Goal: Information Seeking & Learning: Learn about a topic

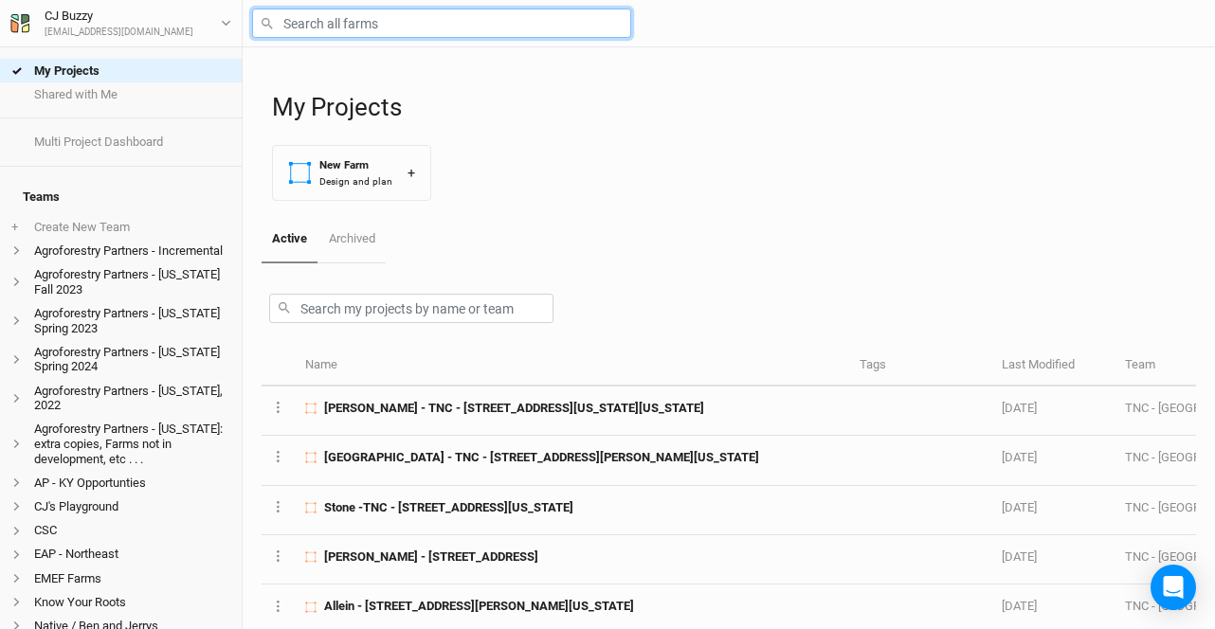
click at [353, 32] on input "text" at bounding box center [441, 23] width 379 height 29
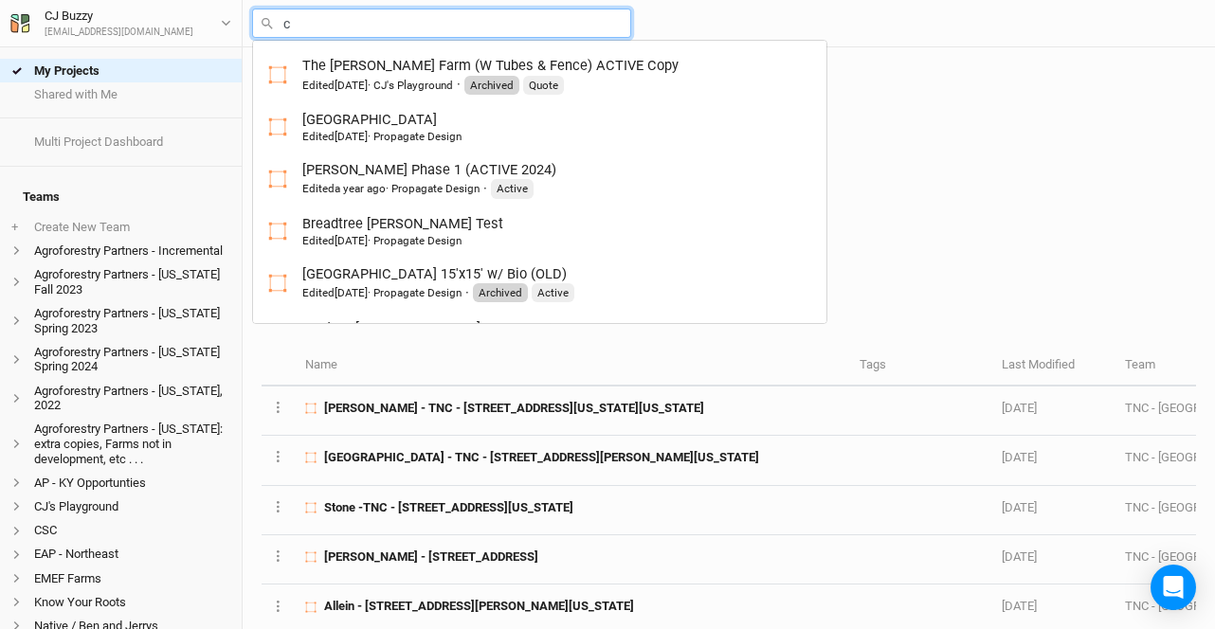
type input "ca"
type input "camino Farm"
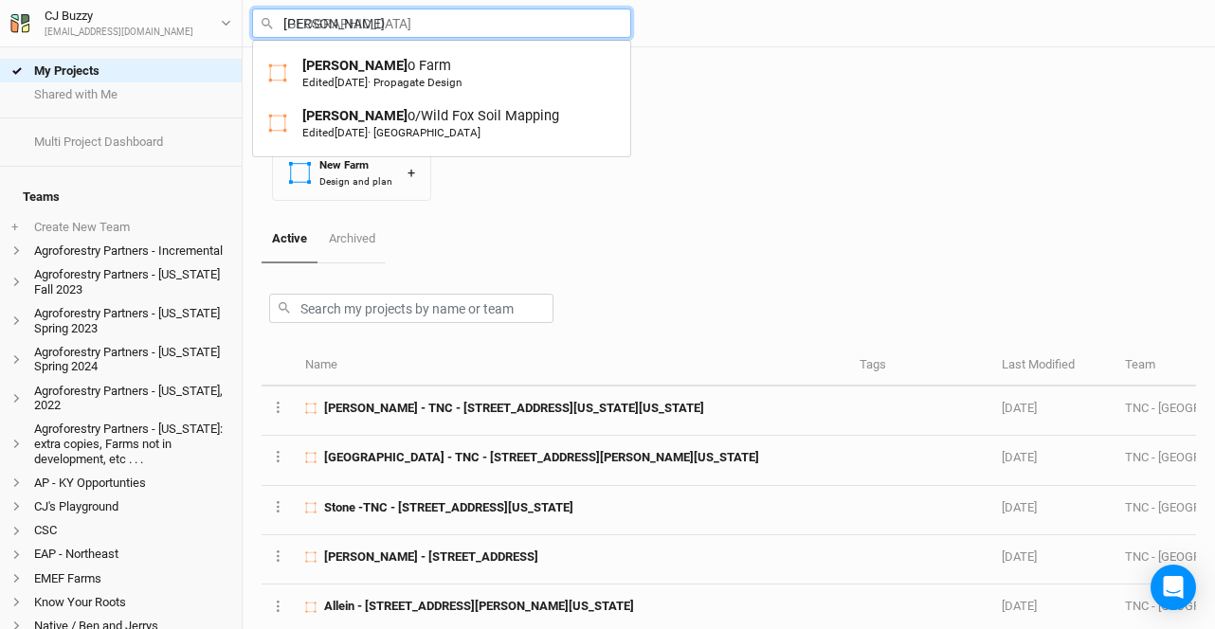
type input "camino"
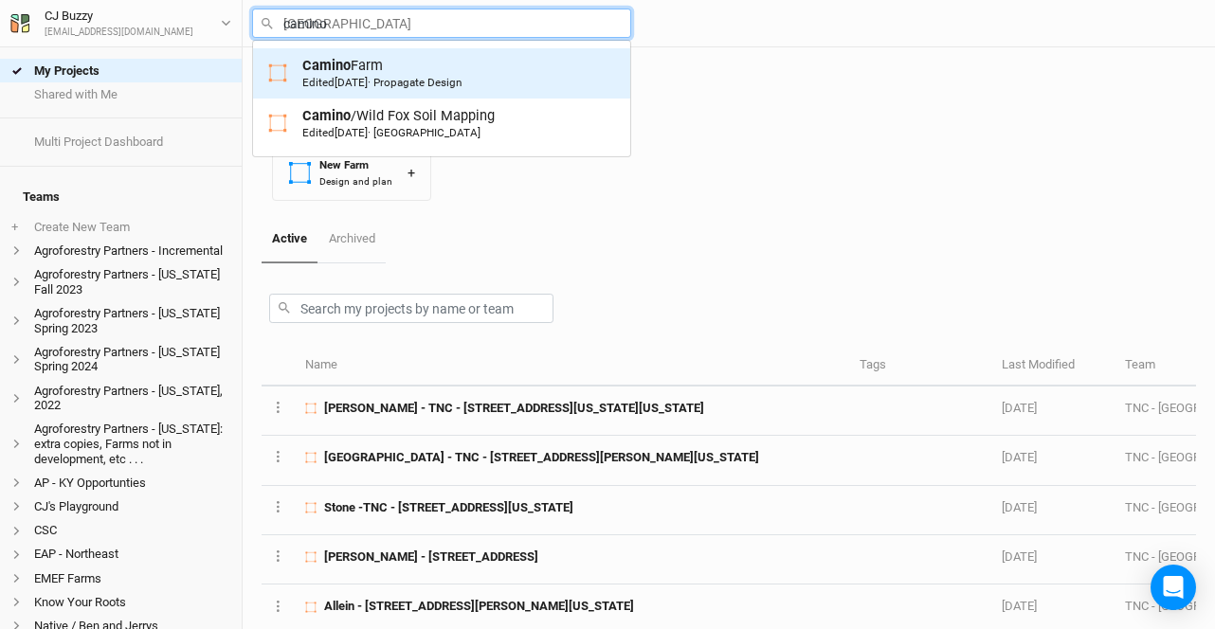
click at [362, 75] on div "Camino Farm Edited 6 months ago · Propagate Design" at bounding box center [381, 73] width 159 height 35
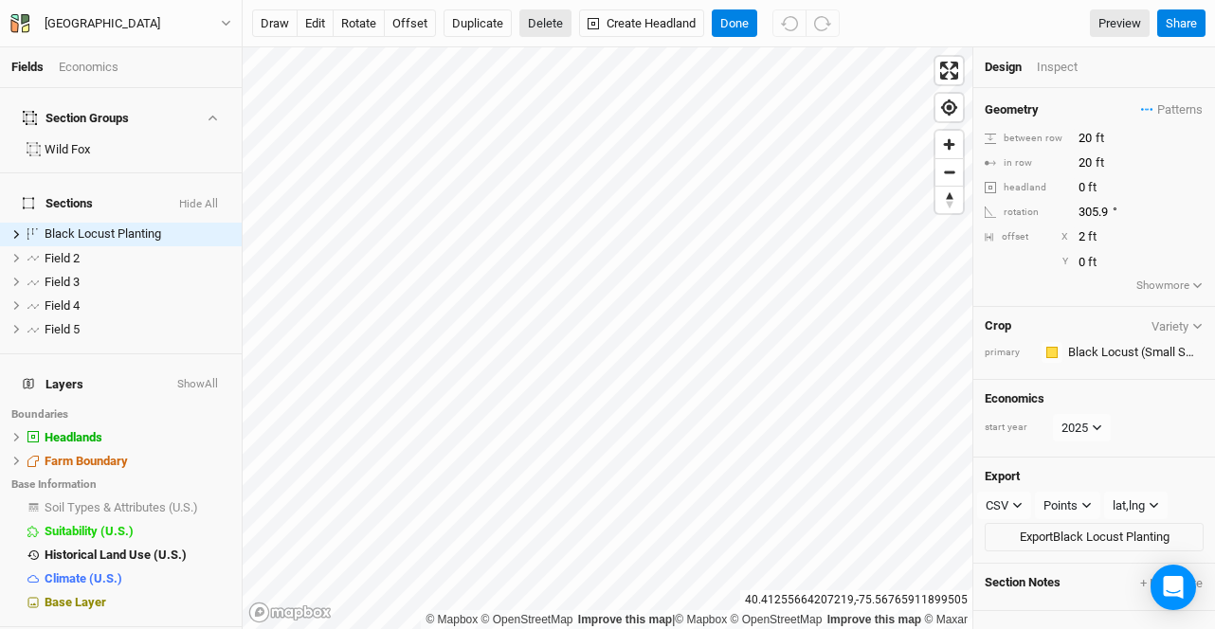
click at [549, 34] on button "Delete" at bounding box center [545, 23] width 52 height 28
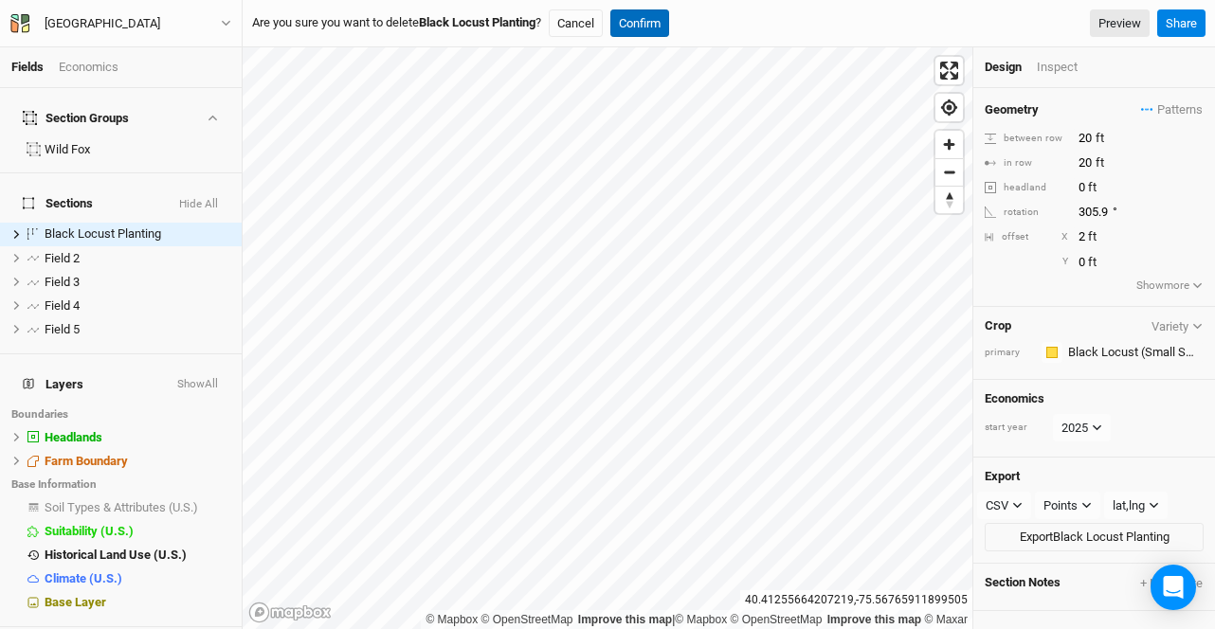
click at [644, 20] on button "Confirm" at bounding box center [639, 23] width 59 height 28
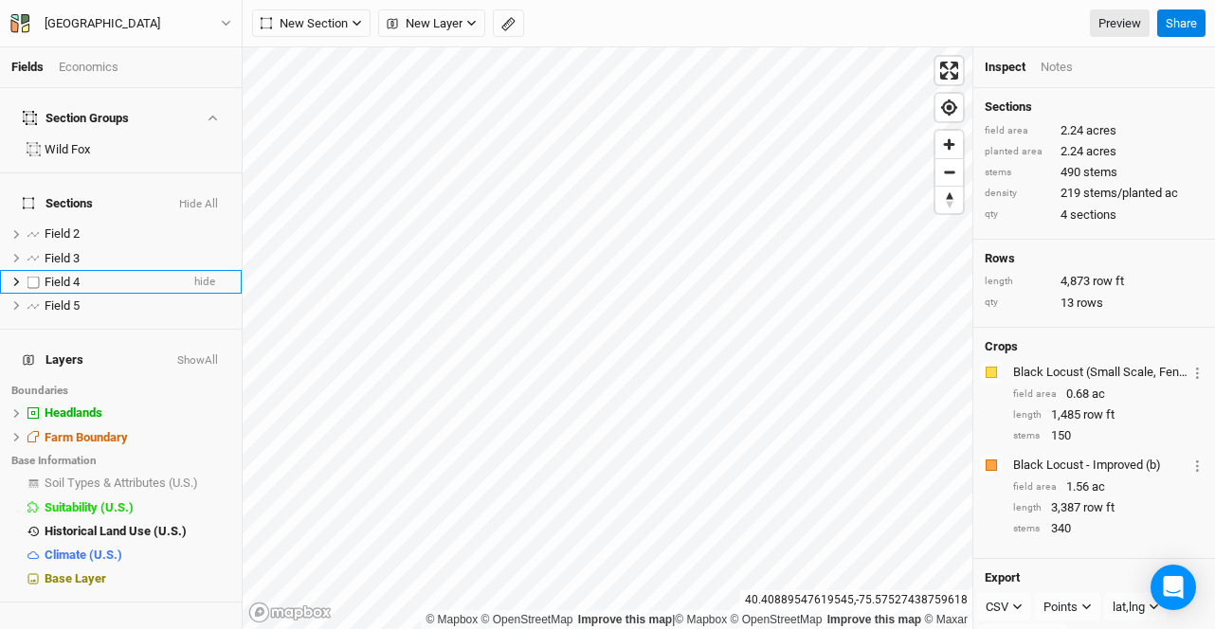
click at [101, 275] on div "Field 4" at bounding box center [112, 282] width 135 height 15
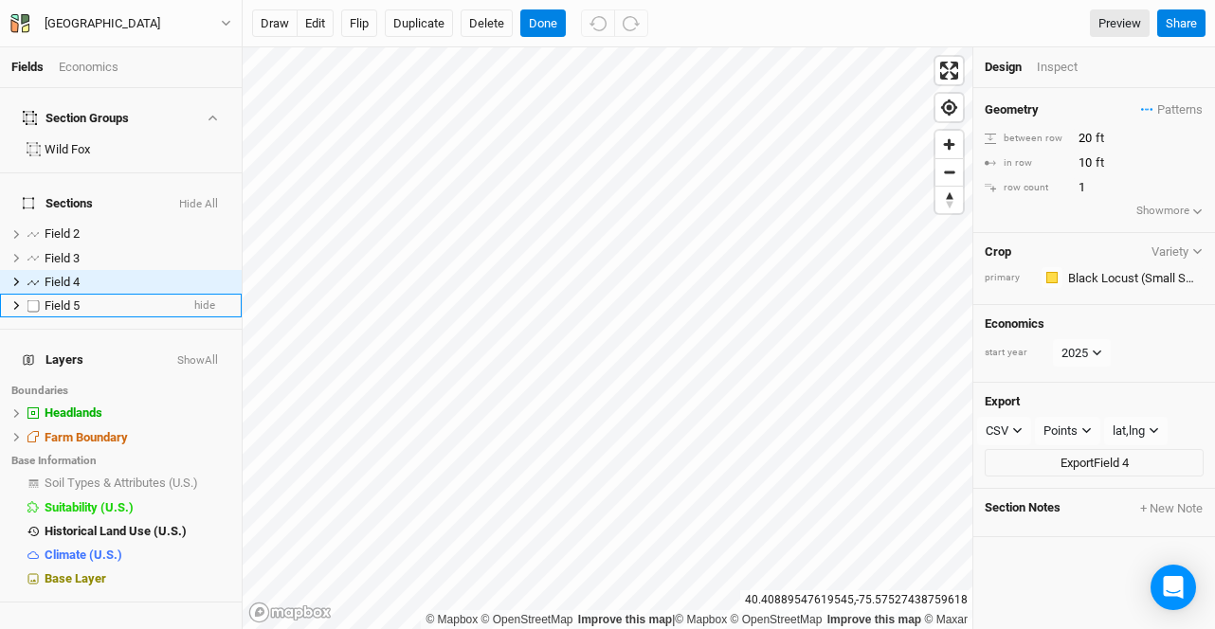
click at [89, 299] on div "Field 5" at bounding box center [112, 306] width 135 height 15
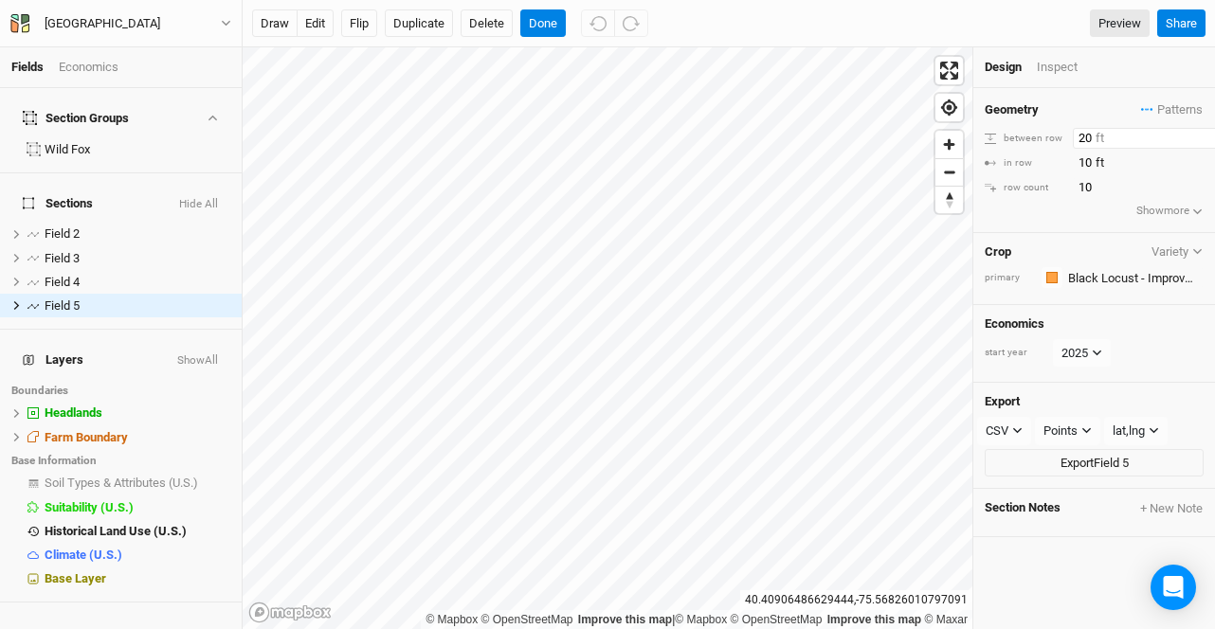
click at [1093, 136] on input "20" at bounding box center [1155, 138] width 165 height 21
click at [547, 23] on button "Done" at bounding box center [542, 23] width 45 height 28
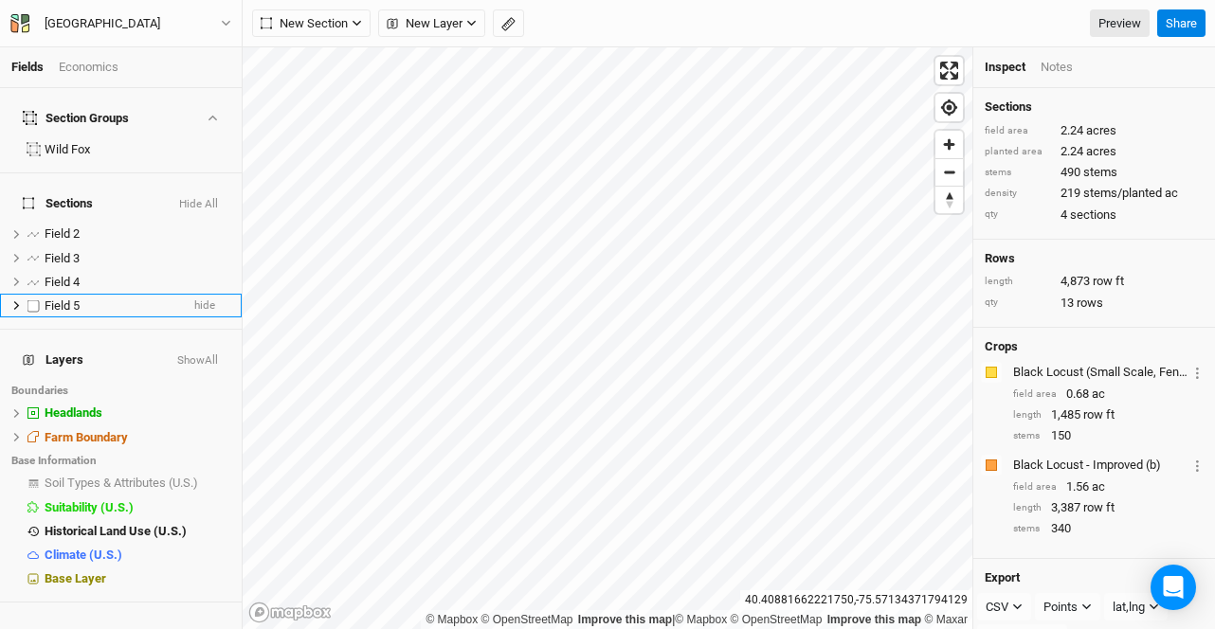
click at [106, 299] on div "Field 5" at bounding box center [112, 306] width 135 height 15
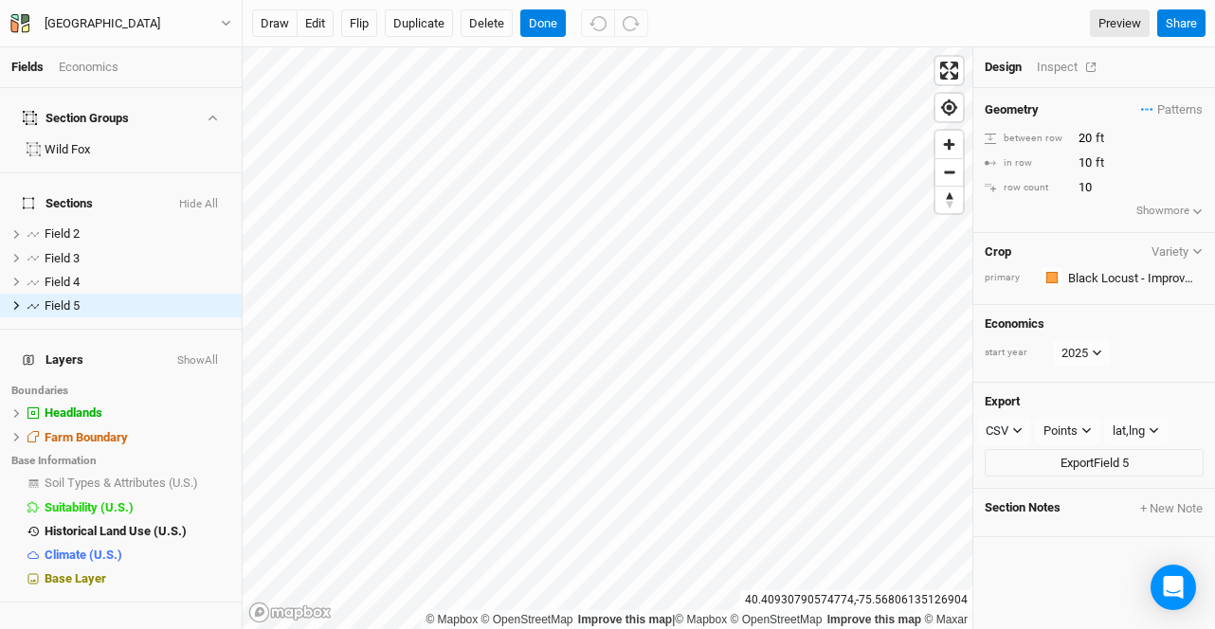
click at [1045, 74] on div "Inspect" at bounding box center [1070, 67] width 67 height 17
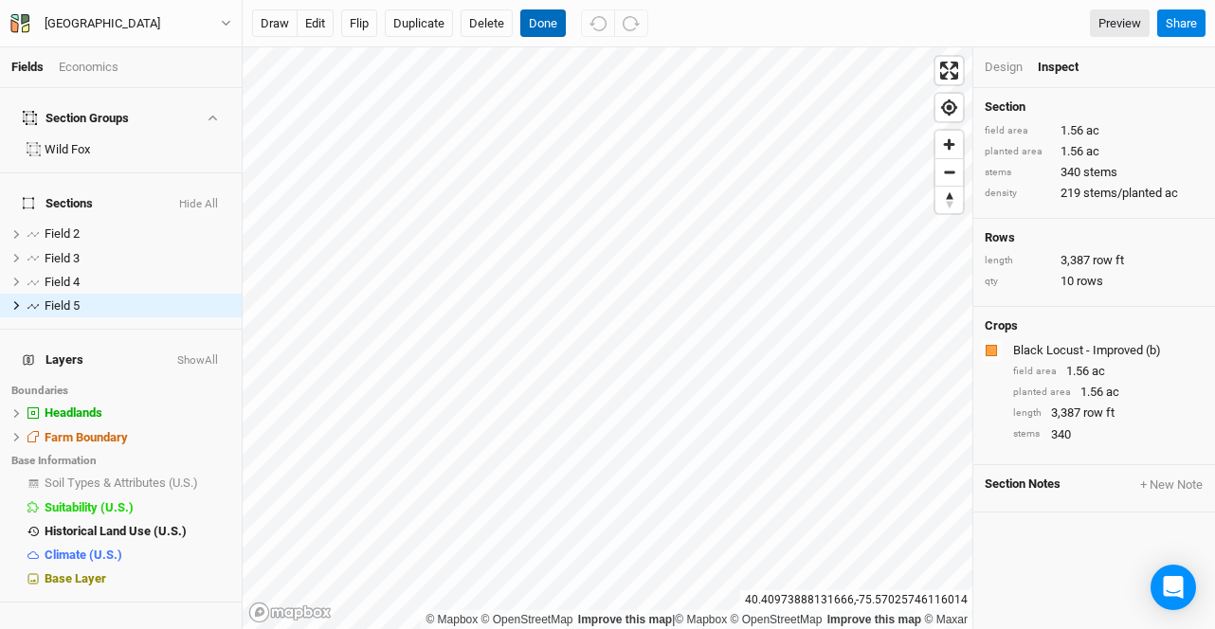
click at [543, 31] on button "Done" at bounding box center [542, 23] width 45 height 28
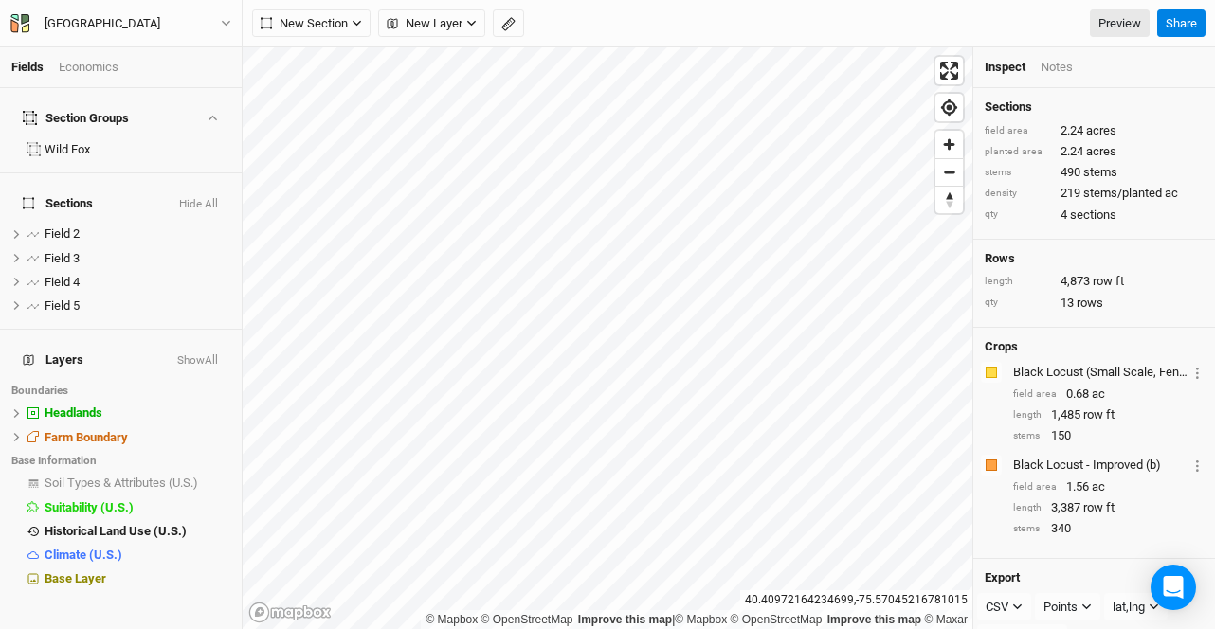
click at [96, 65] on div "Economics" at bounding box center [89, 67] width 60 height 17
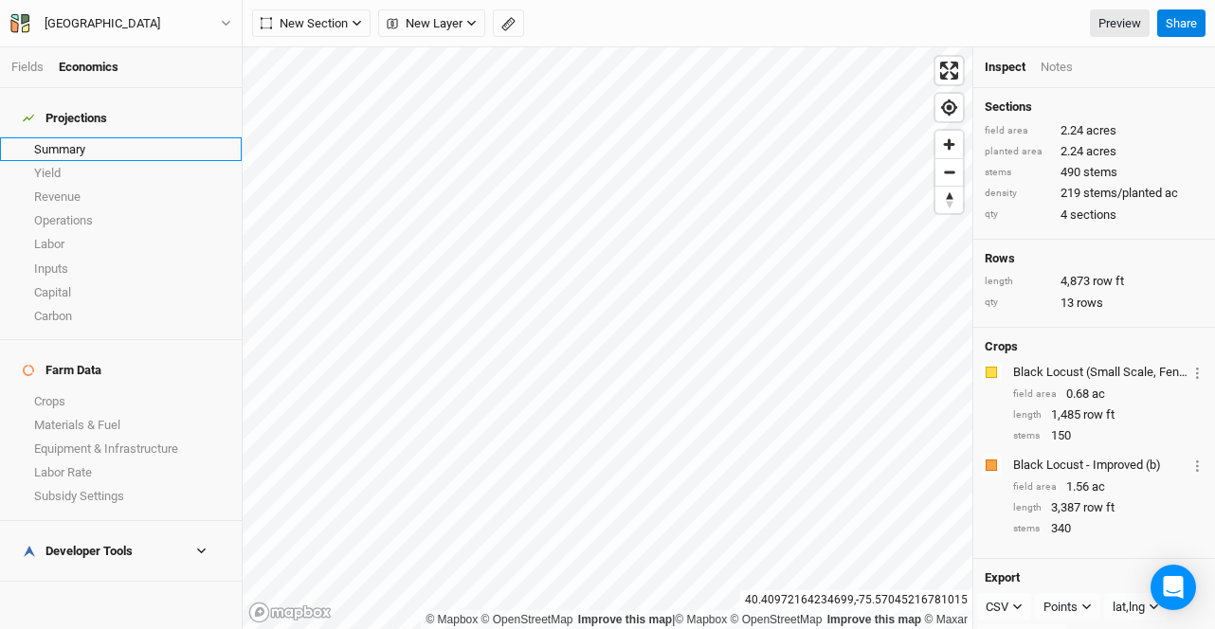
click at [71, 138] on link "Summary" at bounding box center [121, 149] width 242 height 24
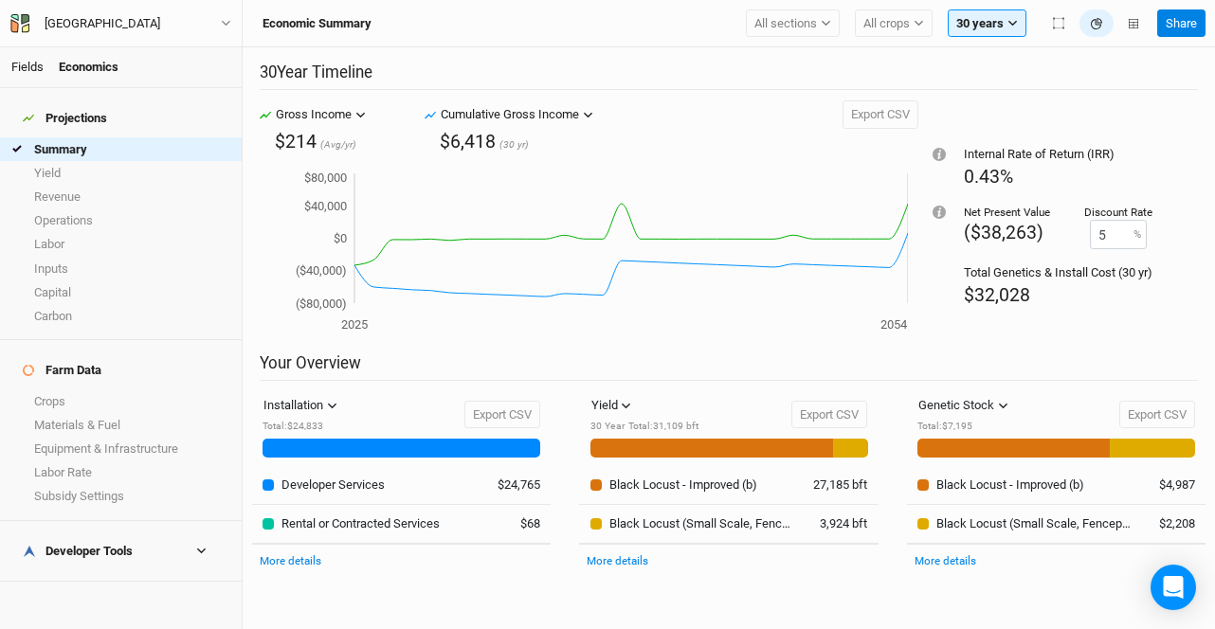
click at [22, 73] on link "Fields" at bounding box center [27, 67] width 32 height 14
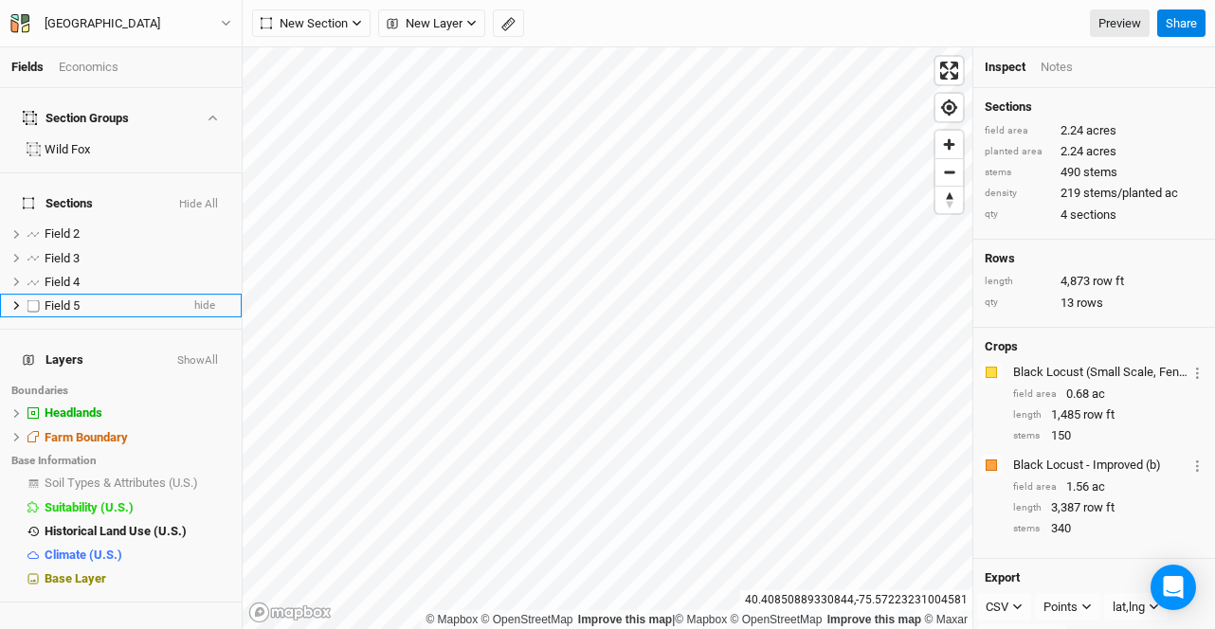
click at [111, 299] on div "Field 5" at bounding box center [112, 306] width 135 height 15
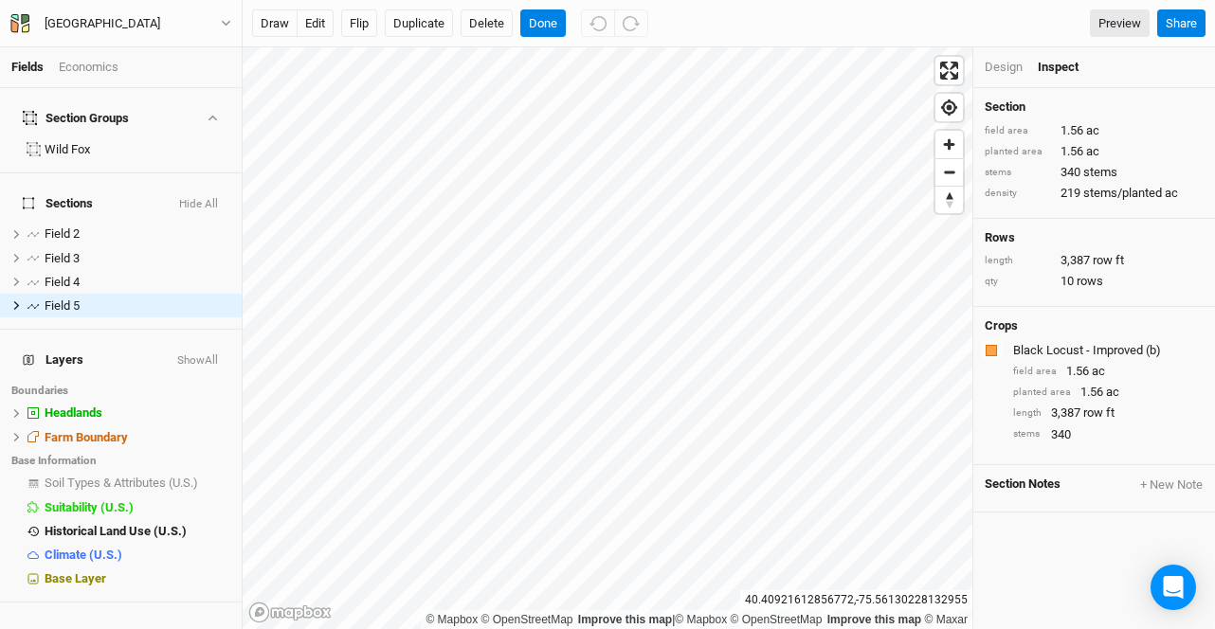
click at [1009, 71] on div "Design" at bounding box center [1004, 67] width 38 height 17
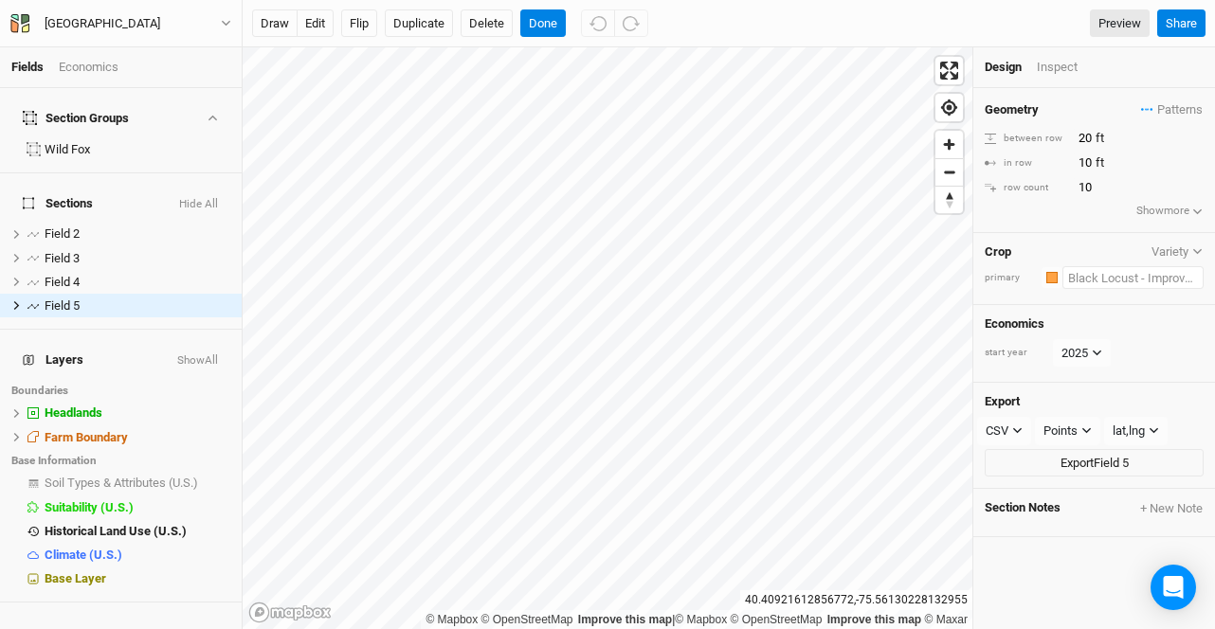
click at [1100, 279] on input "text" at bounding box center [1132, 277] width 141 height 23
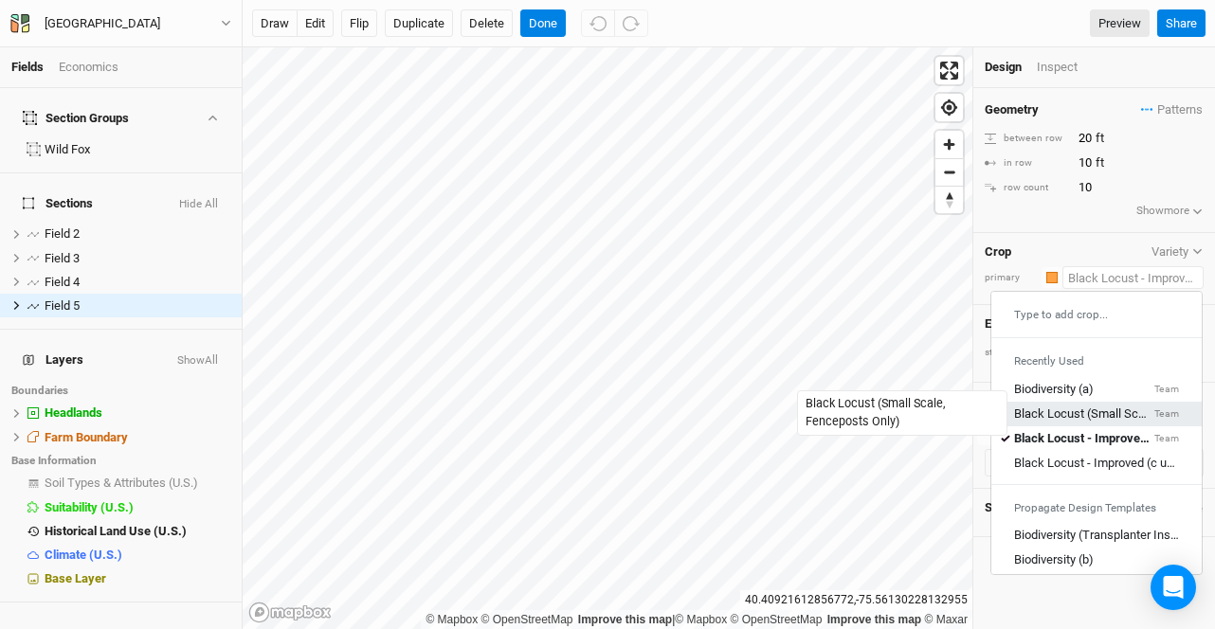
click at [1080, 414] on div "Black Locust (Small Scale, Fenceposts Only)" at bounding box center [1082, 414] width 136 height 17
type input "15"
type input "7.5"
type input "Black Locust (Small Scale, Fenceposts Only)"
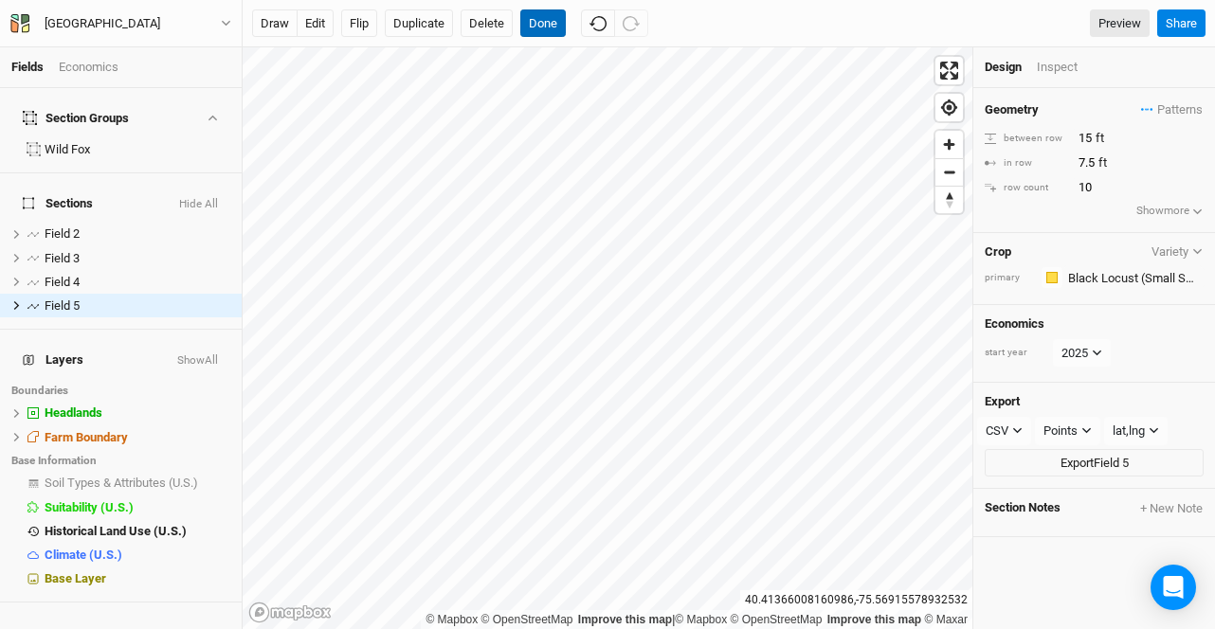
click at [534, 21] on button "Done" at bounding box center [542, 23] width 45 height 28
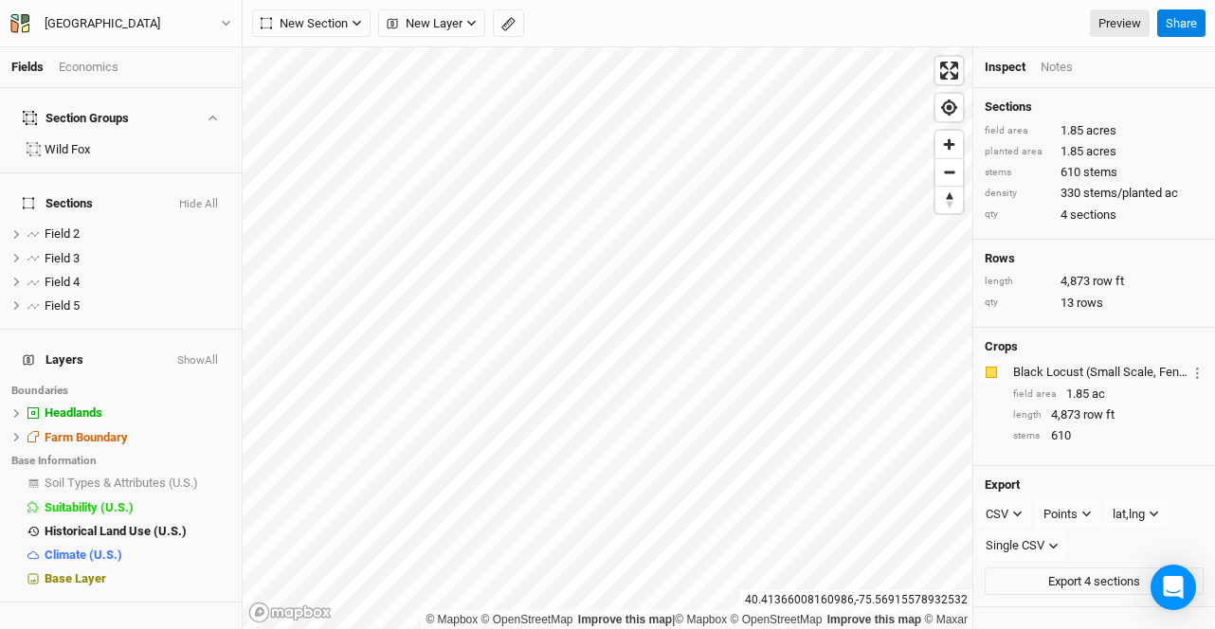
click at [91, 74] on div "Economics" at bounding box center [89, 67] width 60 height 17
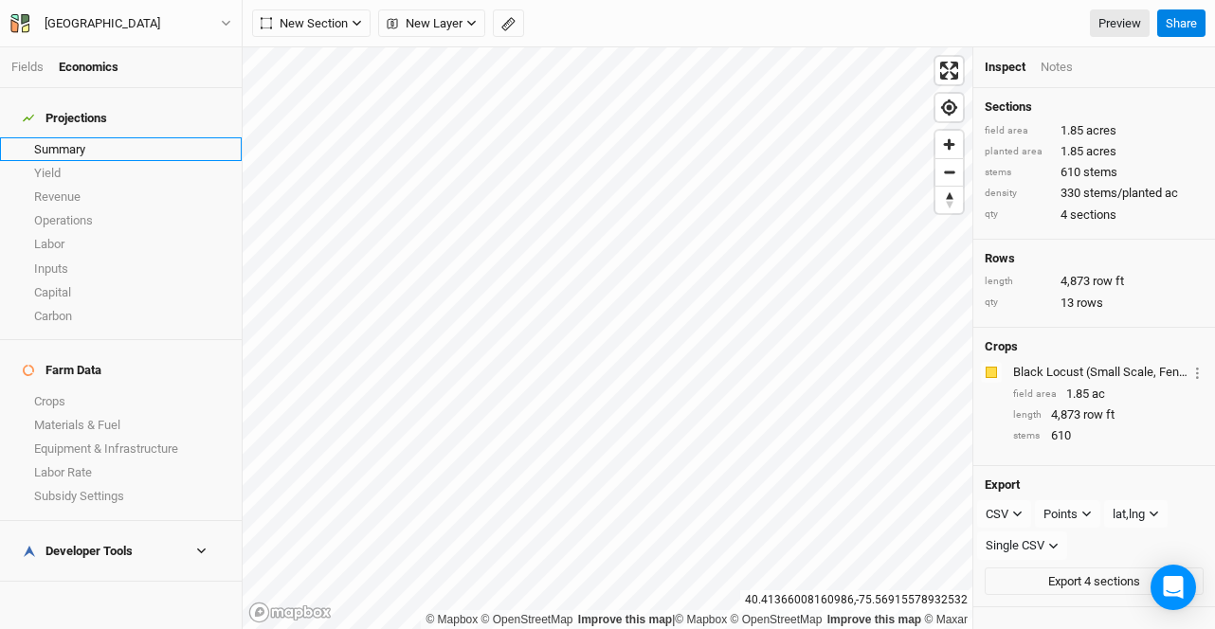
click at [78, 138] on link "Summary" at bounding box center [121, 149] width 242 height 24
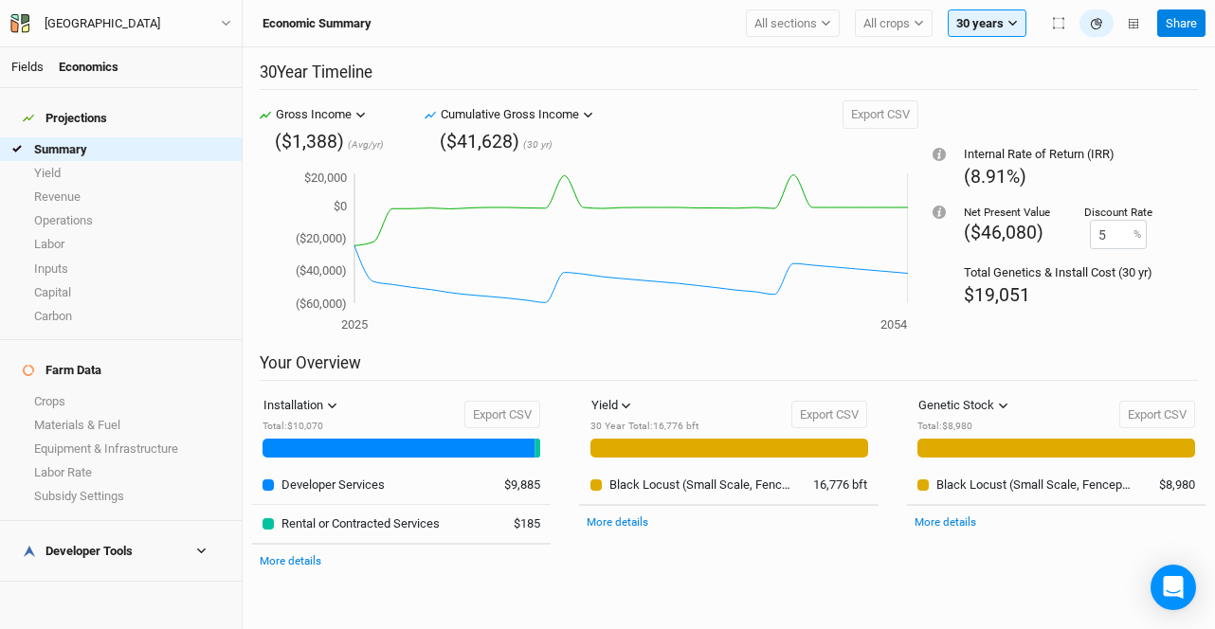
click at [20, 63] on link "Fields" at bounding box center [27, 67] width 32 height 14
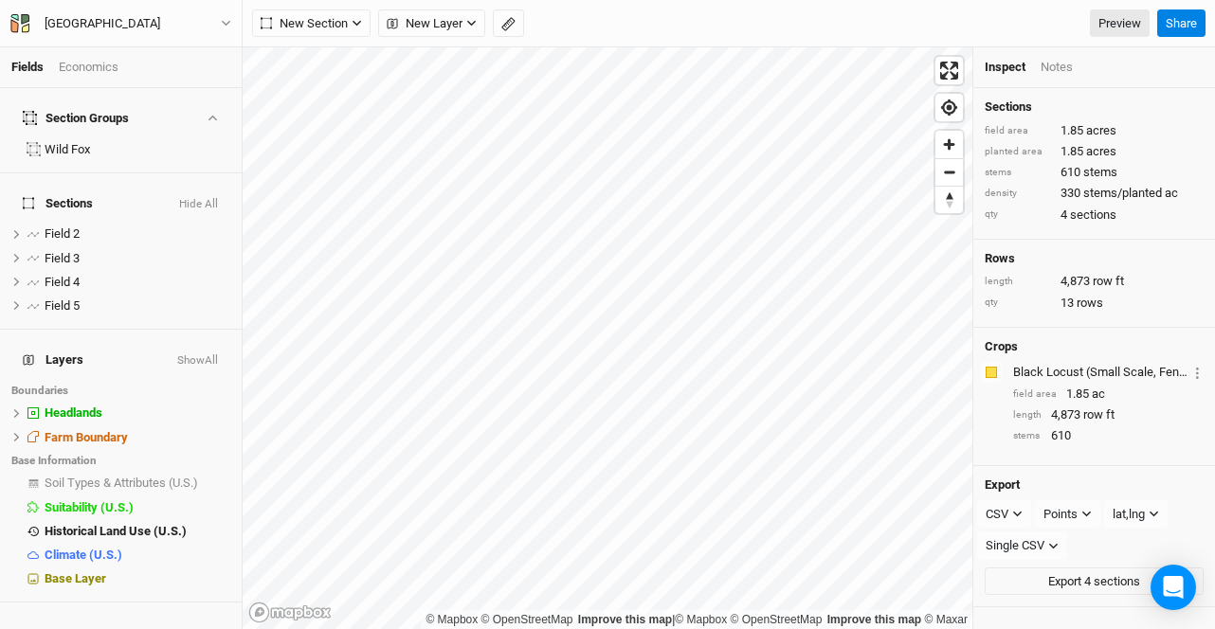
click at [90, 64] on div "Economics" at bounding box center [89, 67] width 60 height 17
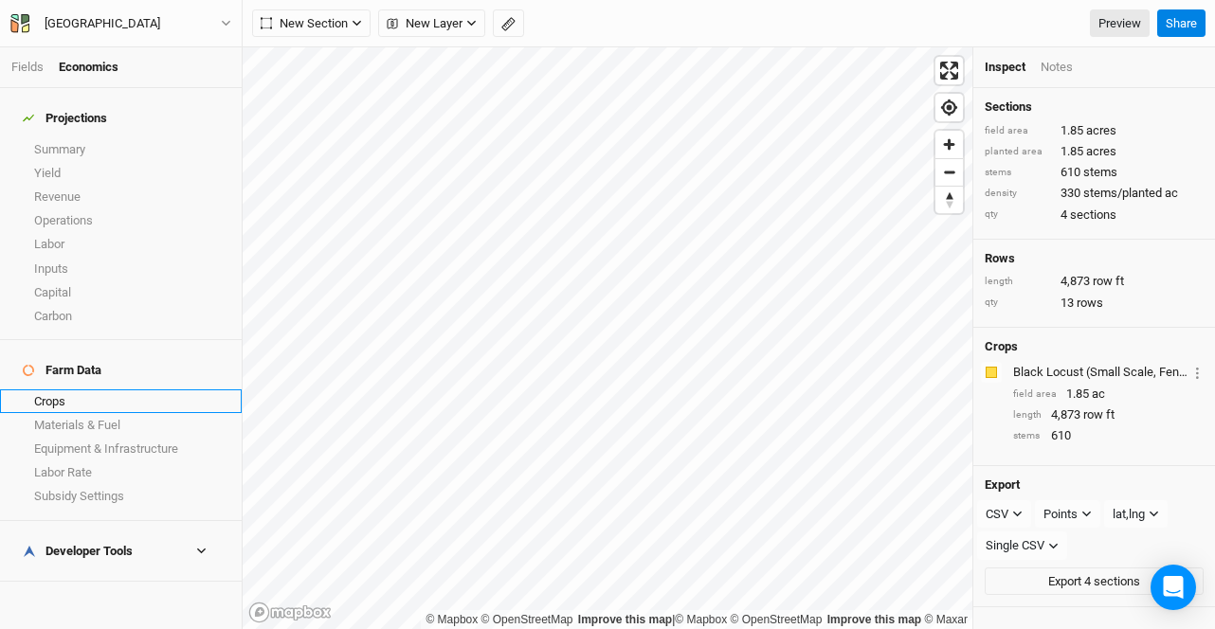
click at [63, 390] on link "Crops" at bounding box center [121, 402] width 242 height 24
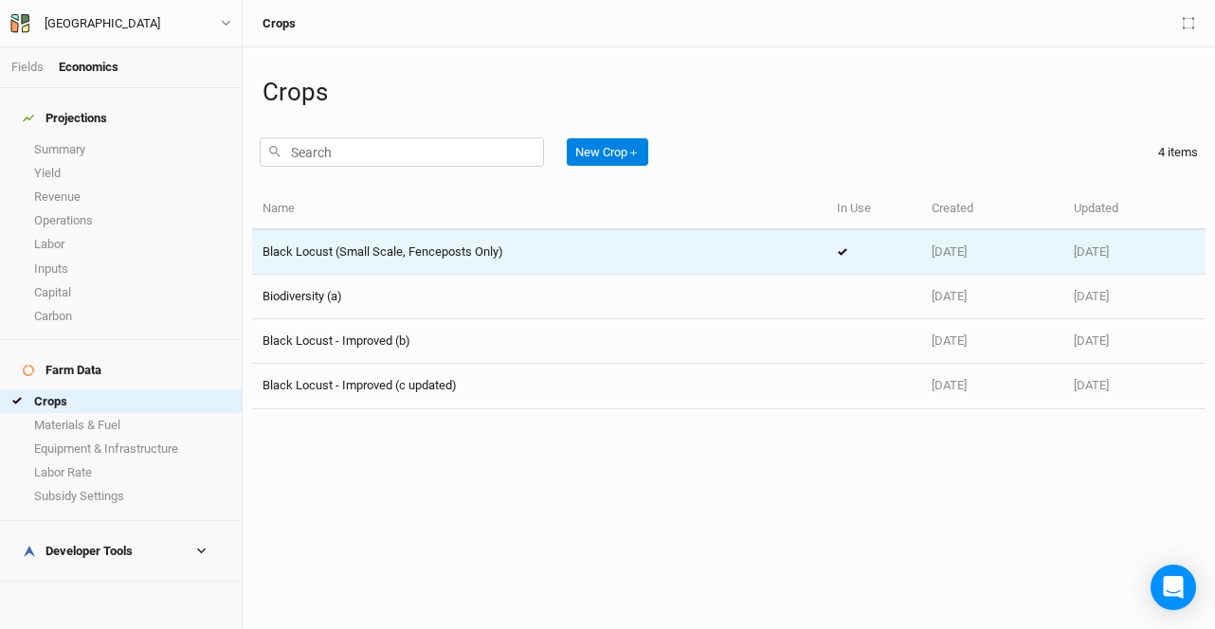
click at [472, 253] on span "Black Locust (Small Scale, Fenceposts Only)" at bounding box center [383, 252] width 241 height 14
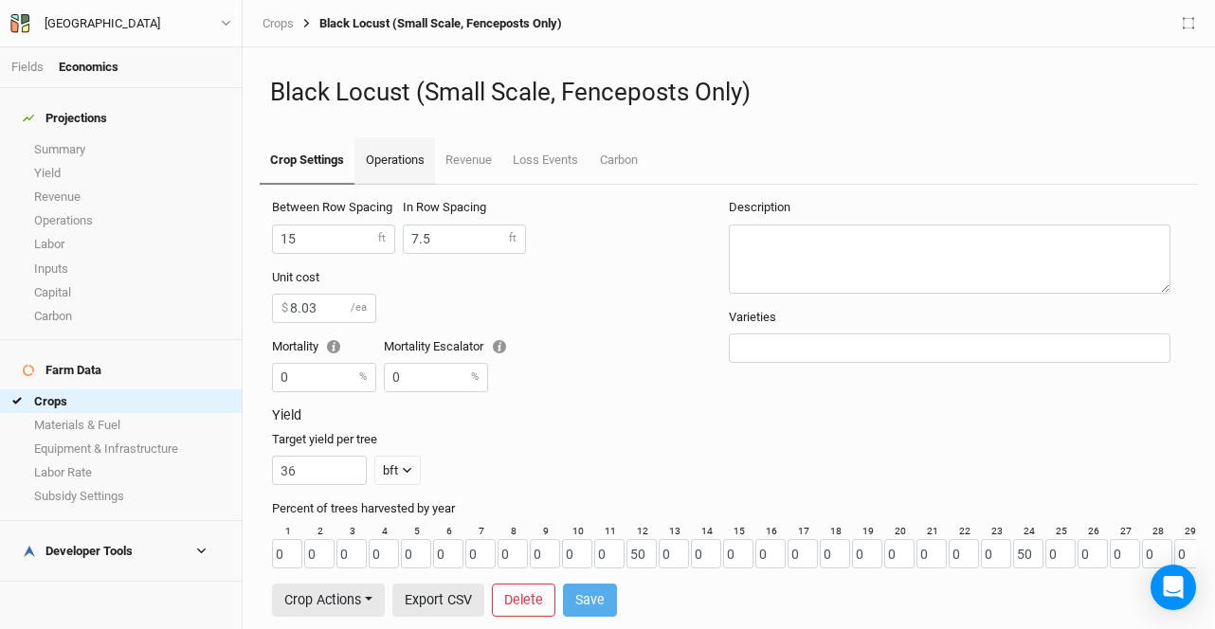
click at [413, 174] on link "Operations" at bounding box center [394, 160] width 80 height 47
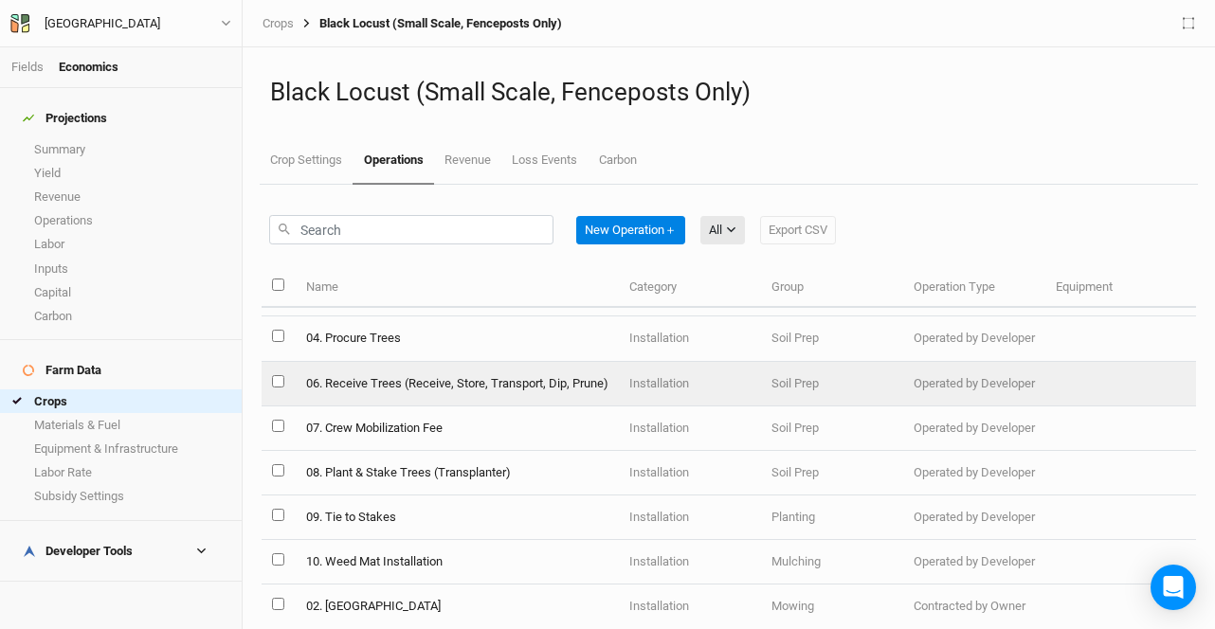
scroll to position [91, 0]
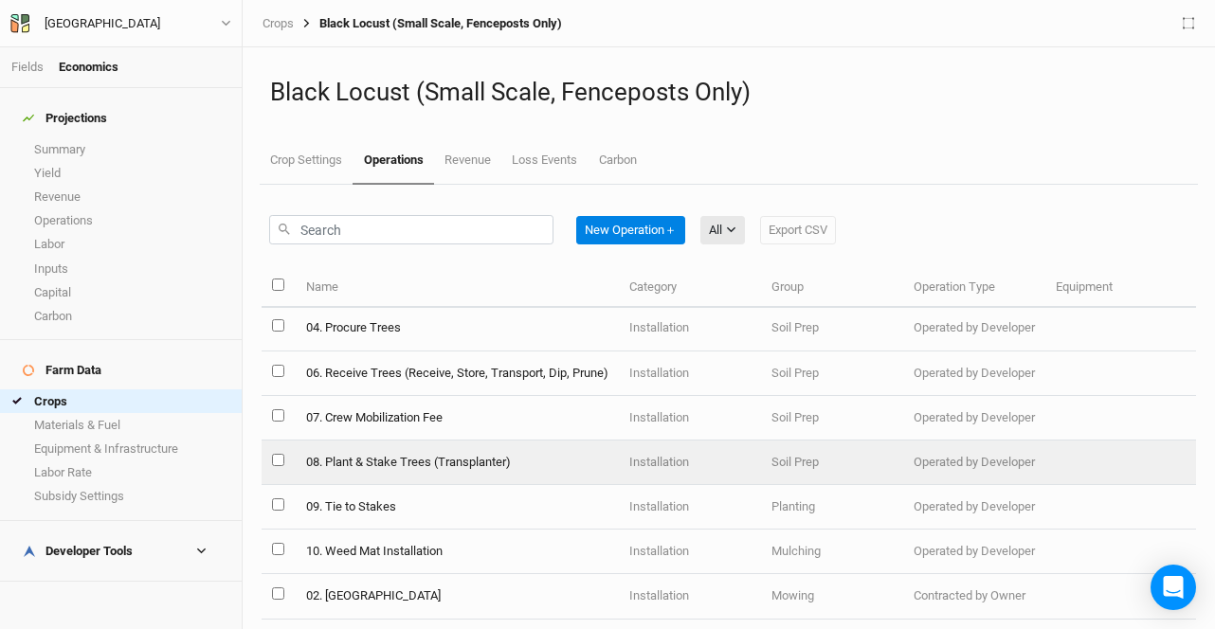
click at [448, 459] on td "08. Plant & Stake Trees (Transplanter)" at bounding box center [456, 463] width 323 height 45
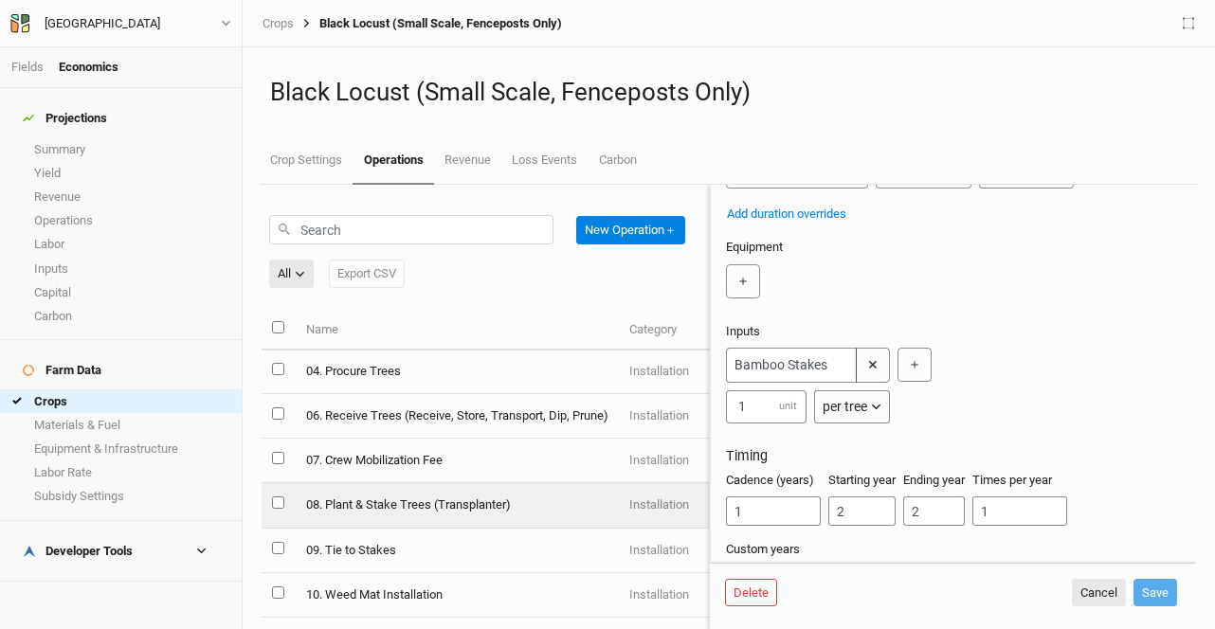
scroll to position [263, 0]
click at [876, 362] on button "✕" at bounding box center [873, 363] width 34 height 35
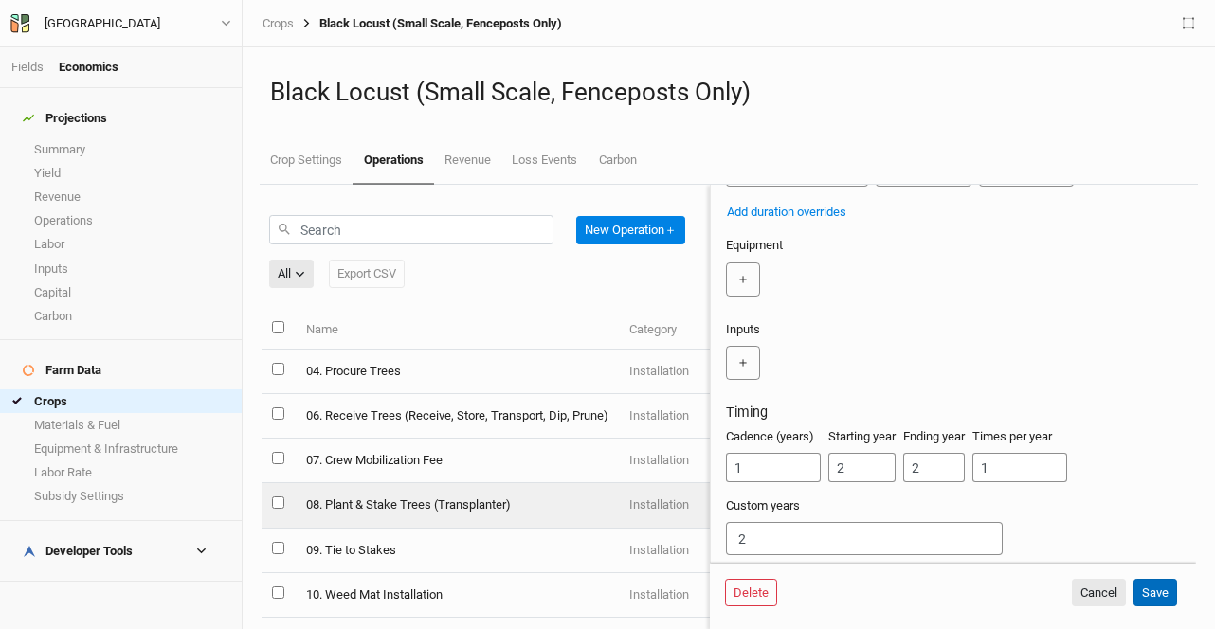
click at [1155, 589] on button "Save" at bounding box center [1155, 593] width 44 height 28
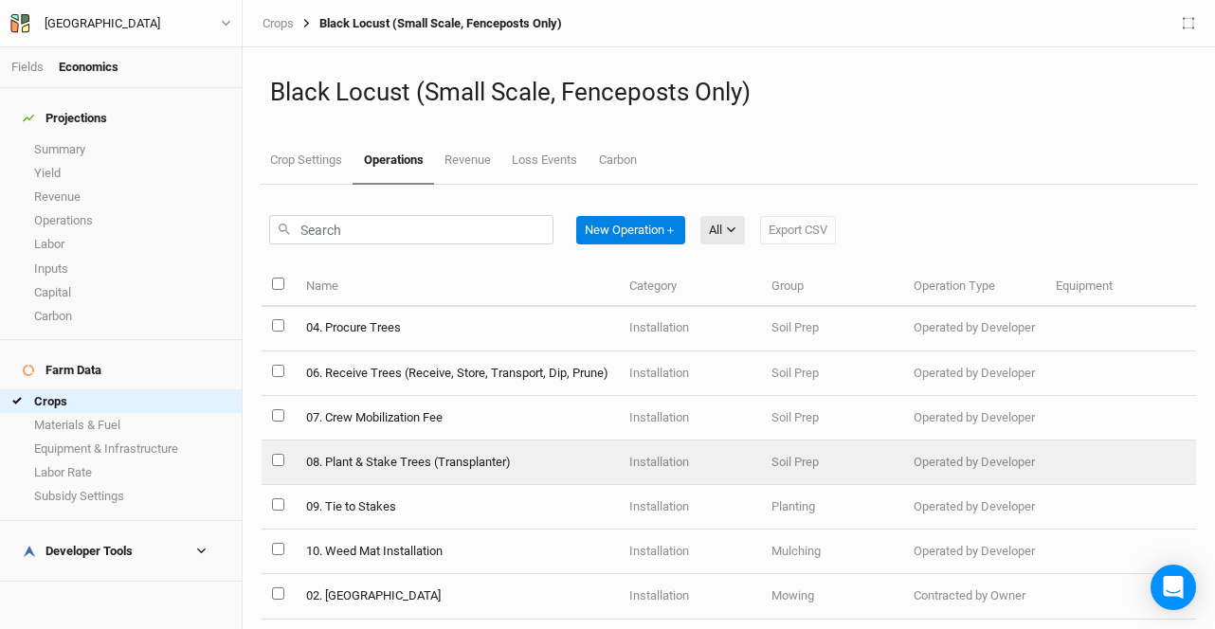
scroll to position [230, 0]
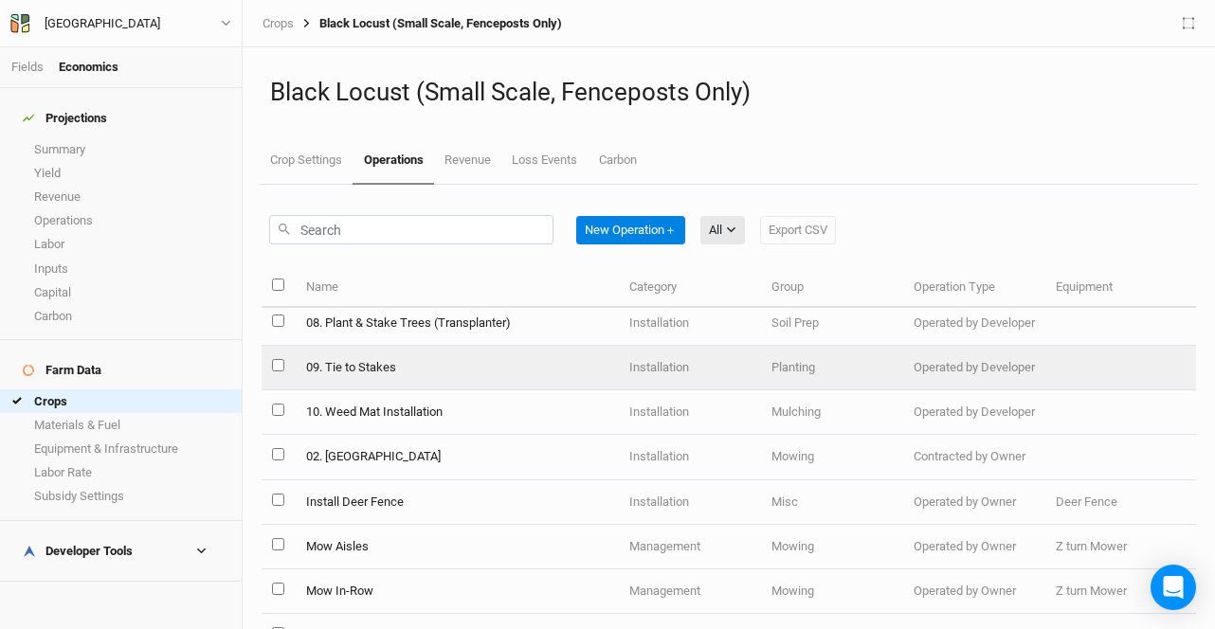
click at [425, 367] on td "09. Tie to Stakes" at bounding box center [456, 368] width 323 height 45
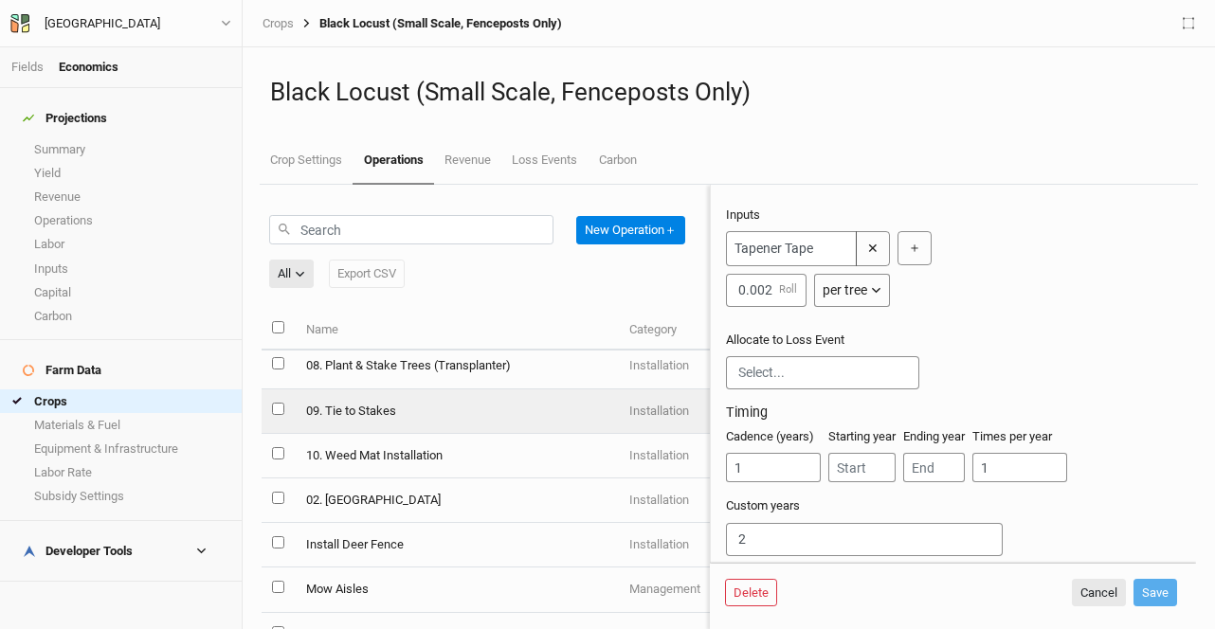
scroll to position [386, 0]
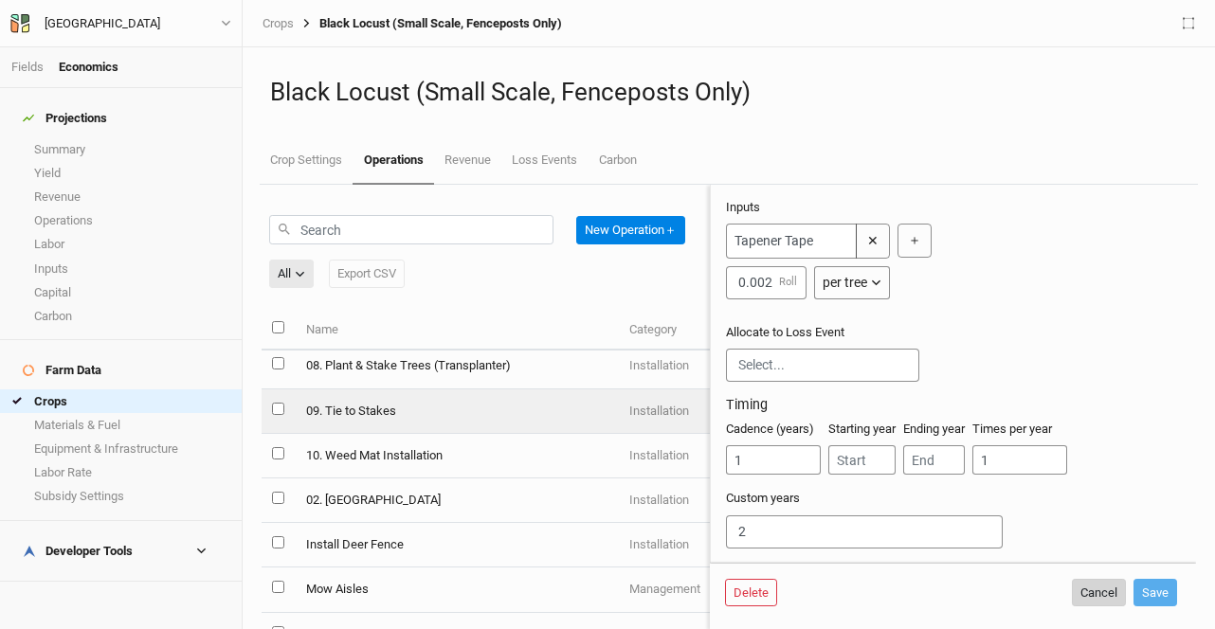
click at [1101, 593] on button "Cancel" at bounding box center [1099, 593] width 54 height 28
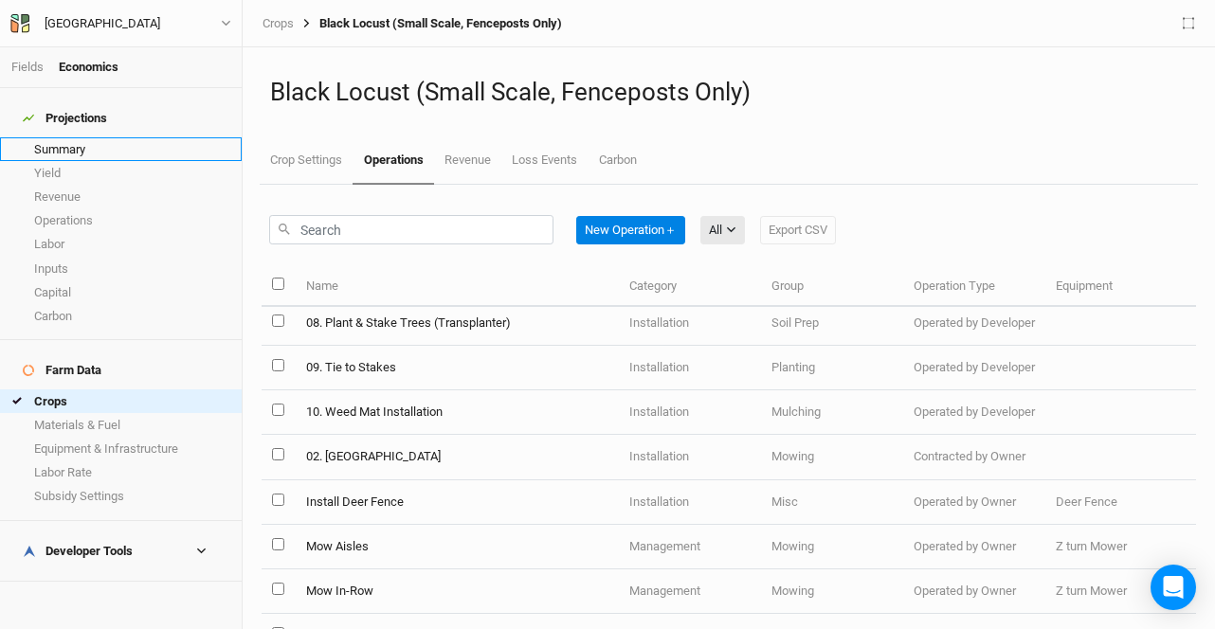
click at [155, 137] on link "Summary" at bounding box center [121, 149] width 242 height 24
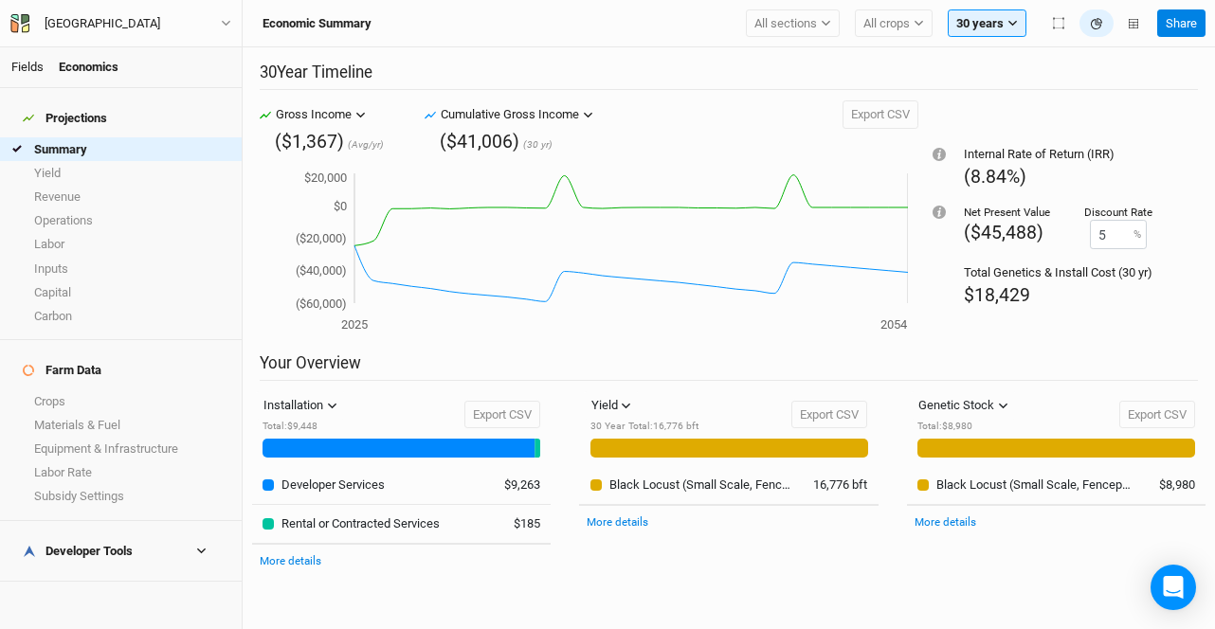
click at [21, 63] on link "Fields" at bounding box center [27, 67] width 32 height 14
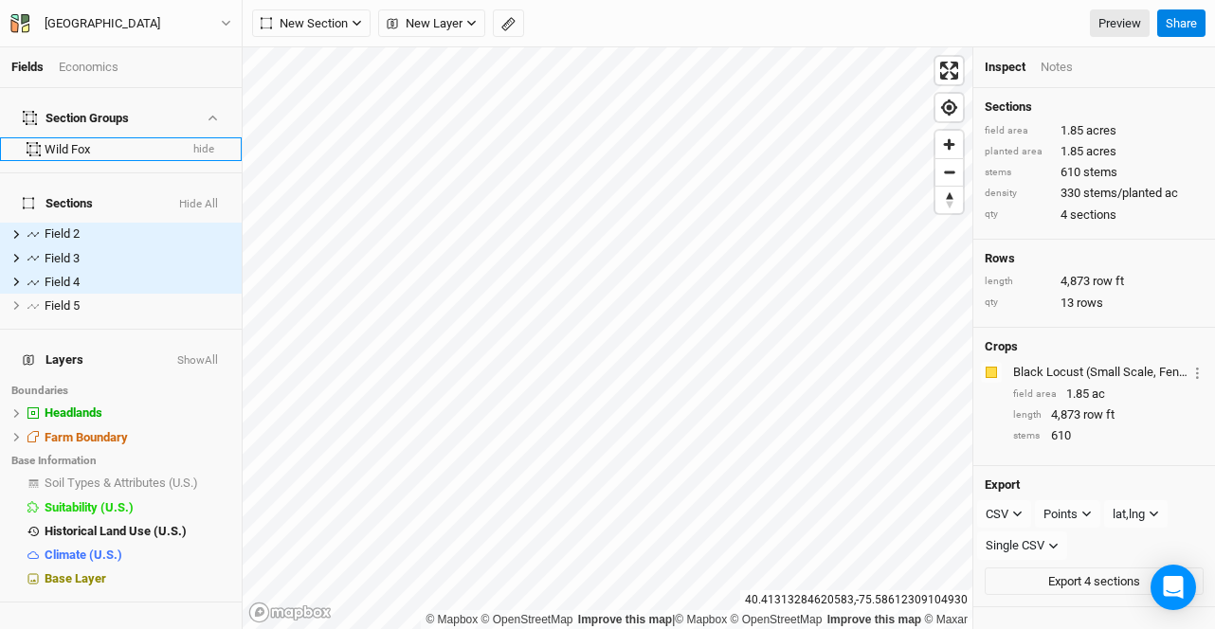
click at [74, 142] on div "Wild Fox" at bounding box center [111, 149] width 133 height 15
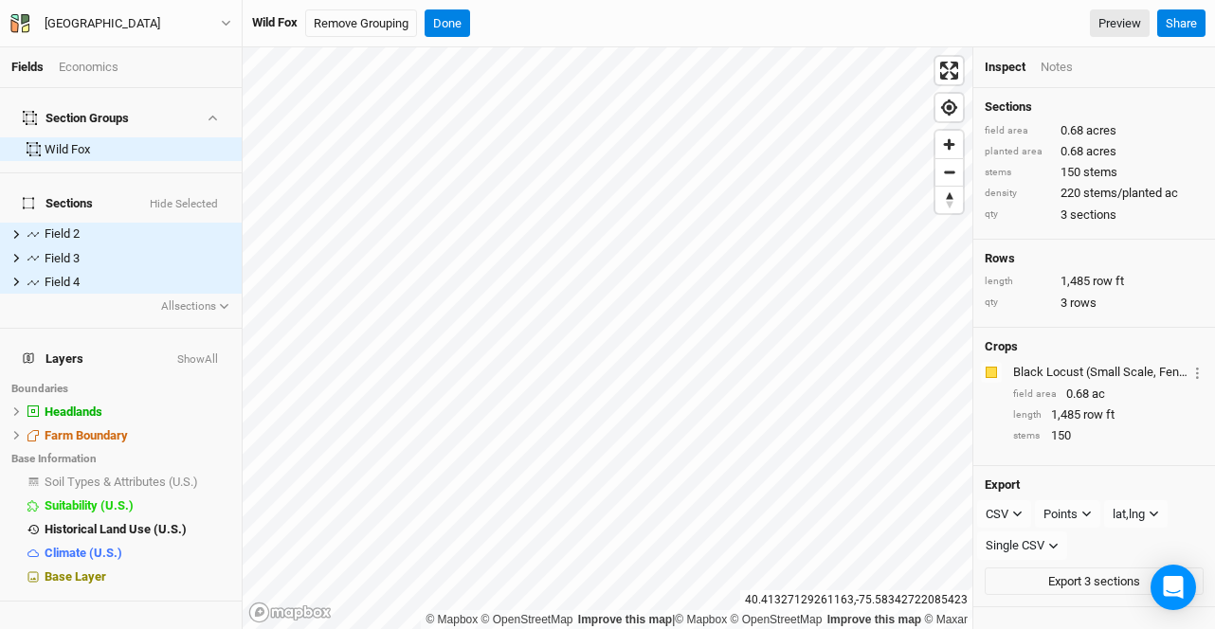
click at [93, 63] on div "Economics" at bounding box center [89, 67] width 60 height 17
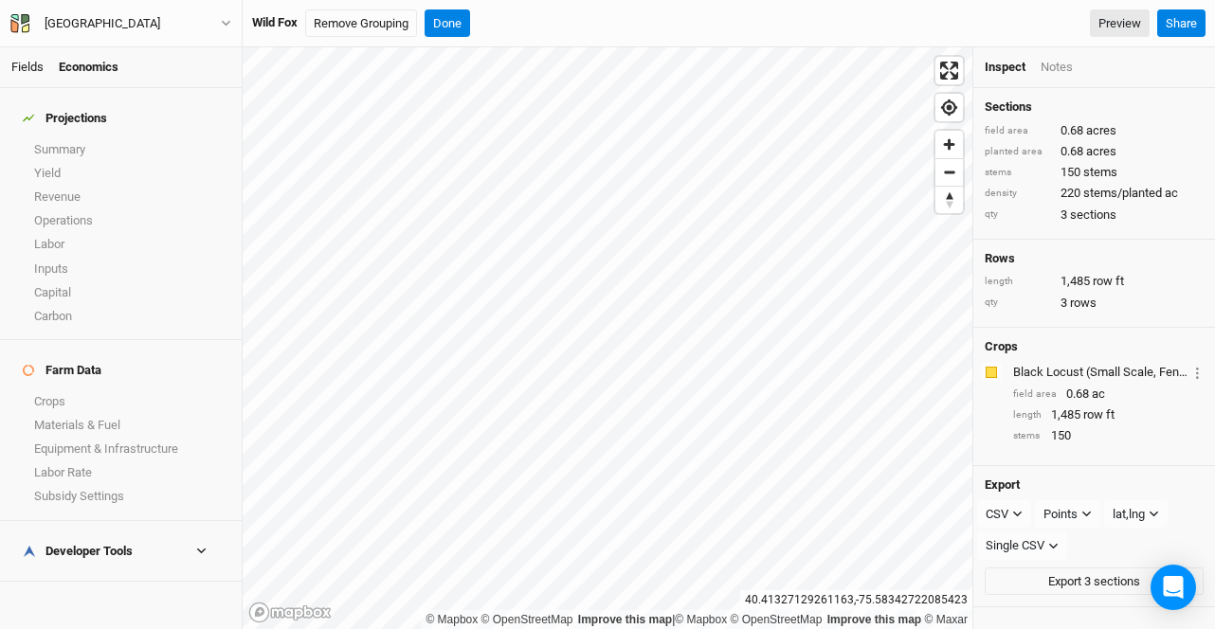
click at [26, 73] on link "Fields" at bounding box center [27, 67] width 32 height 14
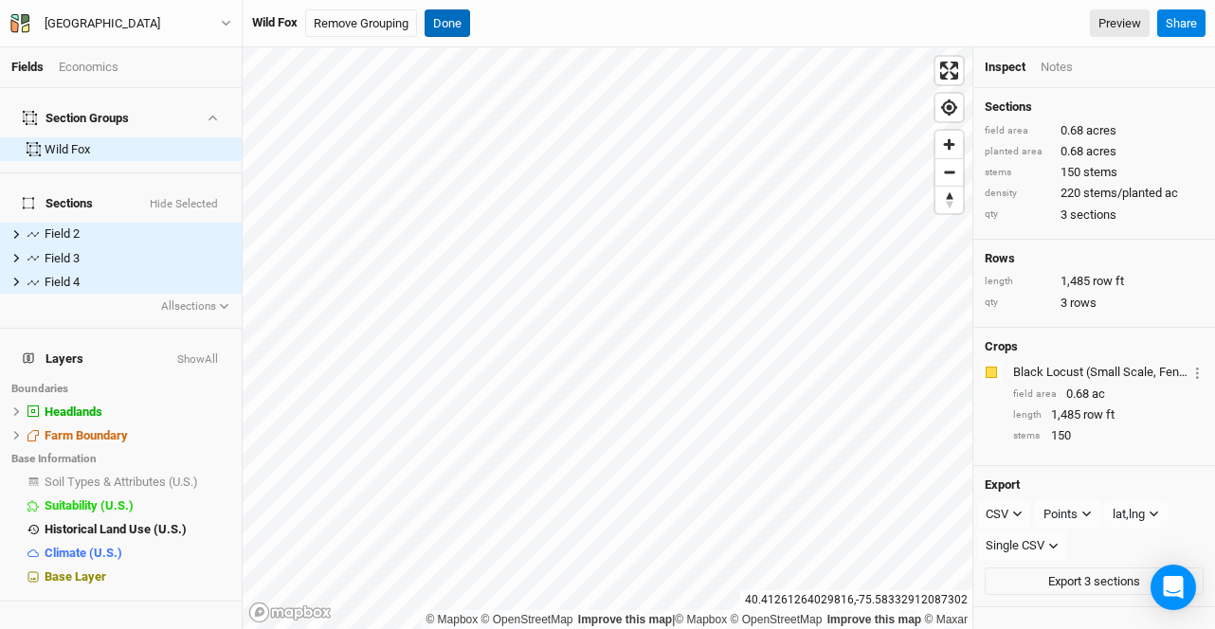
click at [462, 24] on button "Done" at bounding box center [447, 23] width 45 height 28
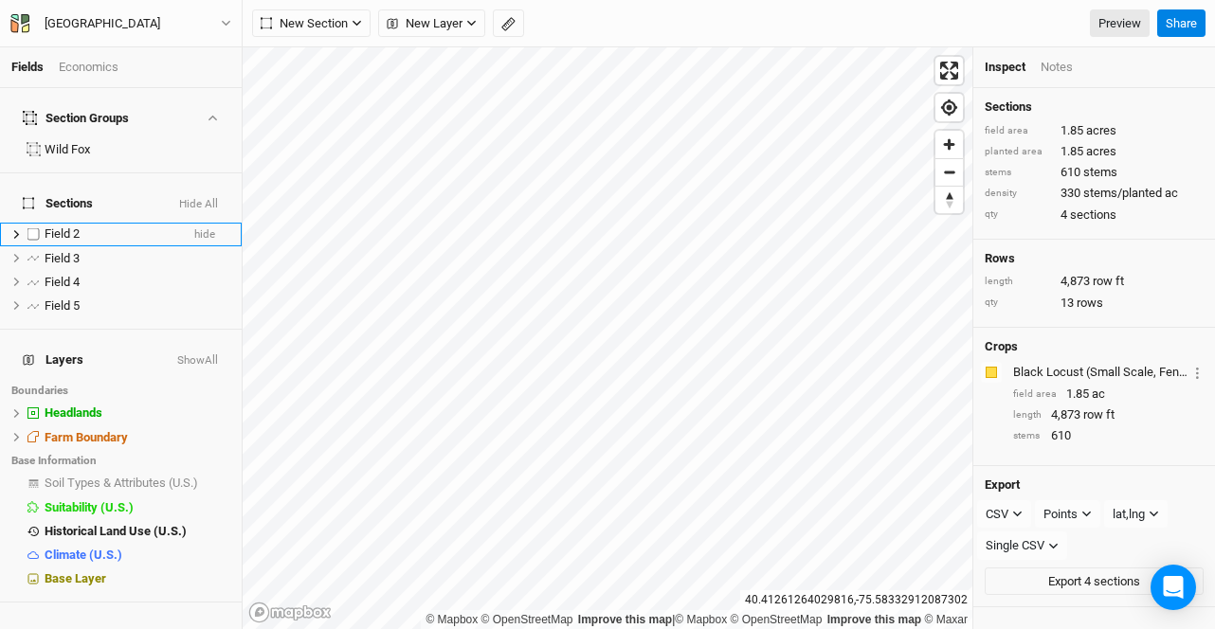
click at [99, 227] on div "Field 2" at bounding box center [112, 234] width 135 height 15
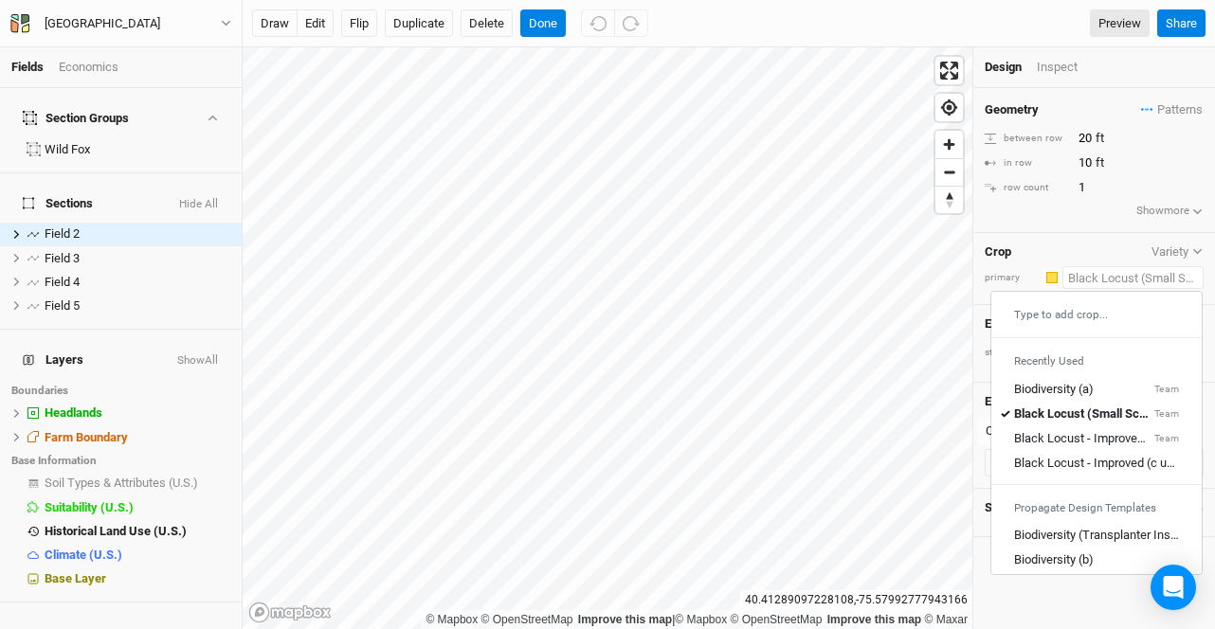
click at [1117, 273] on input "text" at bounding box center [1132, 277] width 141 height 23
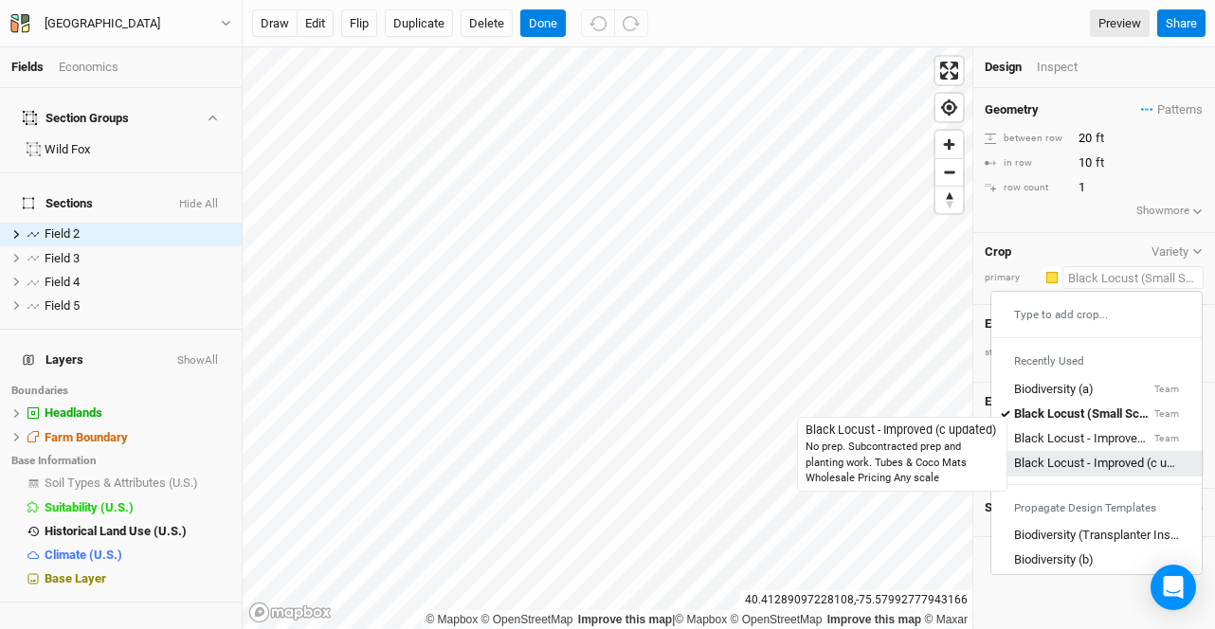
click at [1089, 463] on div "Black Locust - Improved (c updated)" at bounding box center [1096, 464] width 165 height 17
type input "Black Locust - Improved (c updated)"
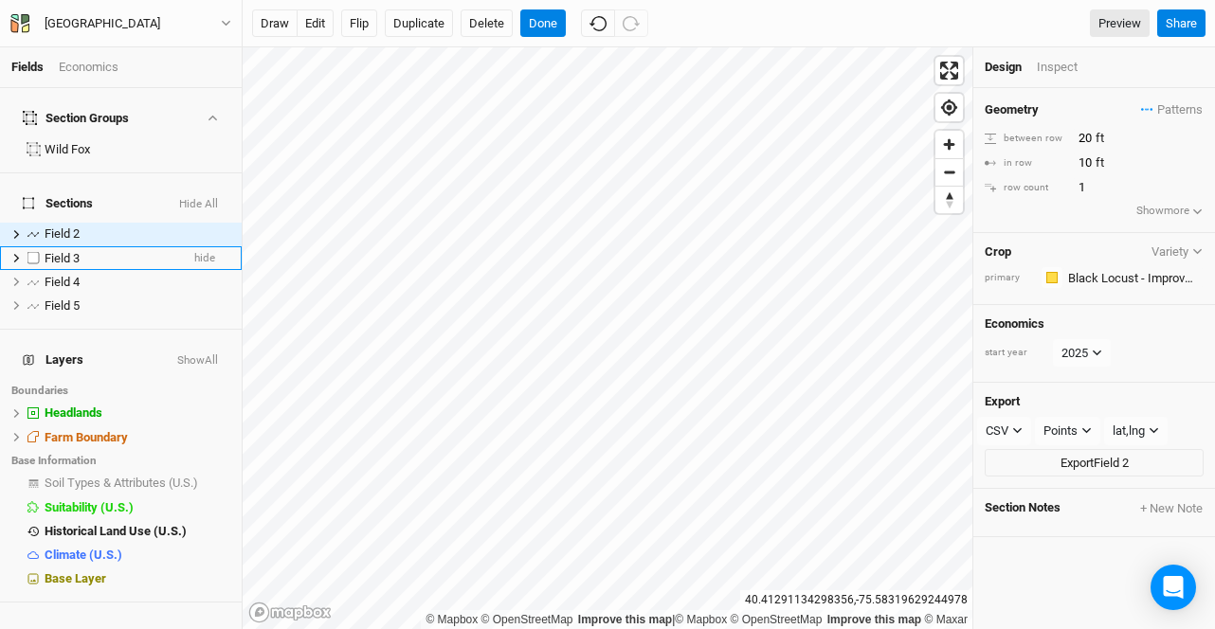
click at [82, 251] on div "Field 3" at bounding box center [112, 258] width 135 height 15
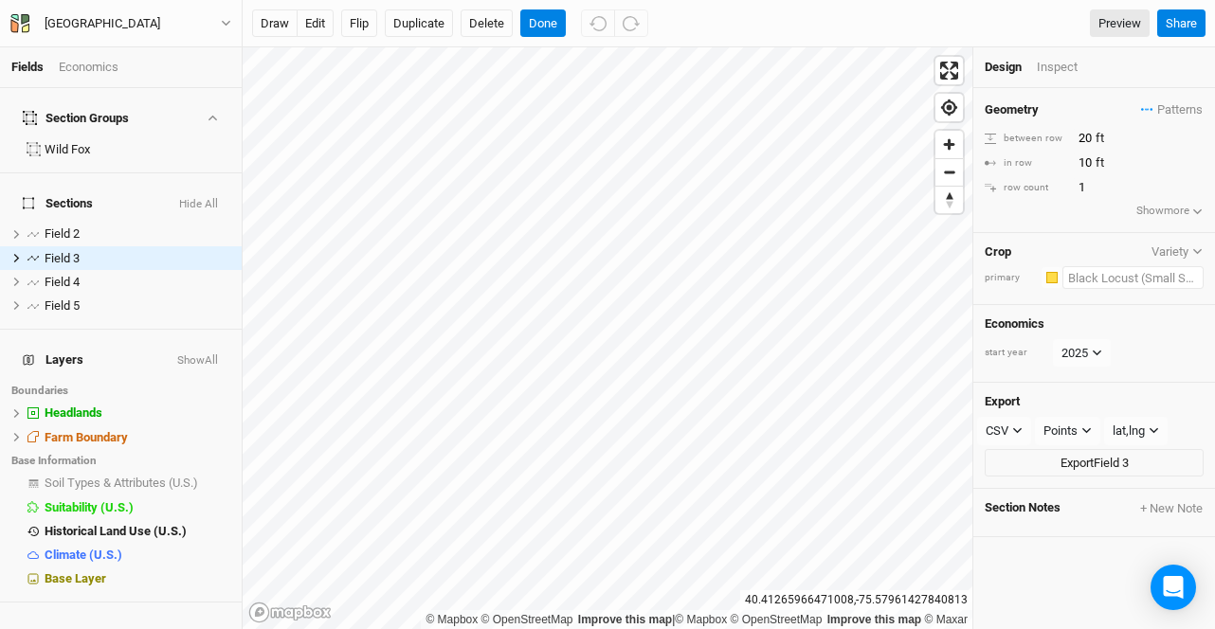
click at [1114, 278] on input "text" at bounding box center [1132, 277] width 141 height 23
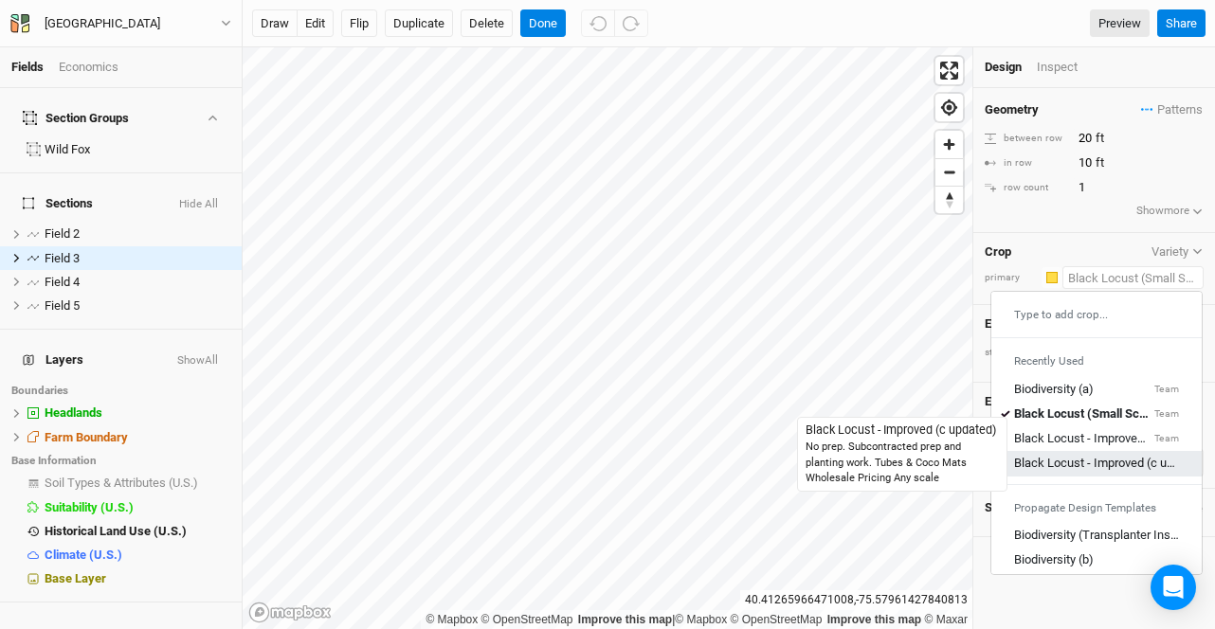
click at [1084, 463] on div "Black Locust - Improved (c updated)" at bounding box center [1096, 464] width 165 height 17
type input "Black Locust - Improved (c updated)"
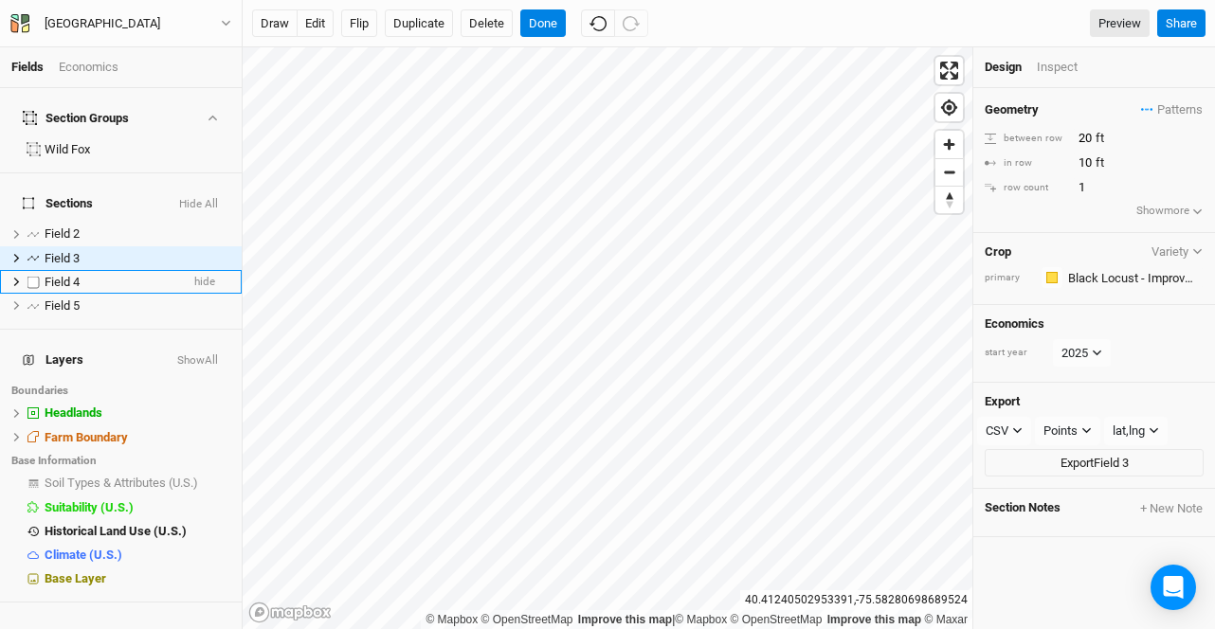
click at [102, 275] on div "Field 4" at bounding box center [112, 282] width 135 height 15
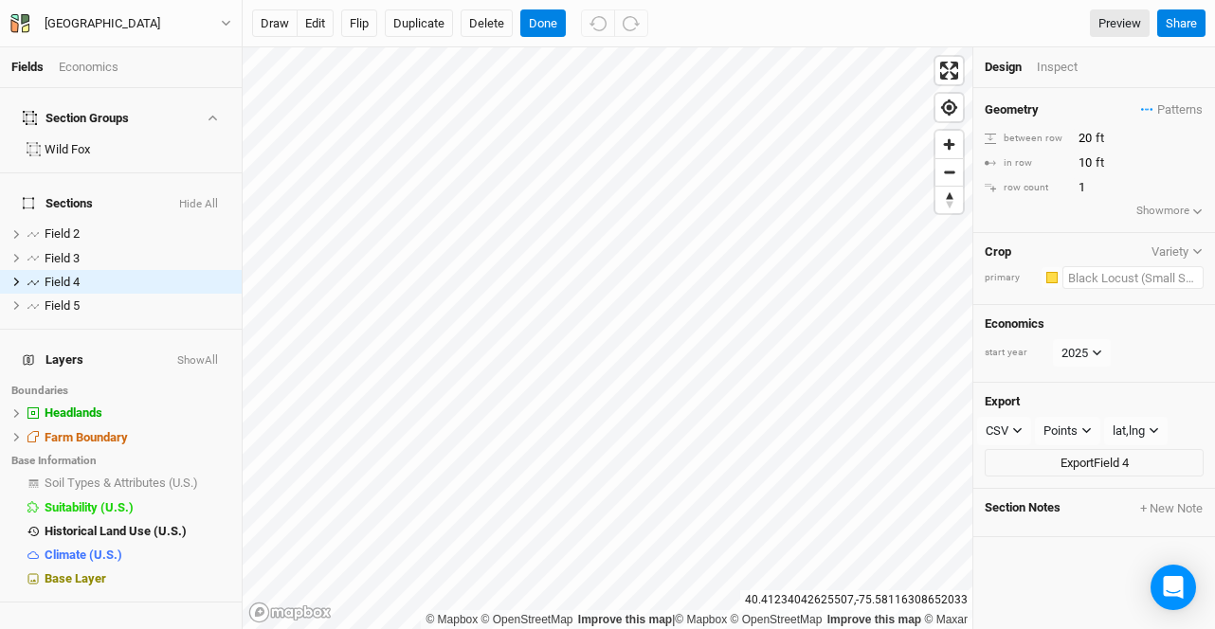
click at [1087, 281] on input "text" at bounding box center [1132, 277] width 141 height 23
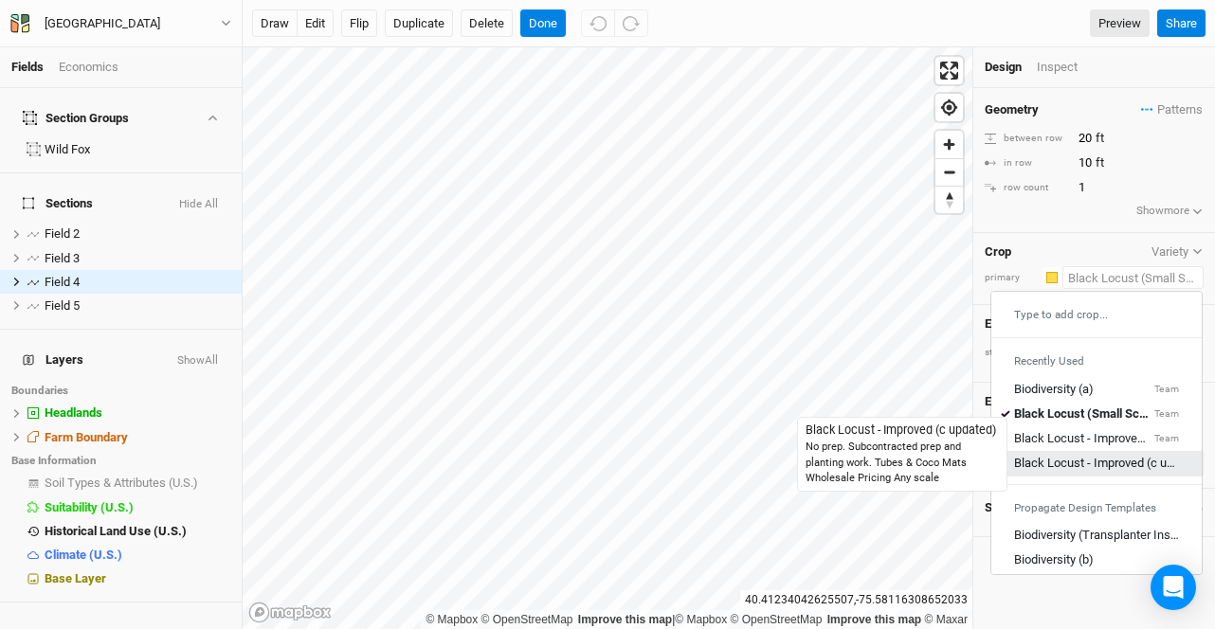
click at [1090, 463] on div "Black Locust - Improved (c updated)" at bounding box center [1096, 464] width 165 height 17
type input "Black Locust - Improved (c updated)"
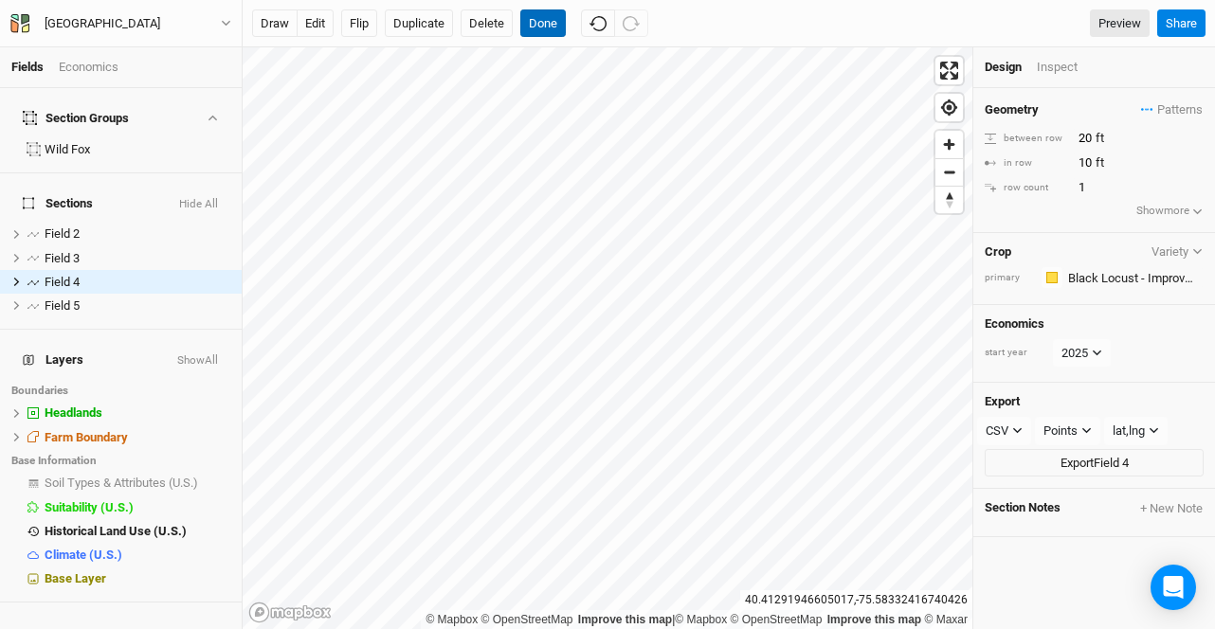
click at [557, 19] on button "Done" at bounding box center [542, 23] width 45 height 28
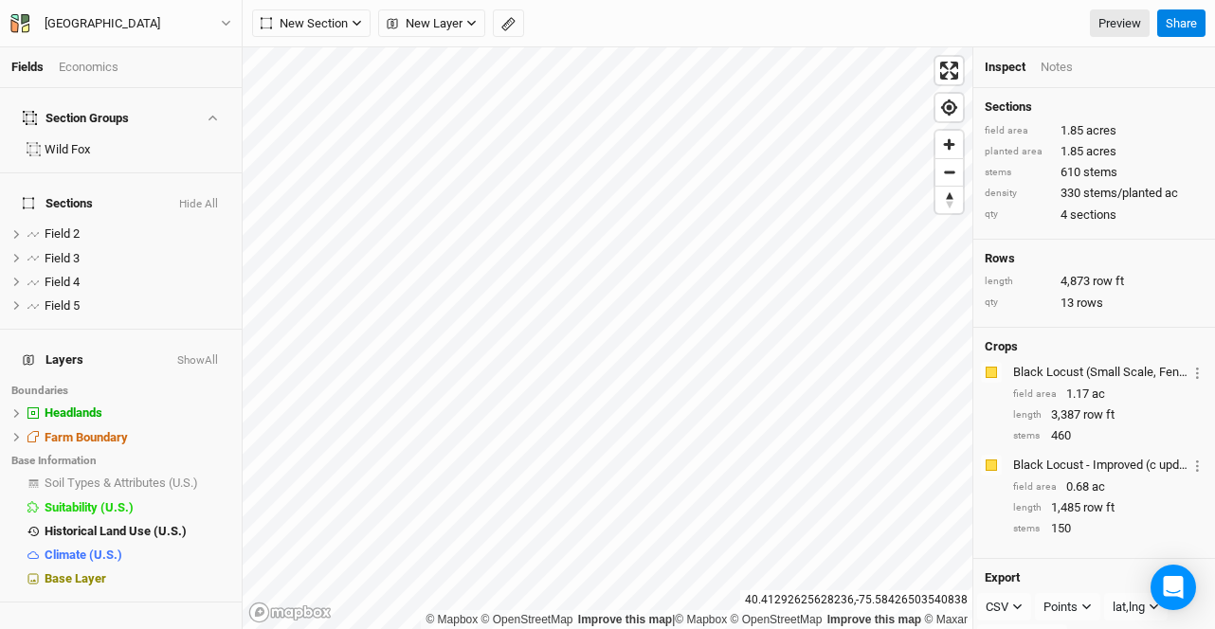
click at [87, 80] on div "Fields Economics" at bounding box center [121, 67] width 242 height 41
click at [82, 64] on div "Economics" at bounding box center [89, 67] width 60 height 17
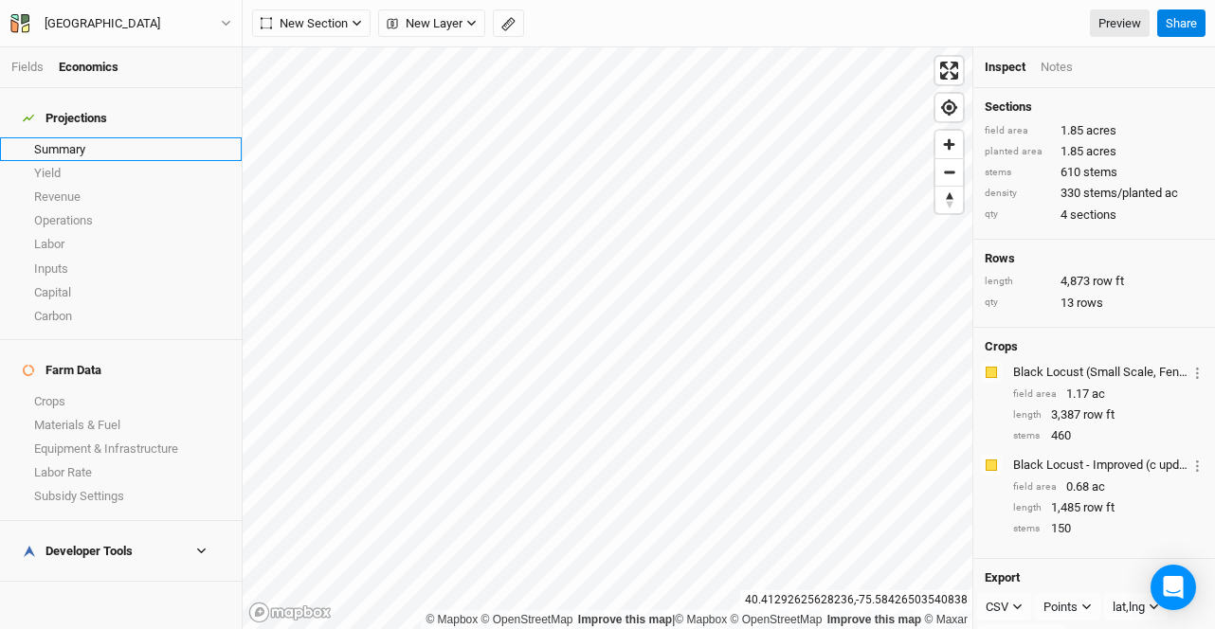
click at [78, 138] on link "Summary" at bounding box center [121, 149] width 242 height 24
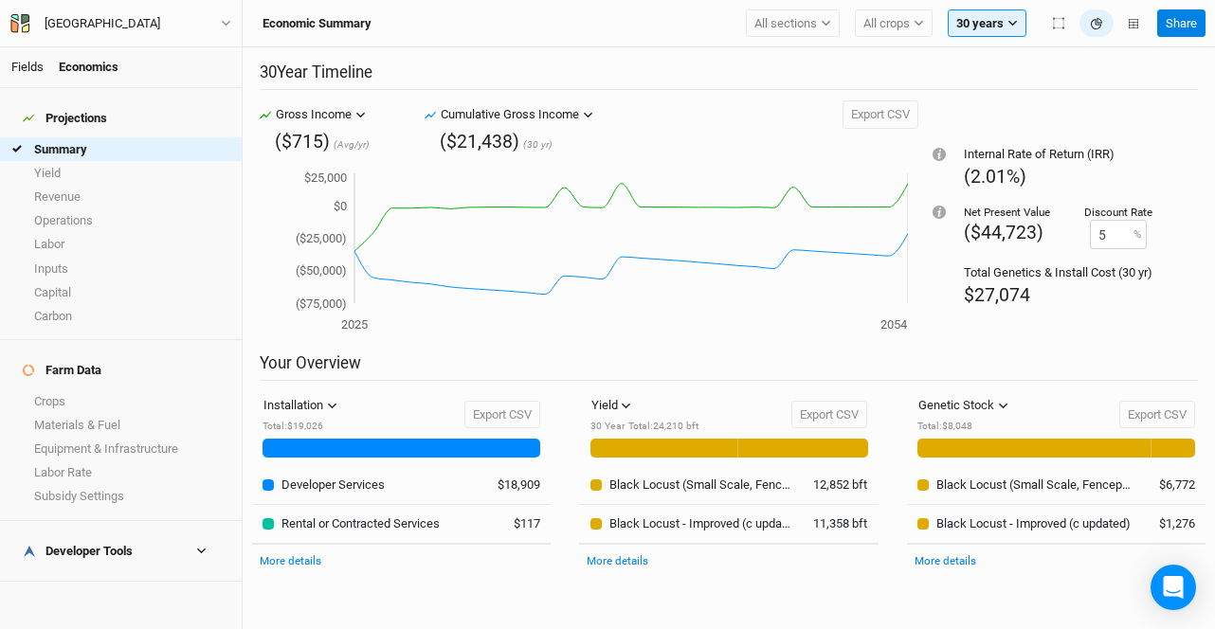
click at [25, 60] on link "Fields" at bounding box center [27, 67] width 32 height 14
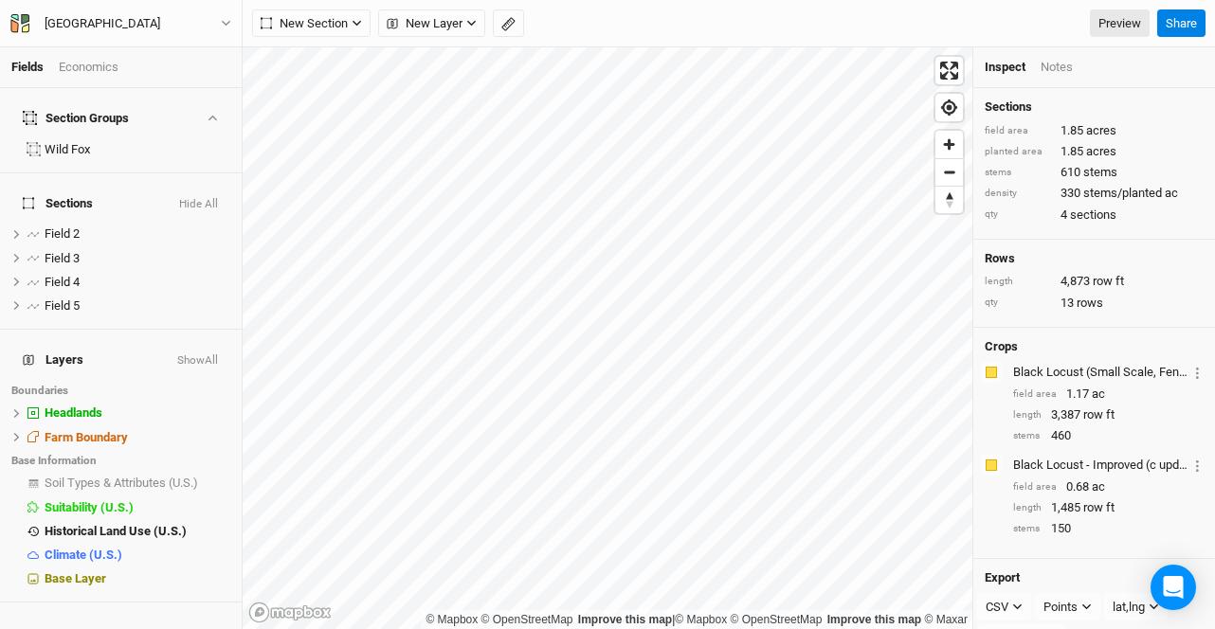
click at [86, 67] on div "Economics" at bounding box center [89, 67] width 60 height 17
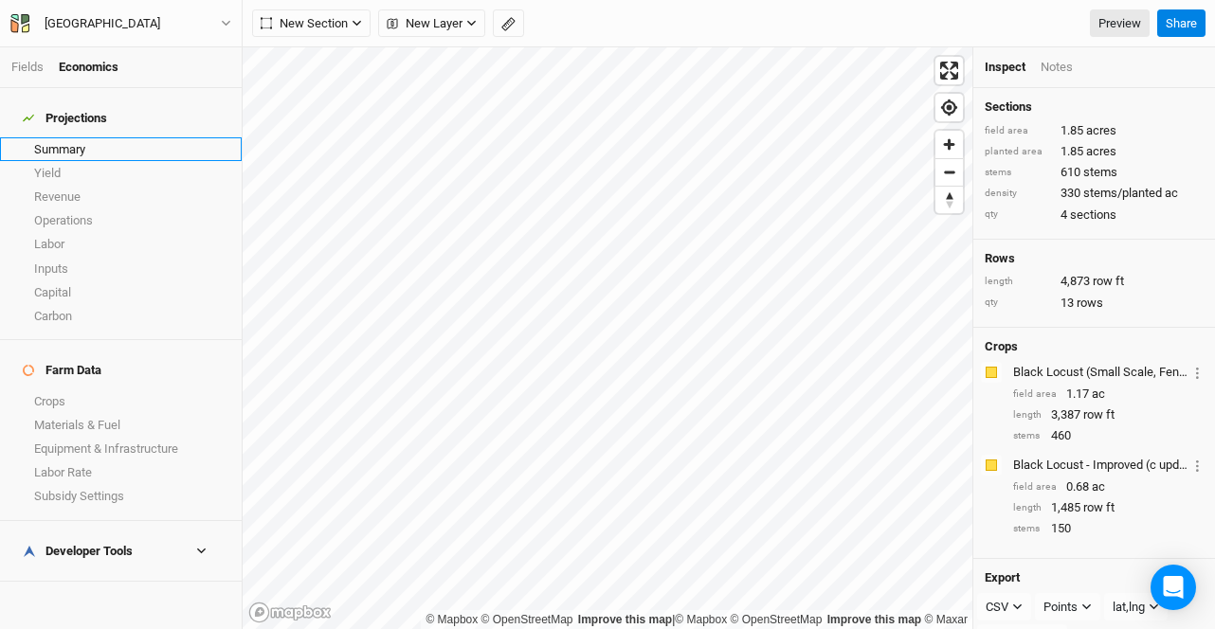
click at [77, 142] on link "Summary" at bounding box center [121, 149] width 242 height 24
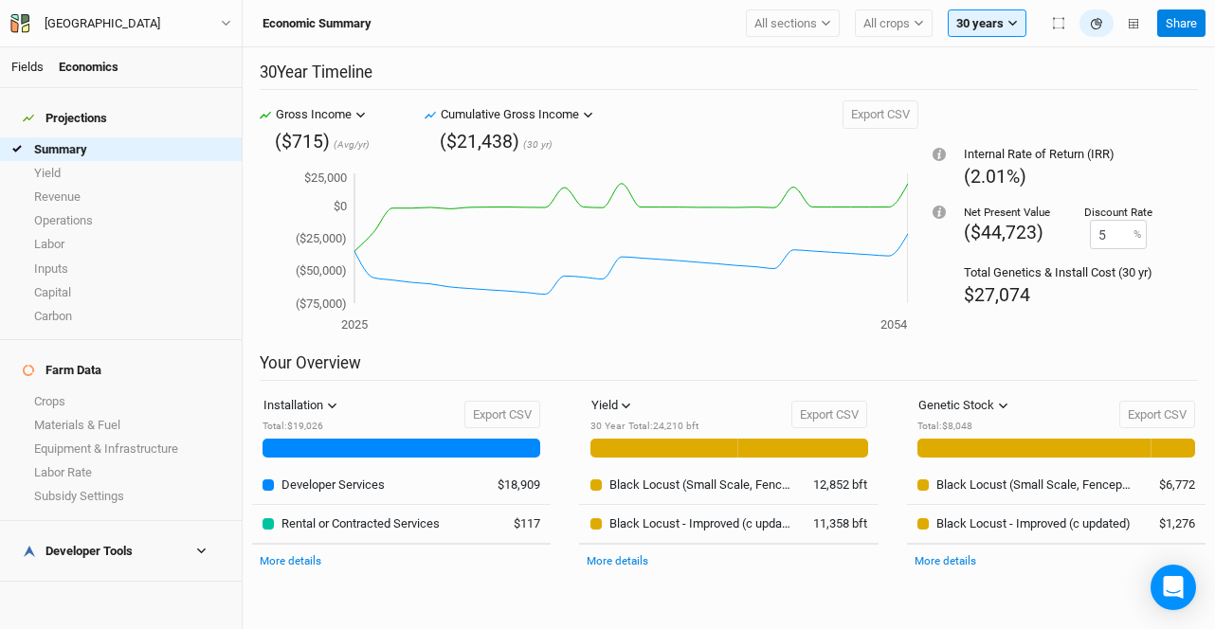
click at [23, 65] on link "Fields" at bounding box center [27, 67] width 32 height 14
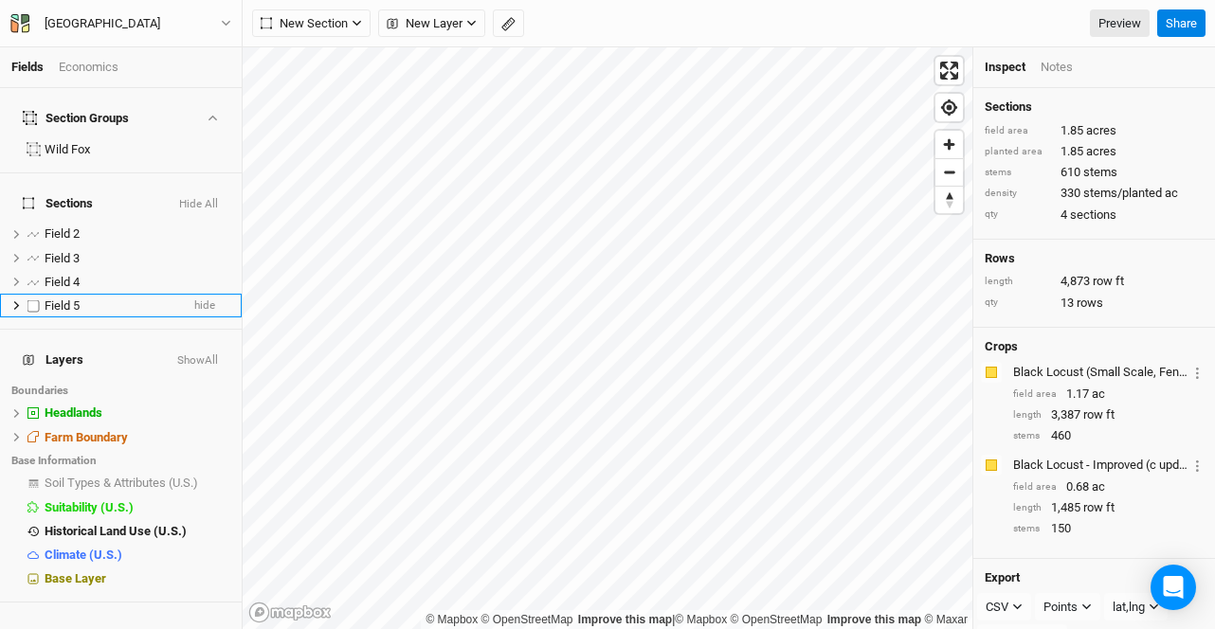
click at [76, 299] on span "Field 5" at bounding box center [62, 306] width 35 height 14
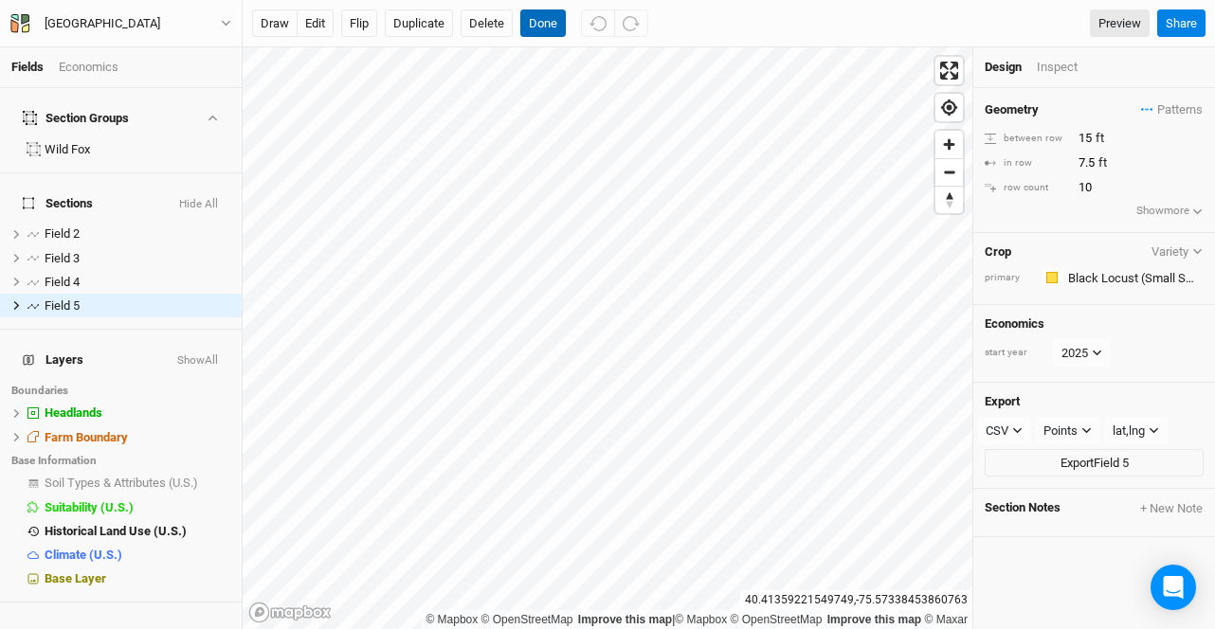
click at [539, 29] on button "Done" at bounding box center [542, 23] width 45 height 28
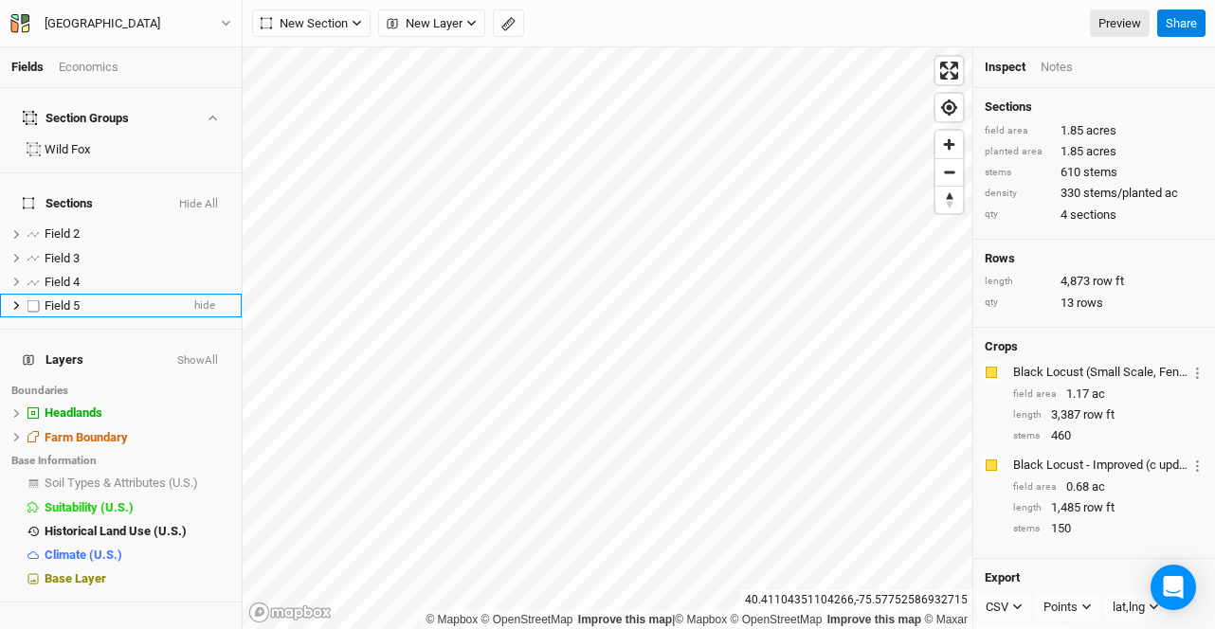
click at [33, 294] on label at bounding box center [34, 306] width 24 height 24
click at [33, 299] on input "checkbox" at bounding box center [33, 305] width 12 height 12
checkbox input "true"
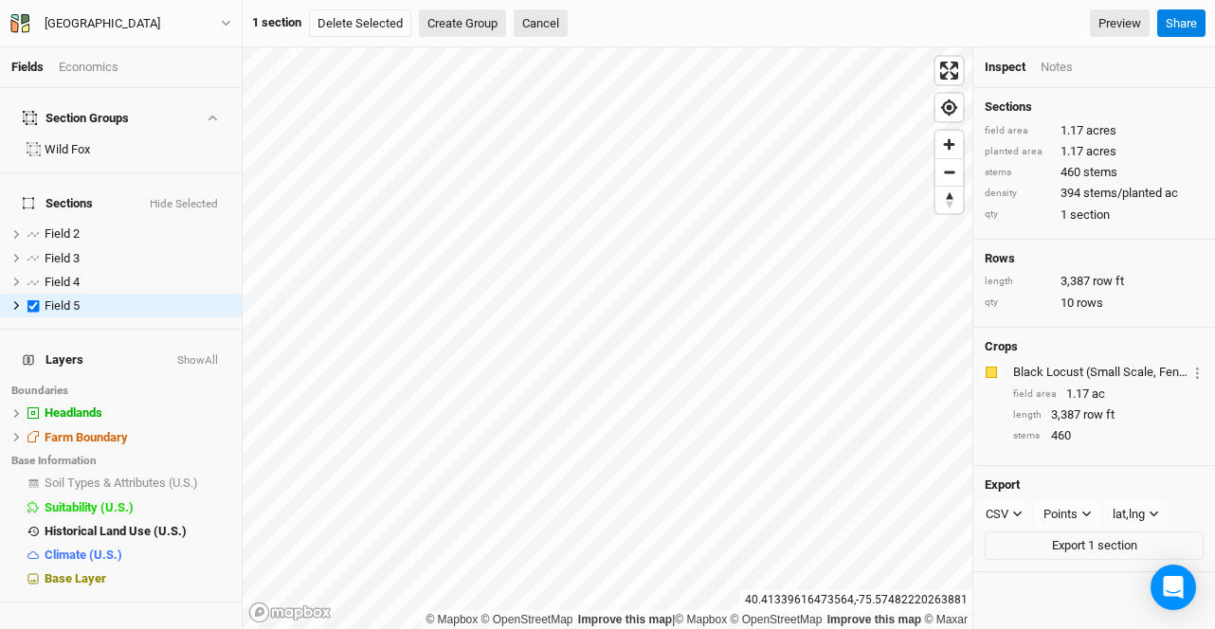
click at [451, 26] on button "Create Group" at bounding box center [462, 23] width 87 height 28
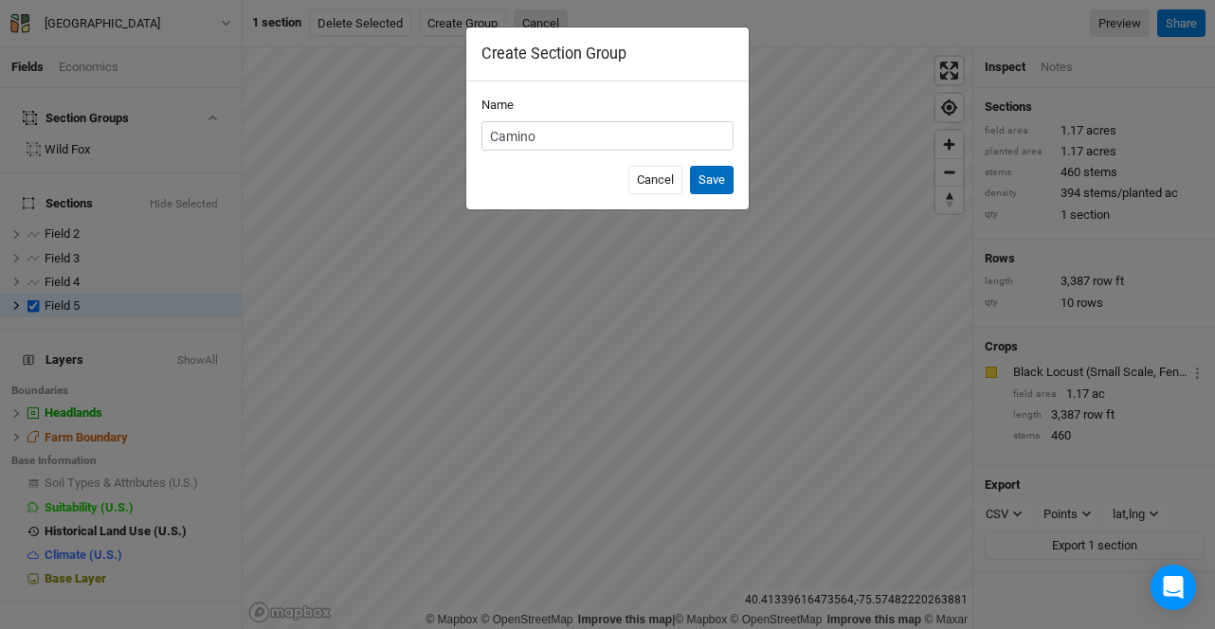
type input "Camino"
click at [705, 178] on button "Save" at bounding box center [712, 180] width 44 height 28
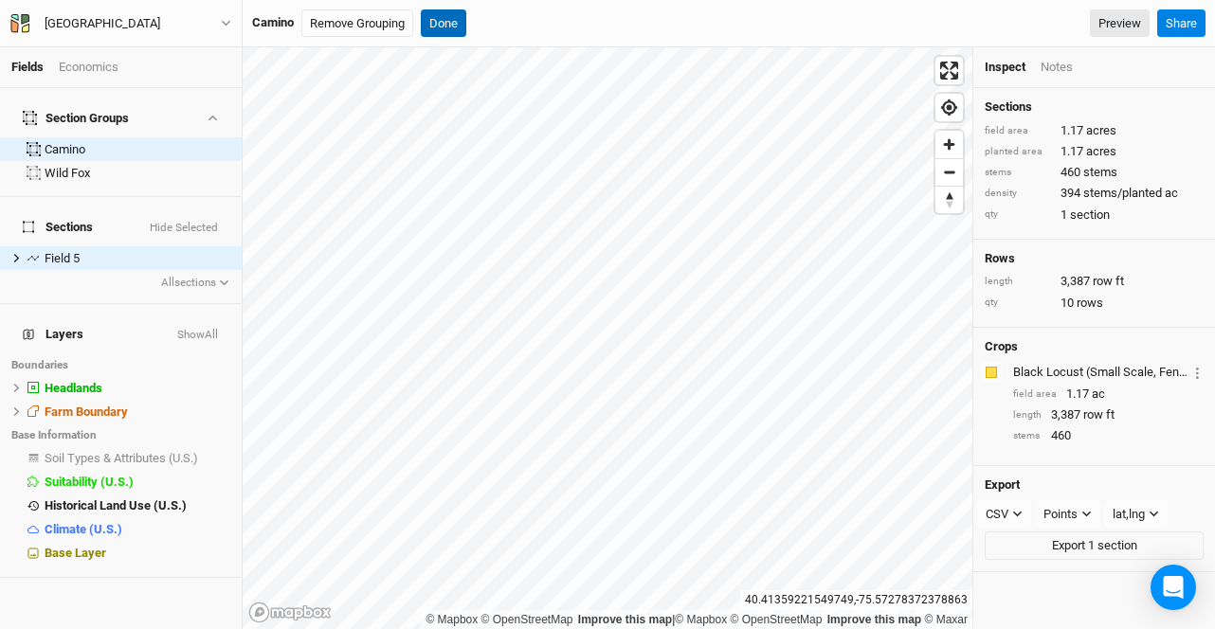
click at [454, 23] on button "Done" at bounding box center [443, 23] width 45 height 28
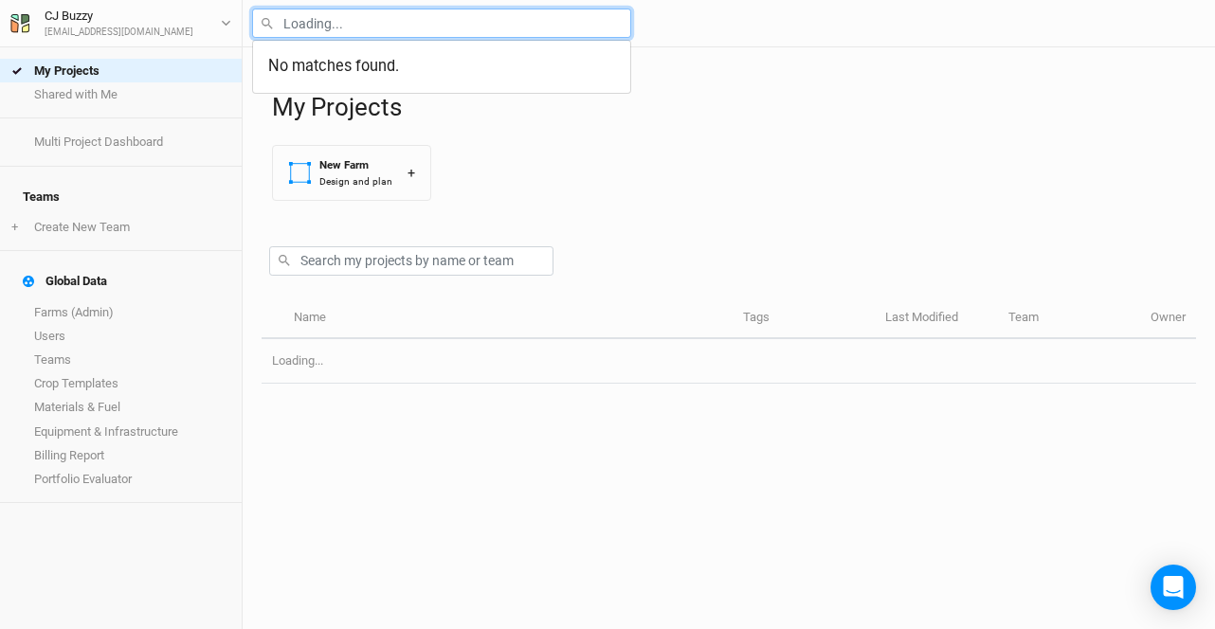
click at [443, 31] on input "text" at bounding box center [441, 23] width 379 height 29
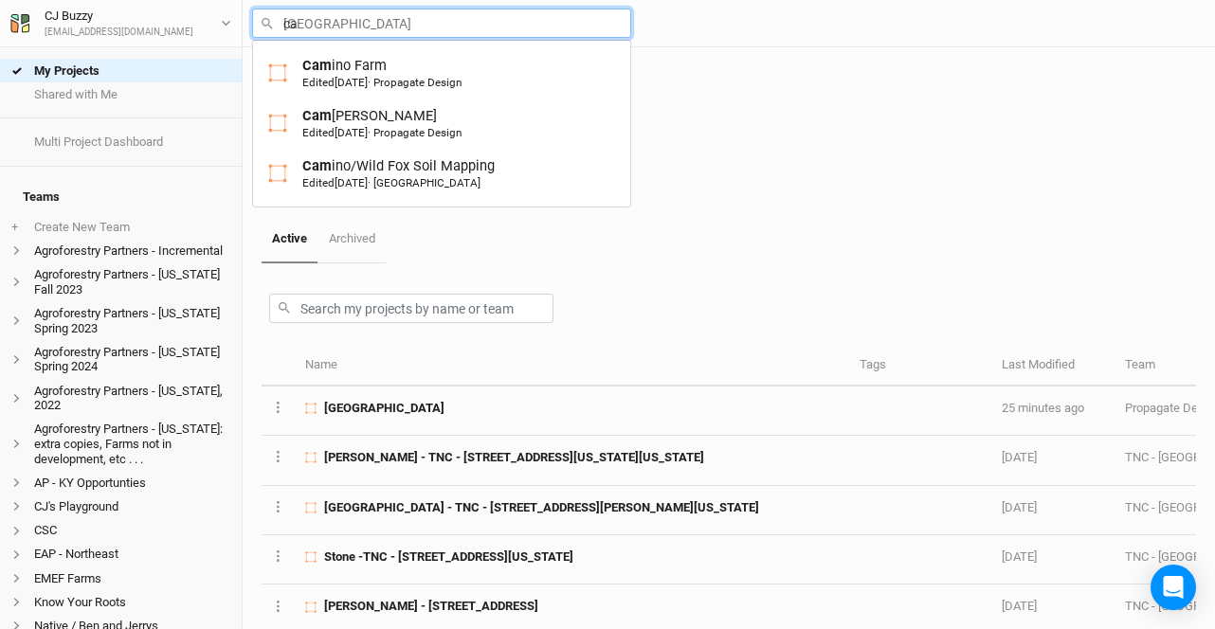
type input "cam"
type input "camino Farm"
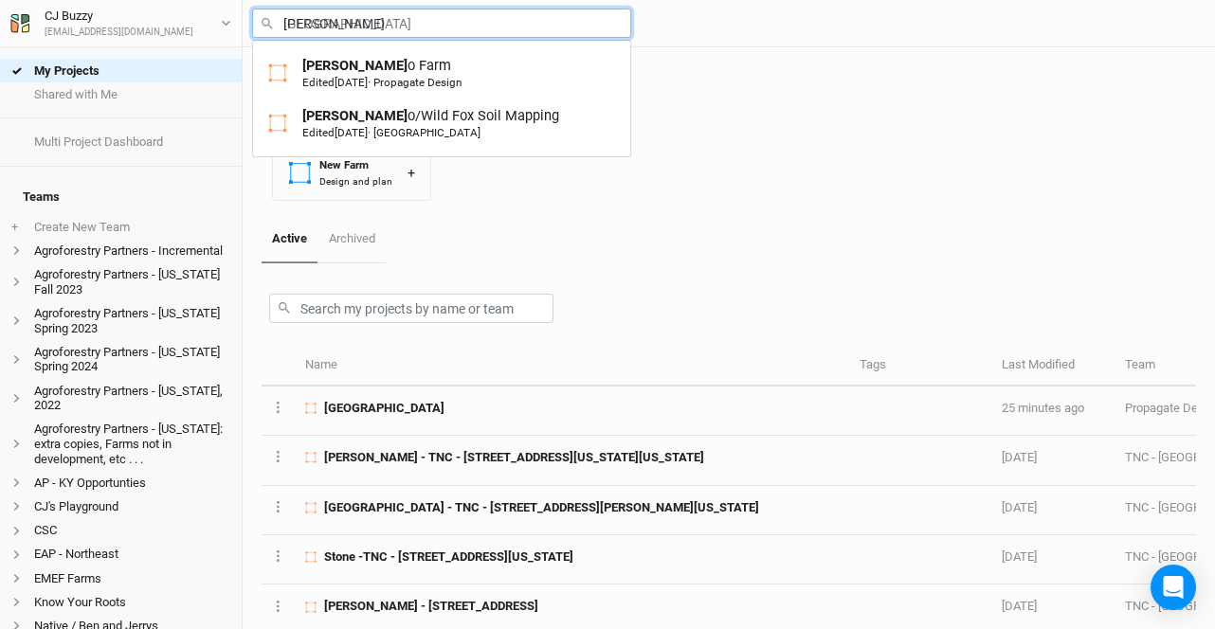
type input "camino"
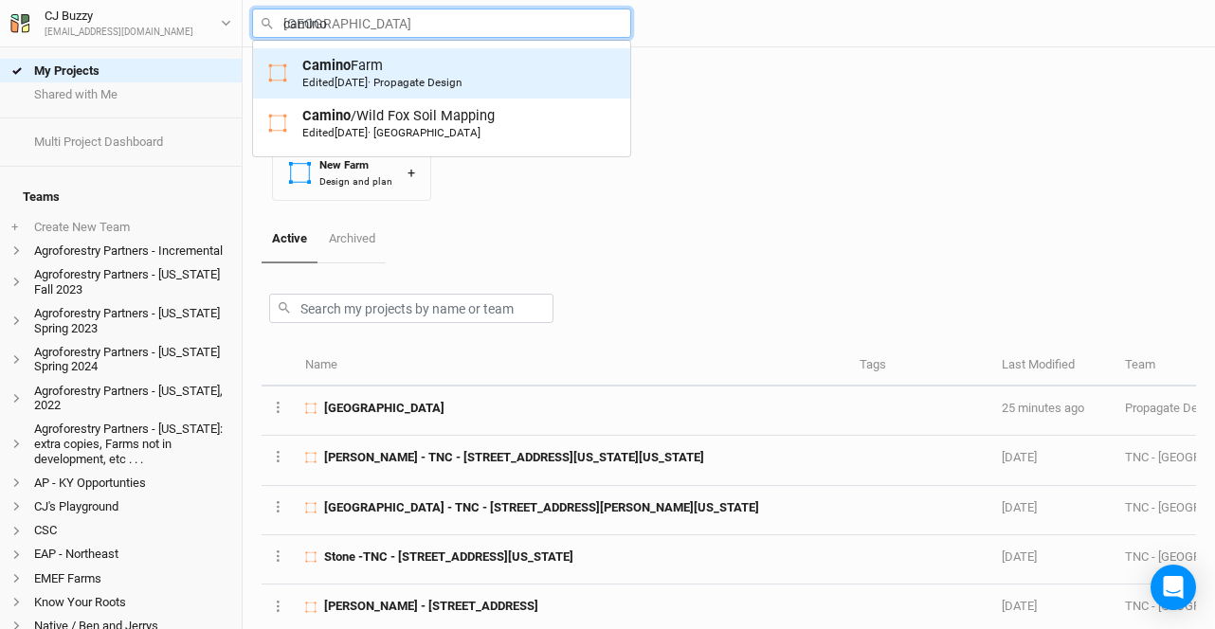
click at [432, 84] on div "Edited 6 months ago · Propagate Design" at bounding box center [381, 82] width 159 height 15
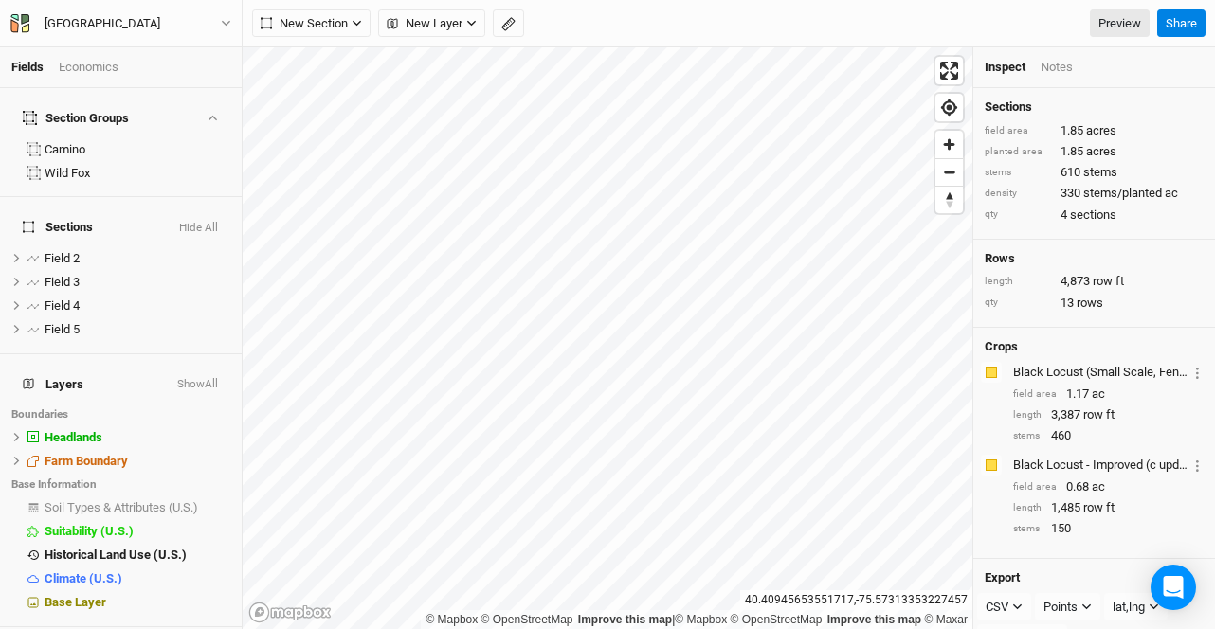
click at [101, 66] on div "Economics" at bounding box center [89, 67] width 60 height 17
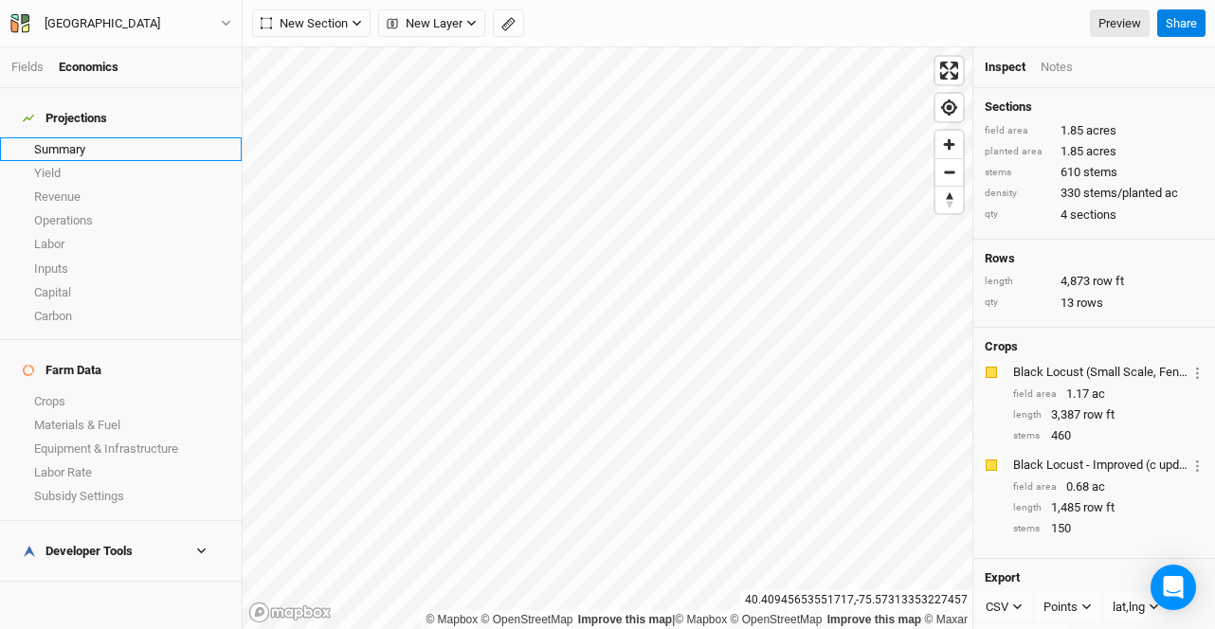
click at [89, 140] on link "Summary" at bounding box center [121, 149] width 242 height 24
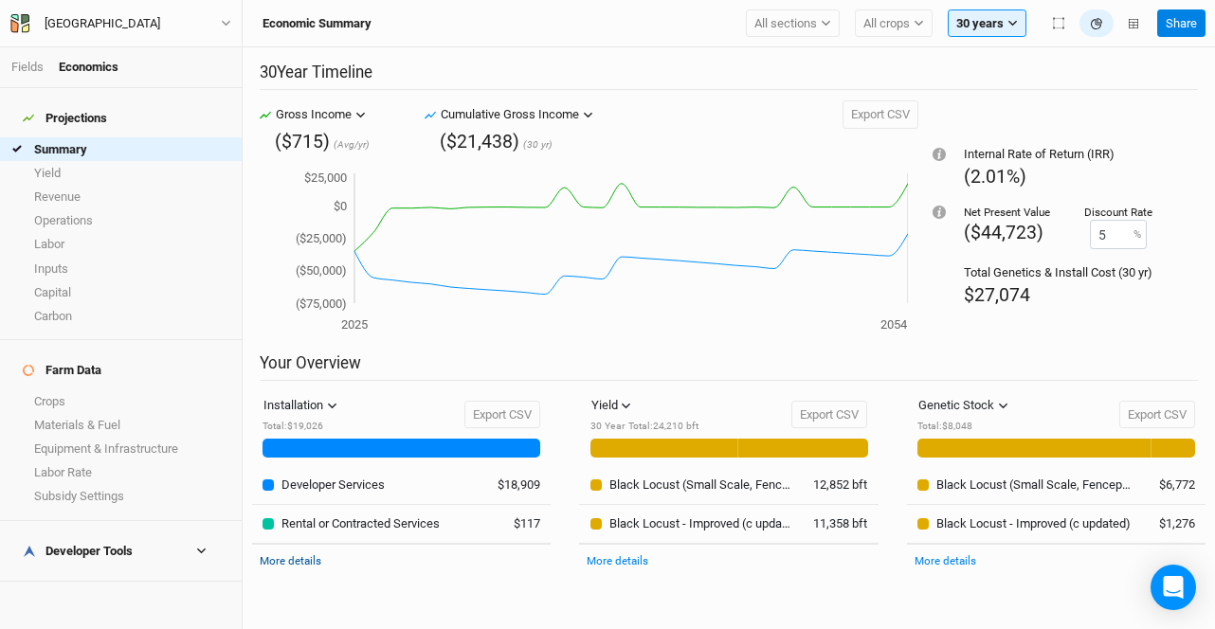
click at [293, 562] on link "More details" at bounding box center [291, 560] width 62 height 13
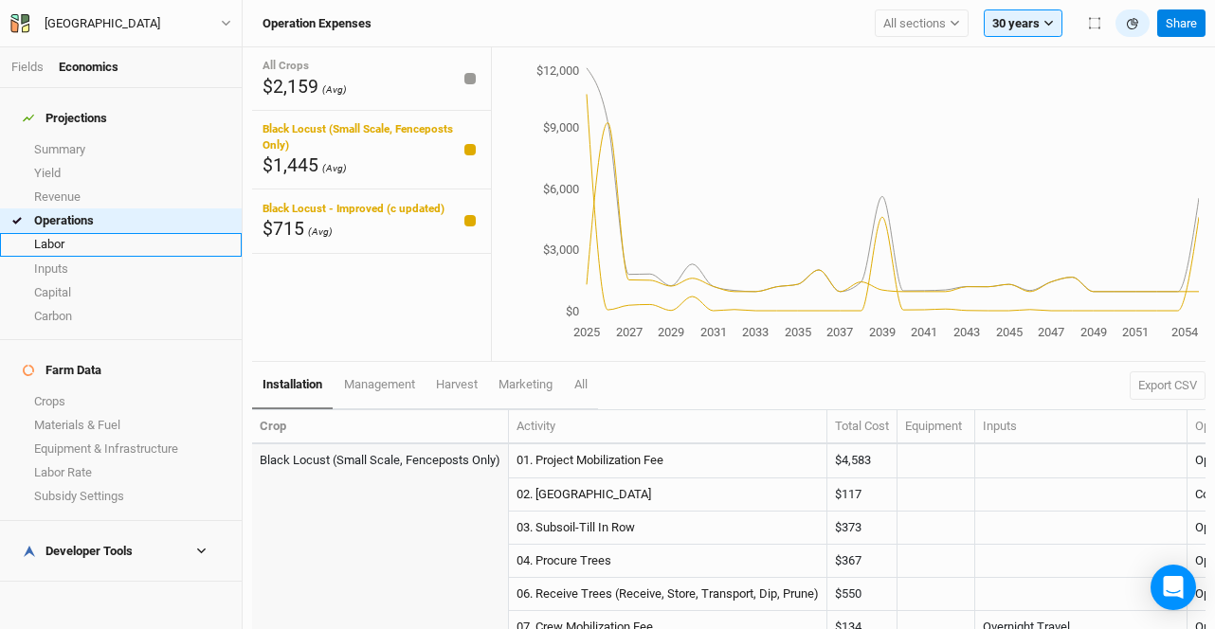
click at [75, 233] on link "Labor" at bounding box center [121, 245] width 242 height 24
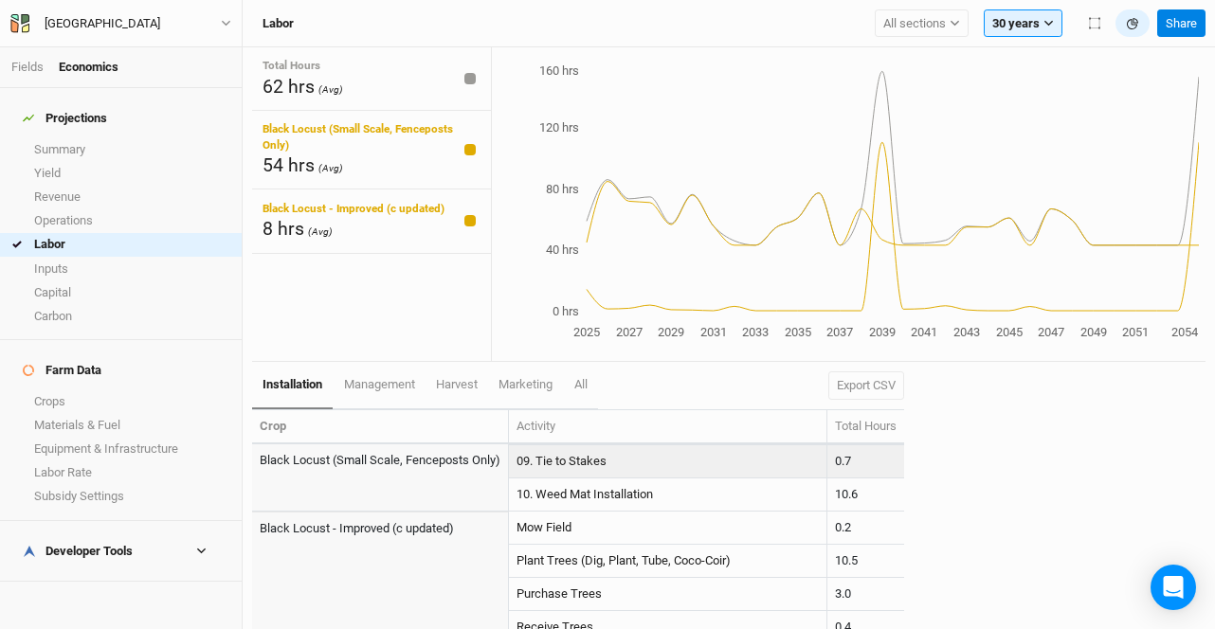
scroll to position [215, 0]
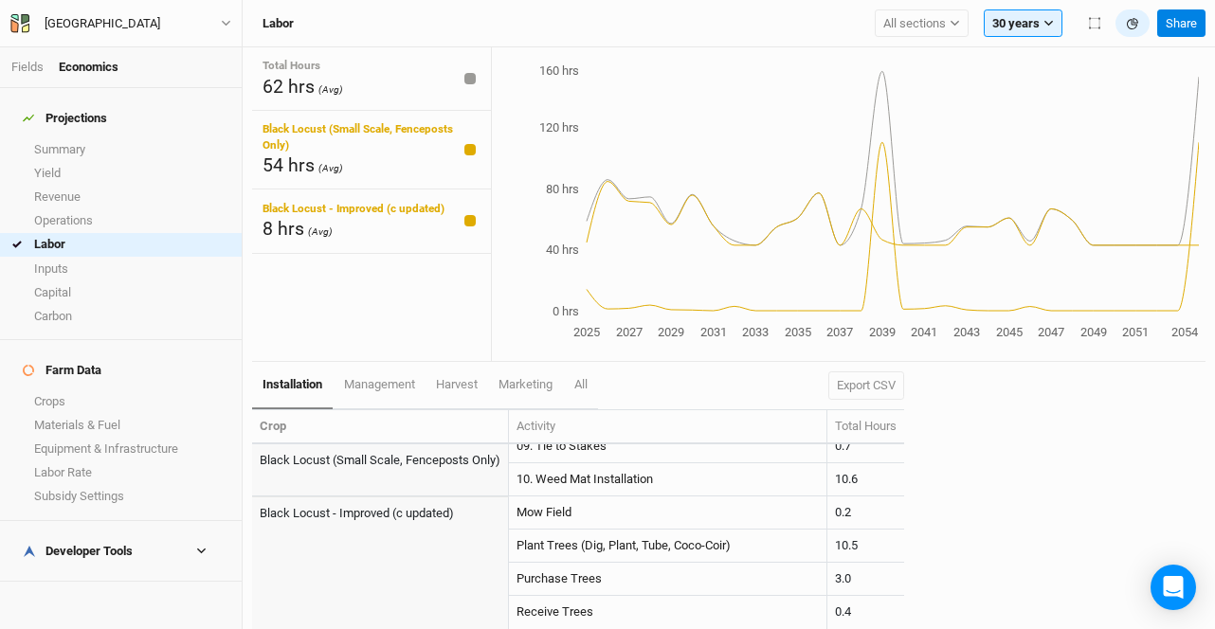
click at [93, 544] on div "Developer Tools" at bounding box center [78, 551] width 110 height 15
click at [92, 594] on link "Operations Cost Basis" at bounding box center [121, 606] width 242 height 24
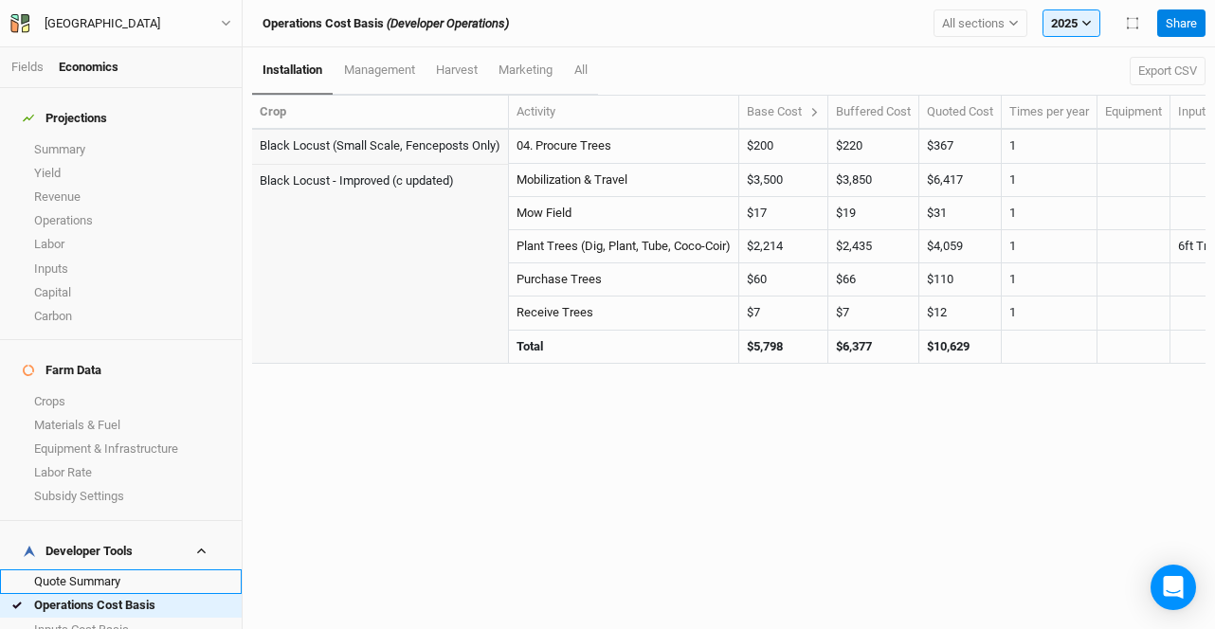
click at [90, 570] on link "Quote Summary" at bounding box center [121, 582] width 242 height 24
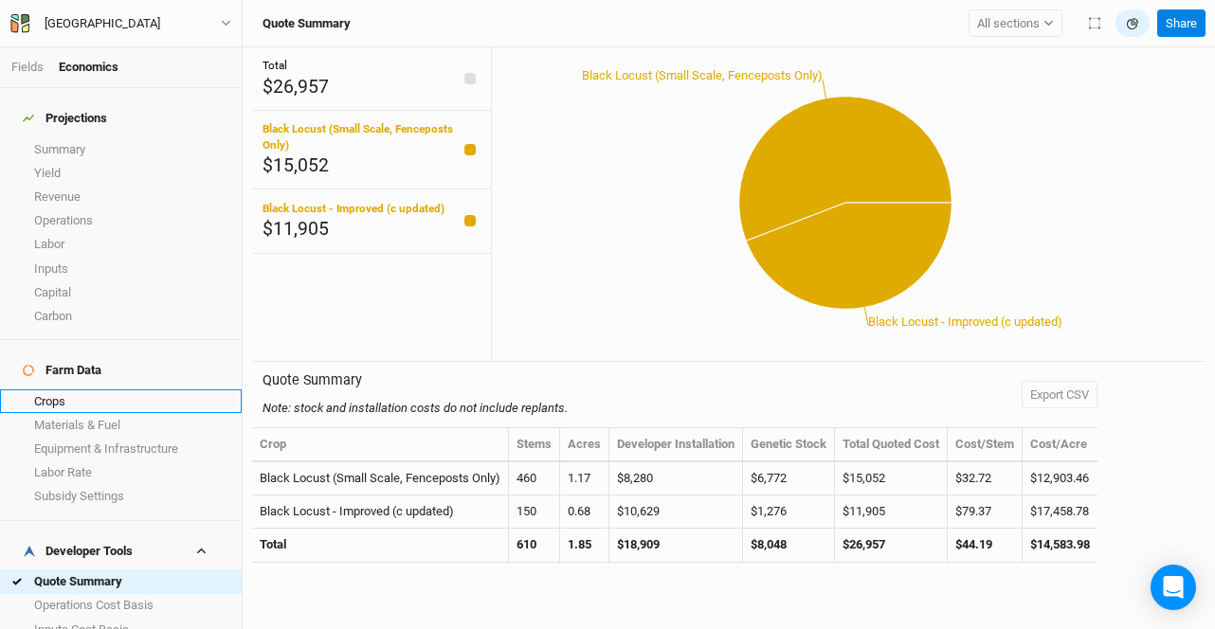
scroll to position [60, 0]
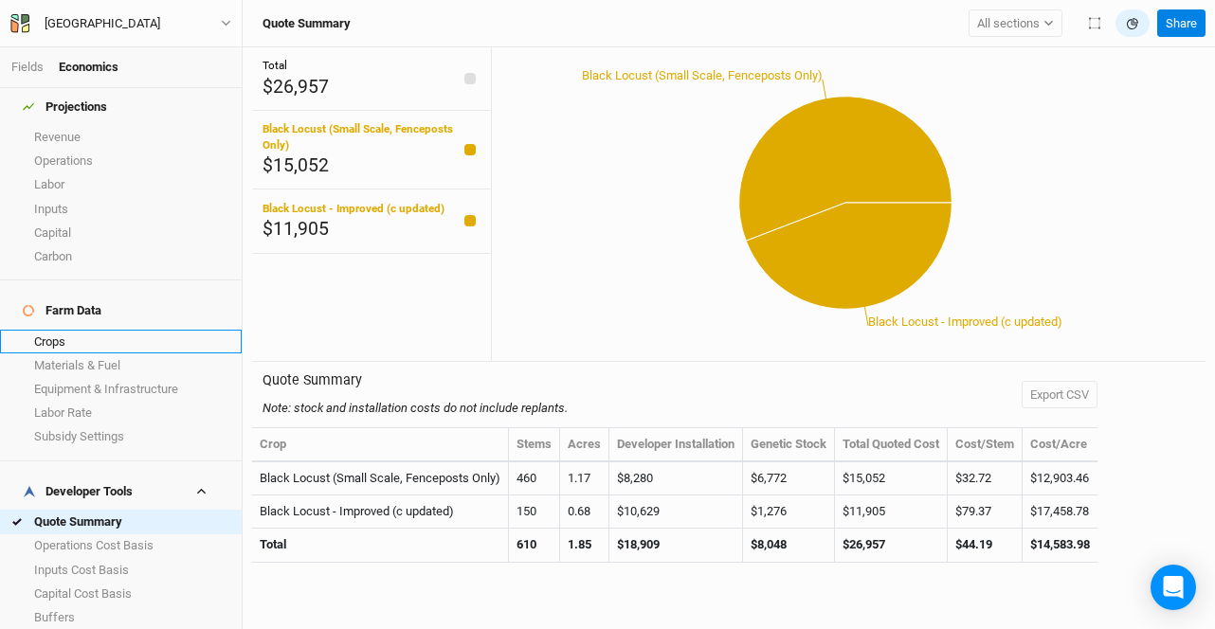
click at [88, 330] on link "Crops" at bounding box center [121, 342] width 242 height 24
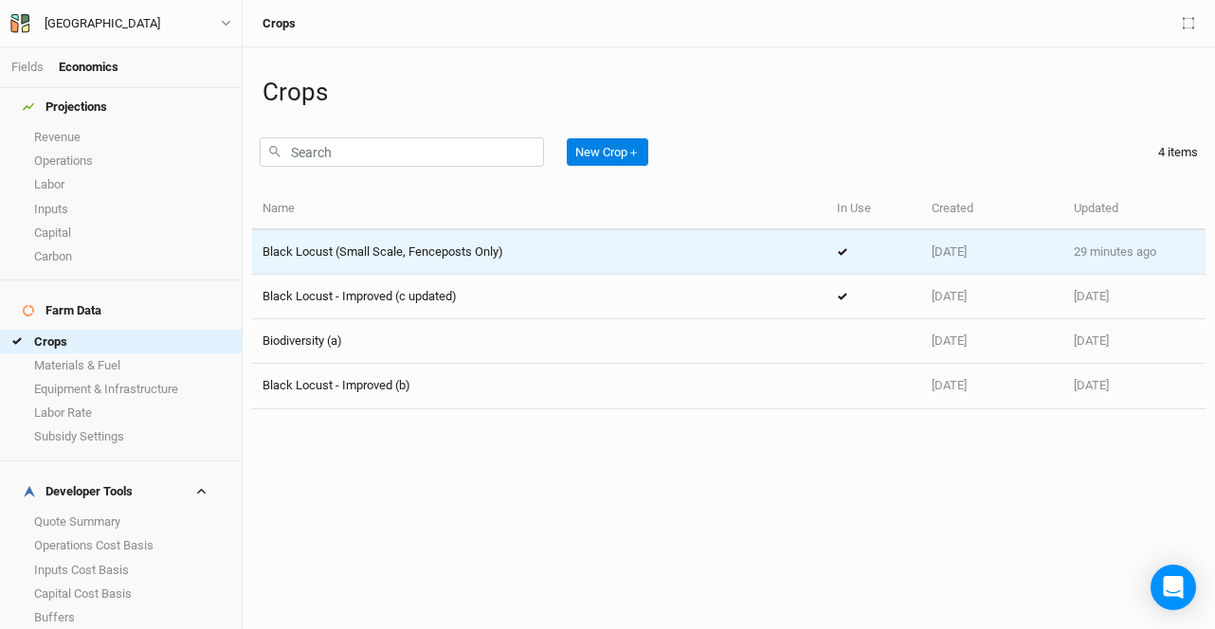
click at [326, 254] on span "Black Locust (Small Scale, Fenceposts Only)" at bounding box center [383, 252] width 241 height 14
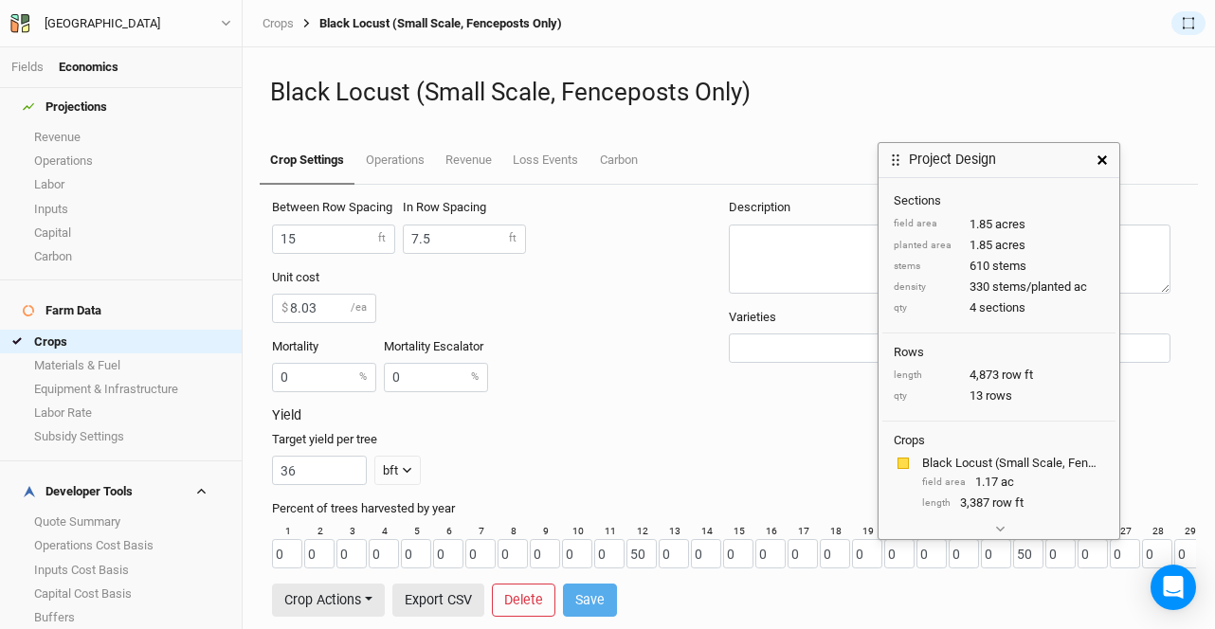
click at [757, 446] on div "Target yield per tree 36 bft lbs bft" at bounding box center [725, 458] width 906 height 54
click at [103, 330] on link "Crops" at bounding box center [121, 342] width 242 height 24
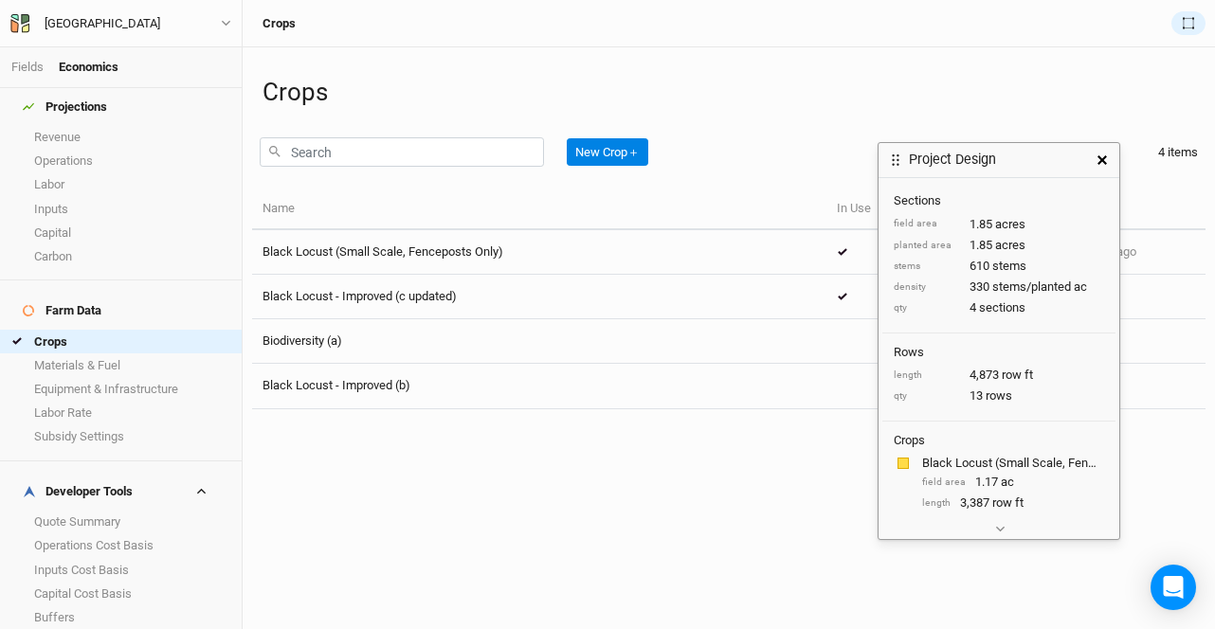
click at [1104, 163] on icon "button" at bounding box center [1101, 159] width 9 height 9
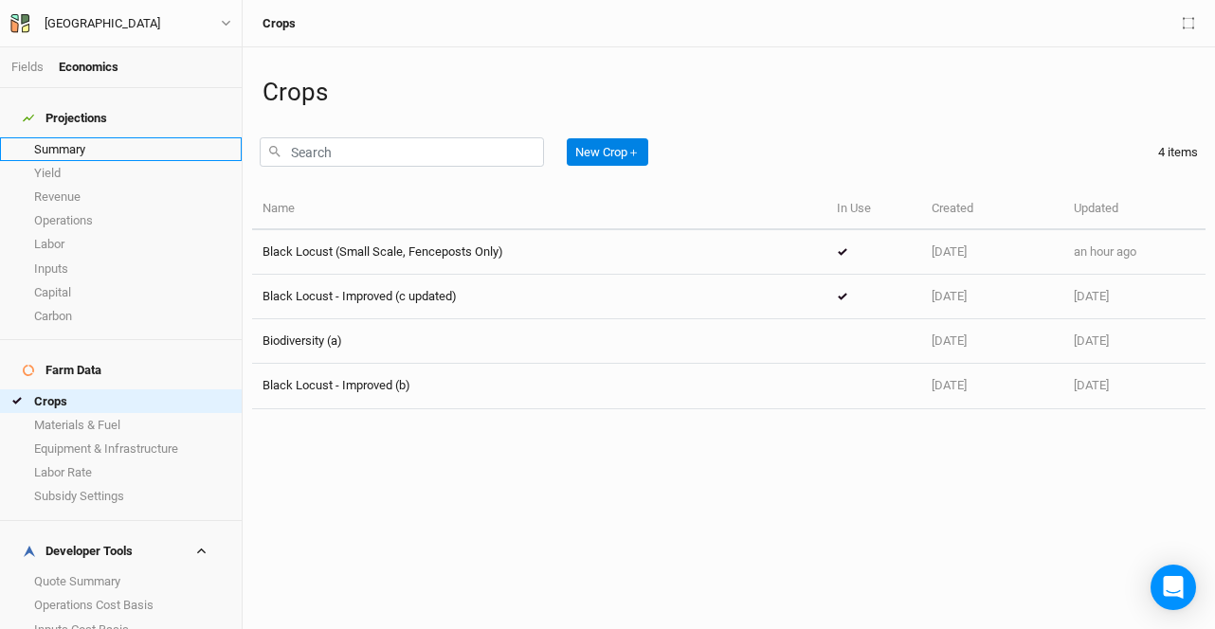
click at [70, 137] on link "Summary" at bounding box center [121, 149] width 242 height 24
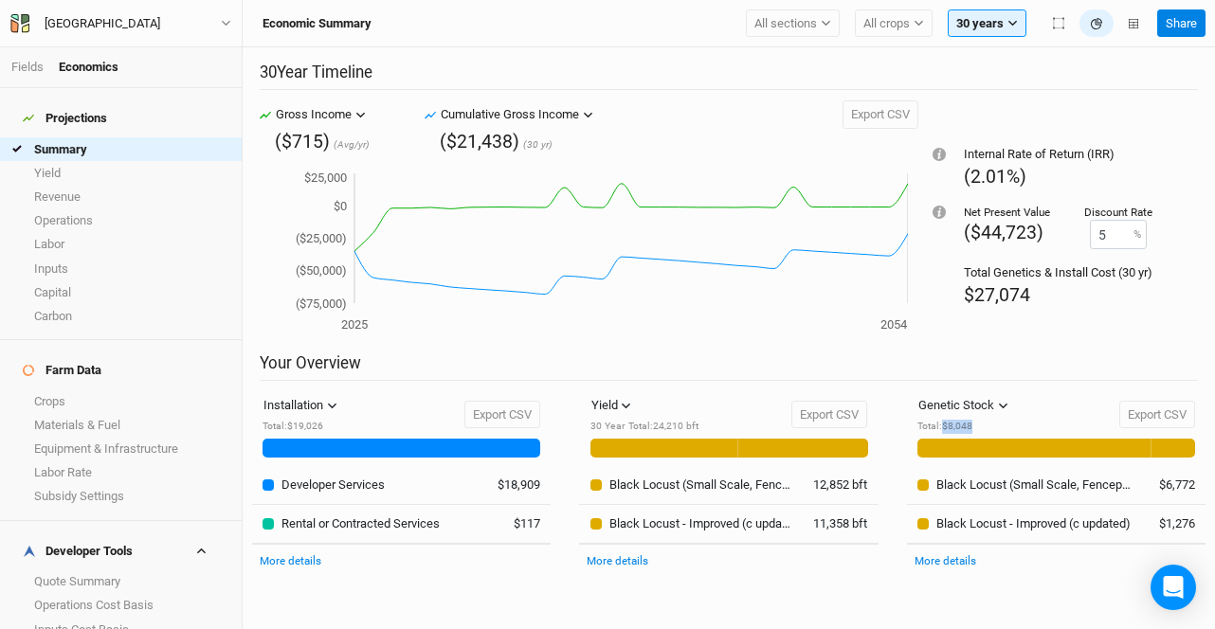
drag, startPoint x: 982, startPoint y: 431, endPoint x: 945, endPoint y: 427, distance: 37.2
click at [945, 427] on div "Total : $8,048" at bounding box center [967, 427] width 100 height 14
drag, startPoint x: 973, startPoint y: 426, endPoint x: 944, endPoint y: 426, distance: 29.4
click at [944, 426] on div "Total : $8,048" at bounding box center [967, 427] width 100 height 14
copy div "$8,048"
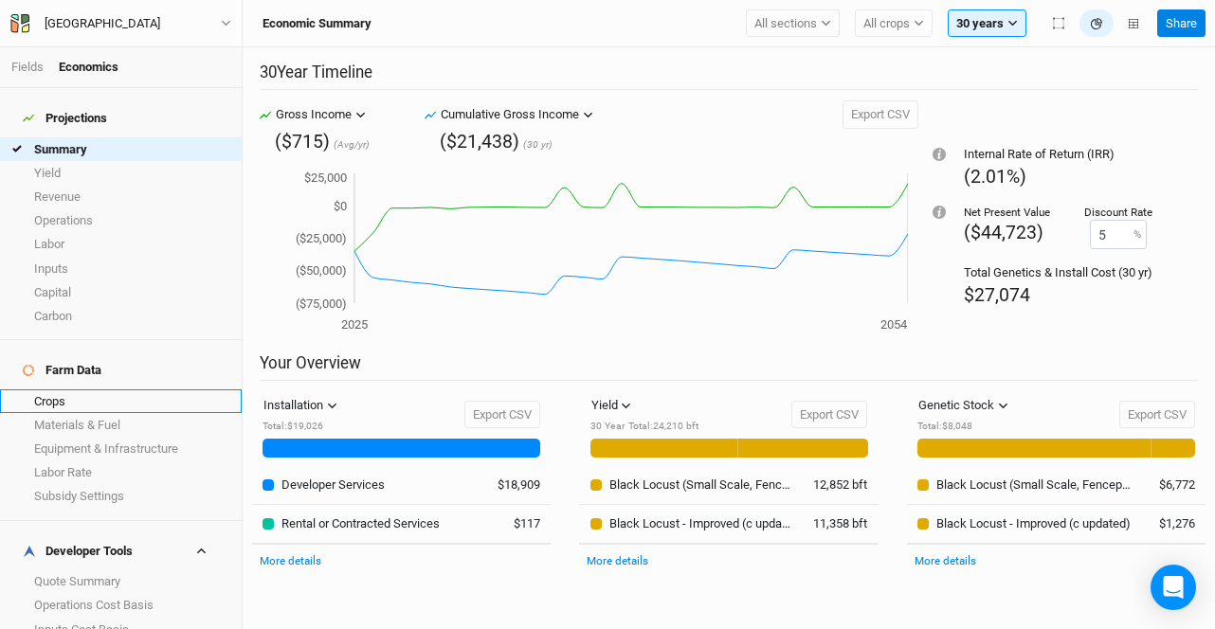
click at [71, 390] on link "Crops" at bounding box center [121, 402] width 242 height 24
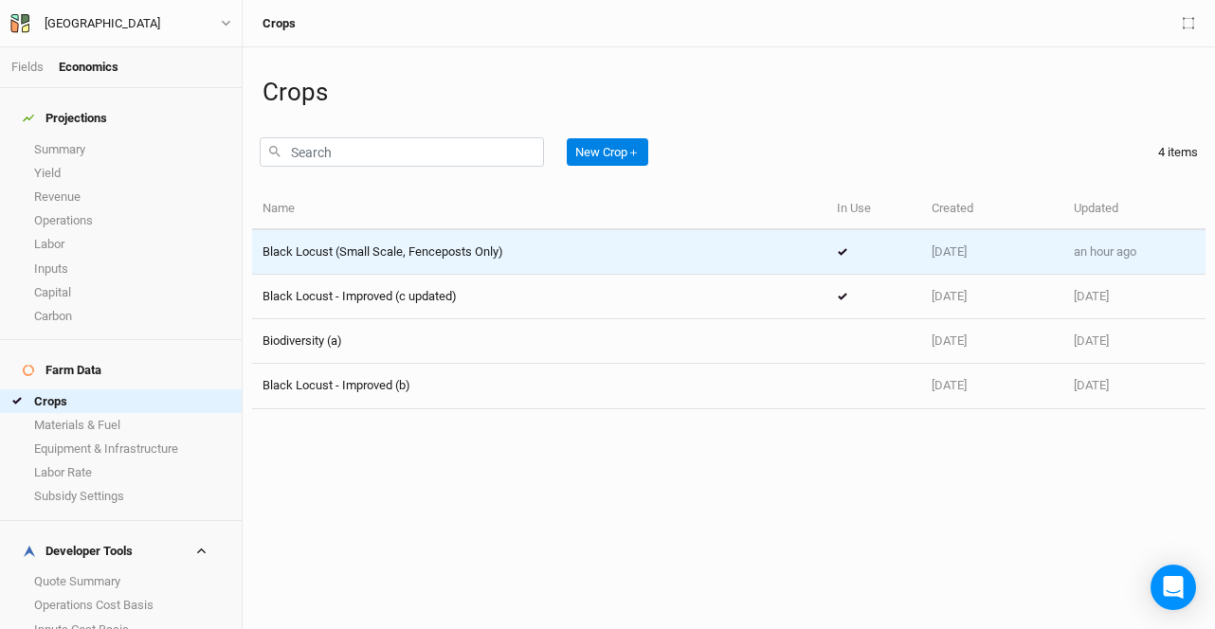
click at [455, 254] on span "Black Locust (Small Scale, Fenceposts Only)" at bounding box center [383, 252] width 241 height 14
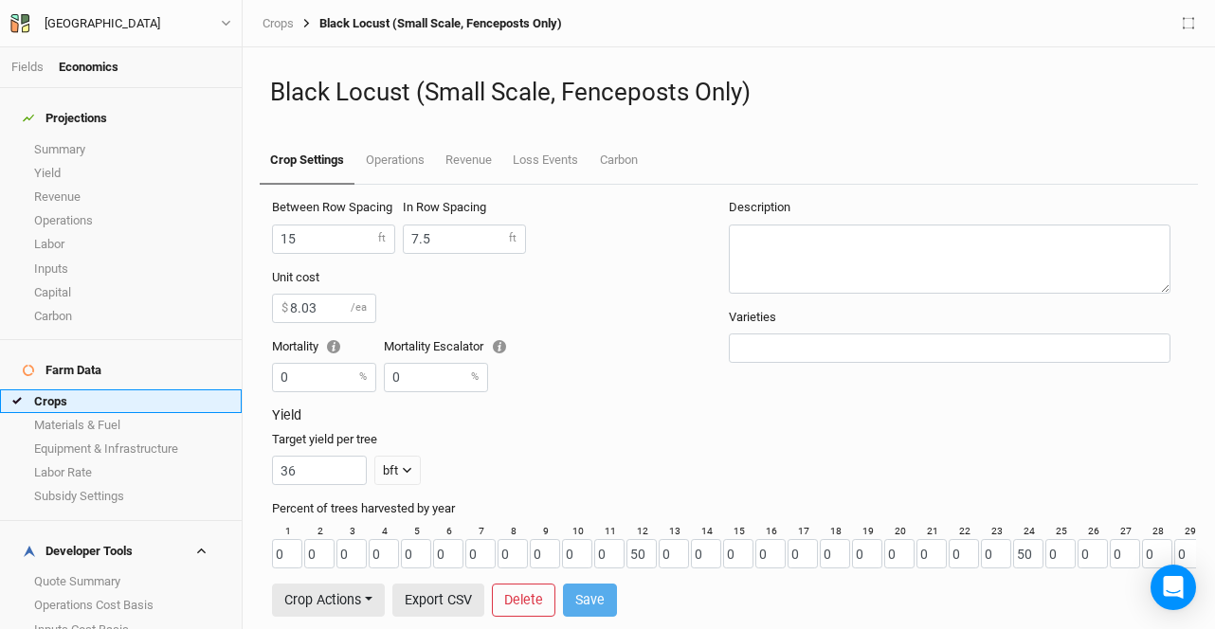
click at [120, 390] on link "Crops" at bounding box center [121, 402] width 242 height 24
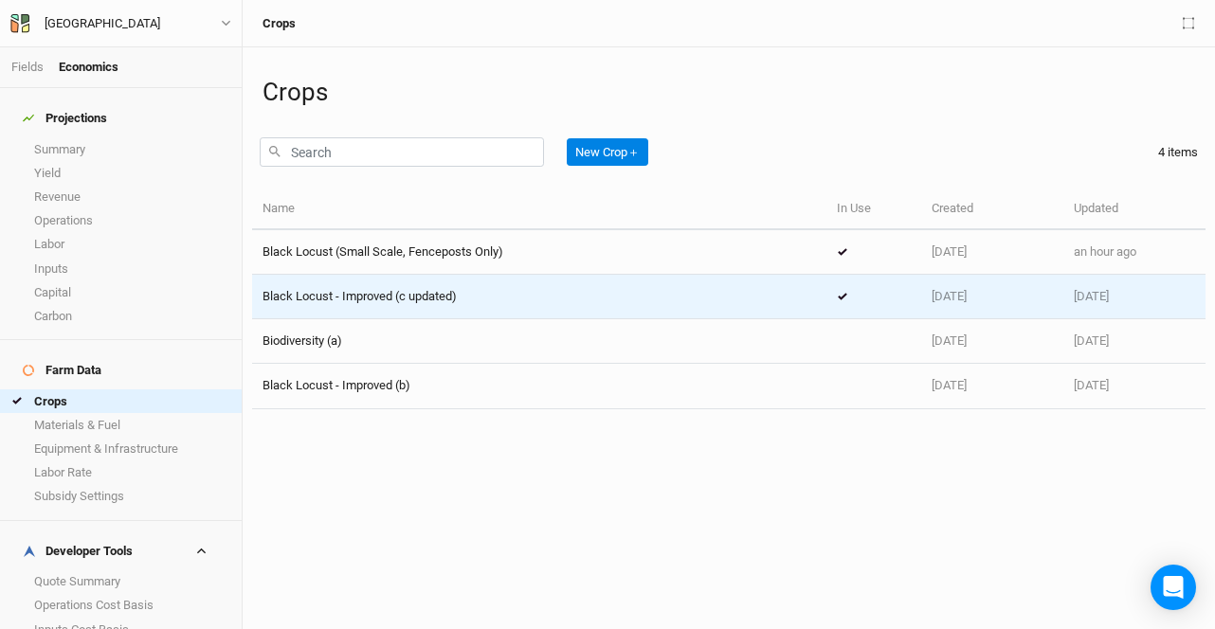
click at [454, 294] on span "Black Locust - Improved (c updated)" at bounding box center [360, 296] width 194 height 14
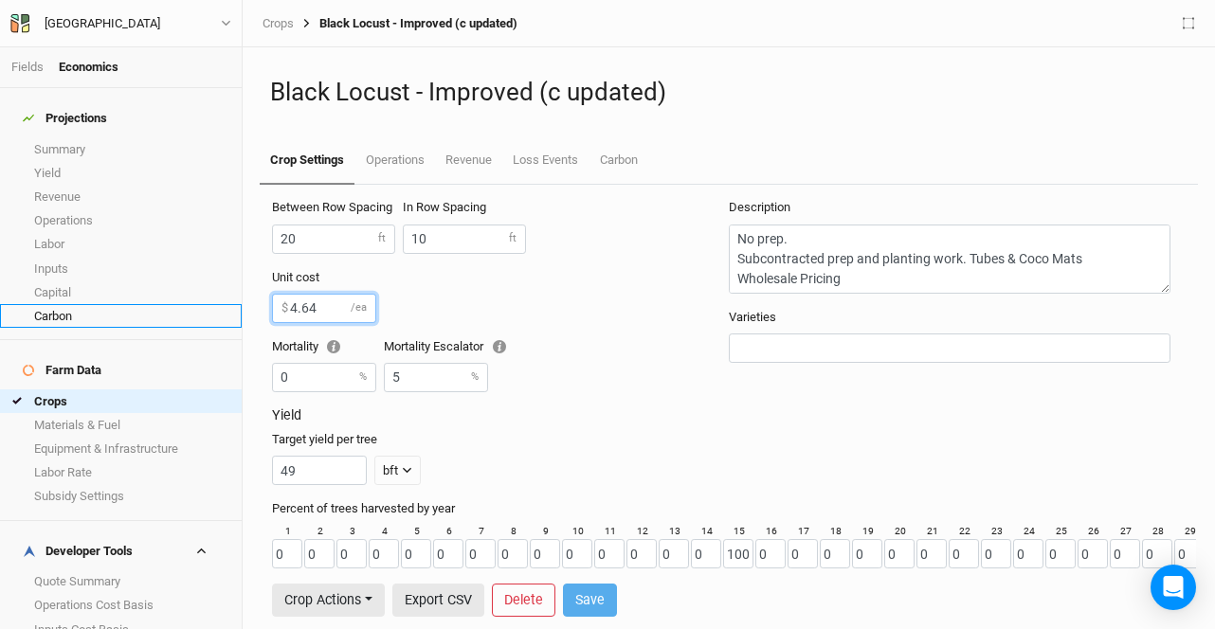
drag, startPoint x: 327, startPoint y: 310, endPoint x: 221, endPoint y: 293, distance: 107.5
click at [221, 293] on div "Fields Economics Projections Summary Yield Revenue Operations Labor Inputs Capi…" at bounding box center [607, 314] width 1215 height 629
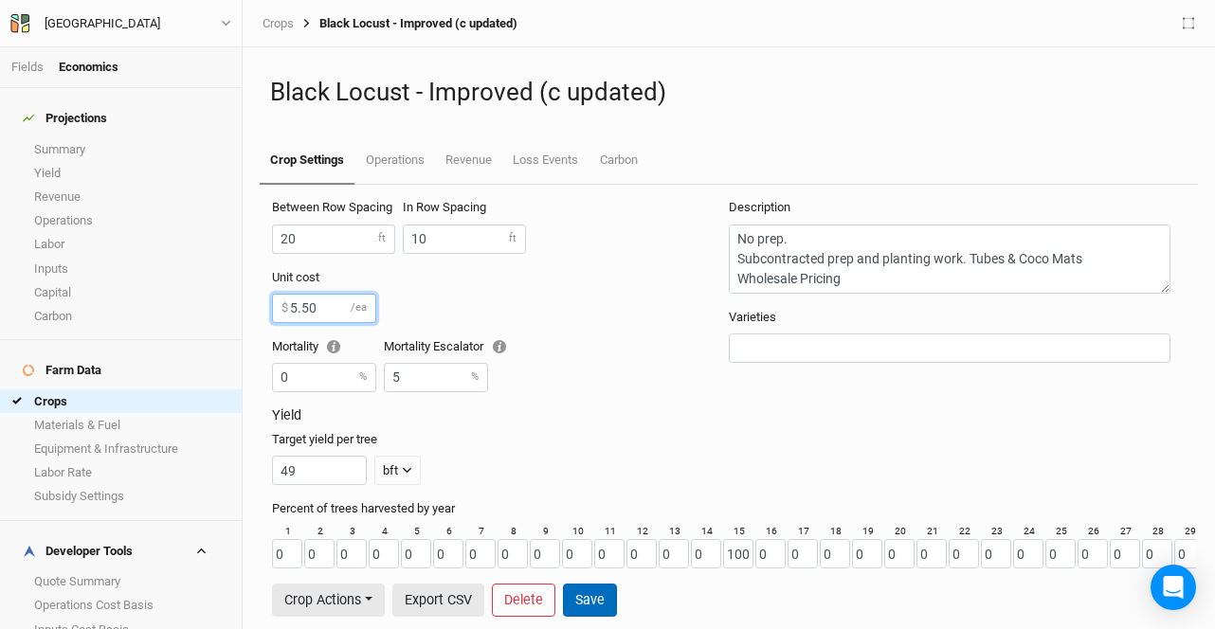
type input "5.50"
click at [589, 597] on button "Save" at bounding box center [590, 600] width 54 height 33
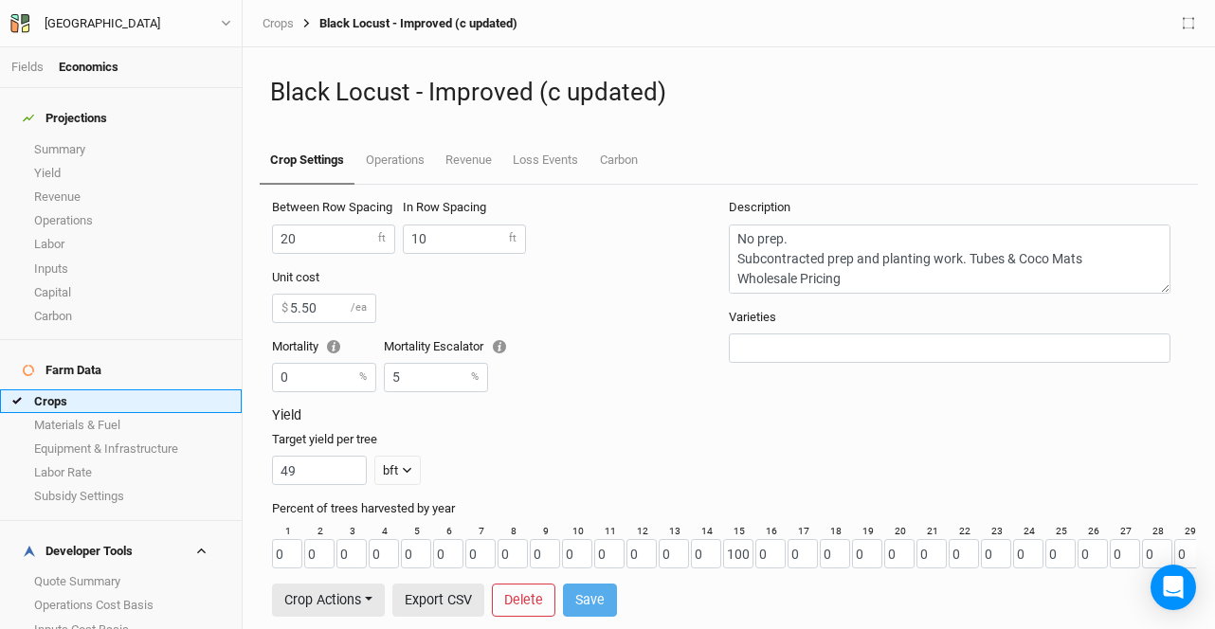
click at [76, 390] on link "Crops" at bounding box center [121, 402] width 242 height 24
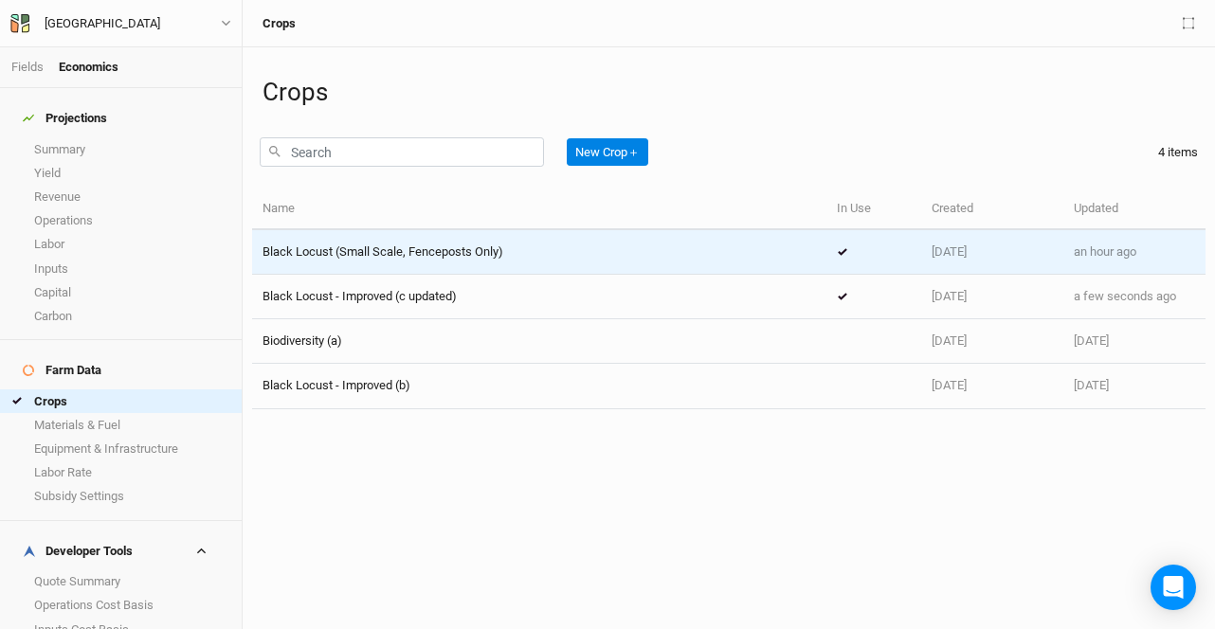
click at [323, 249] on span "Black Locust (Small Scale, Fenceposts Only)" at bounding box center [383, 252] width 241 height 14
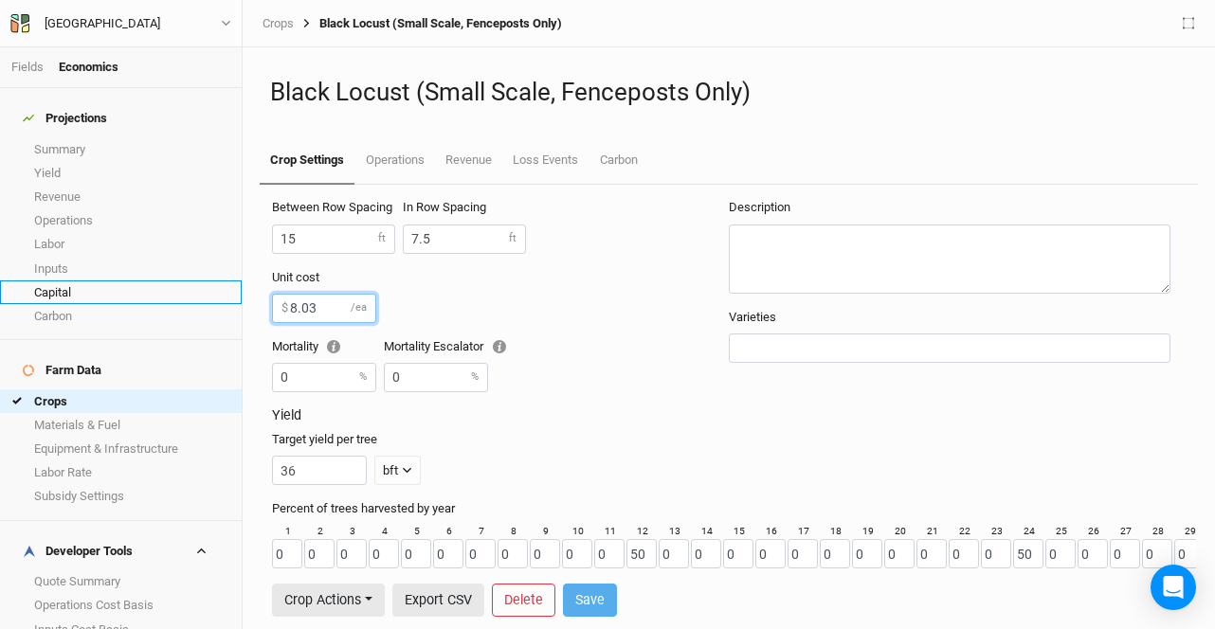
drag, startPoint x: 331, startPoint y: 305, endPoint x: 196, endPoint y: 269, distance: 139.3
click at [196, 269] on div "Fields Economics Projections Summary Yield Revenue Operations Labor Inputs Capi…" at bounding box center [607, 314] width 1215 height 629
type input "5.50"
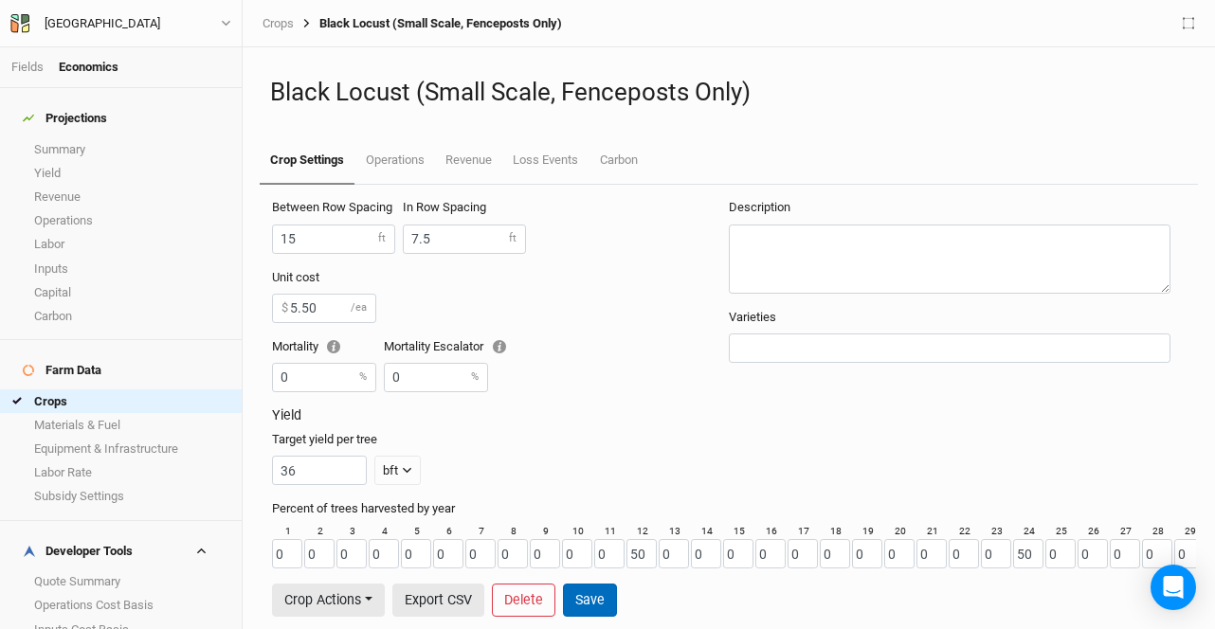
click at [570, 598] on button "Save" at bounding box center [590, 600] width 54 height 33
click at [79, 137] on link "Summary" at bounding box center [121, 149] width 242 height 24
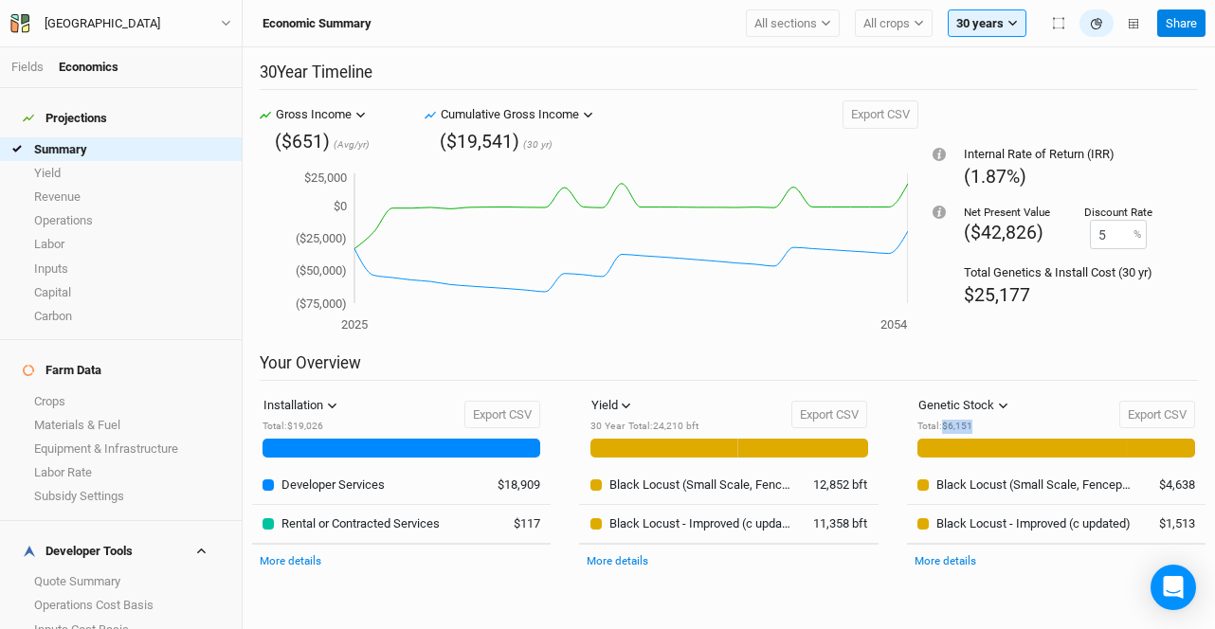
drag, startPoint x: 979, startPoint y: 425, endPoint x: 944, endPoint y: 426, distance: 35.1
click at [944, 426] on div "Total : $6,151" at bounding box center [967, 427] width 100 height 14
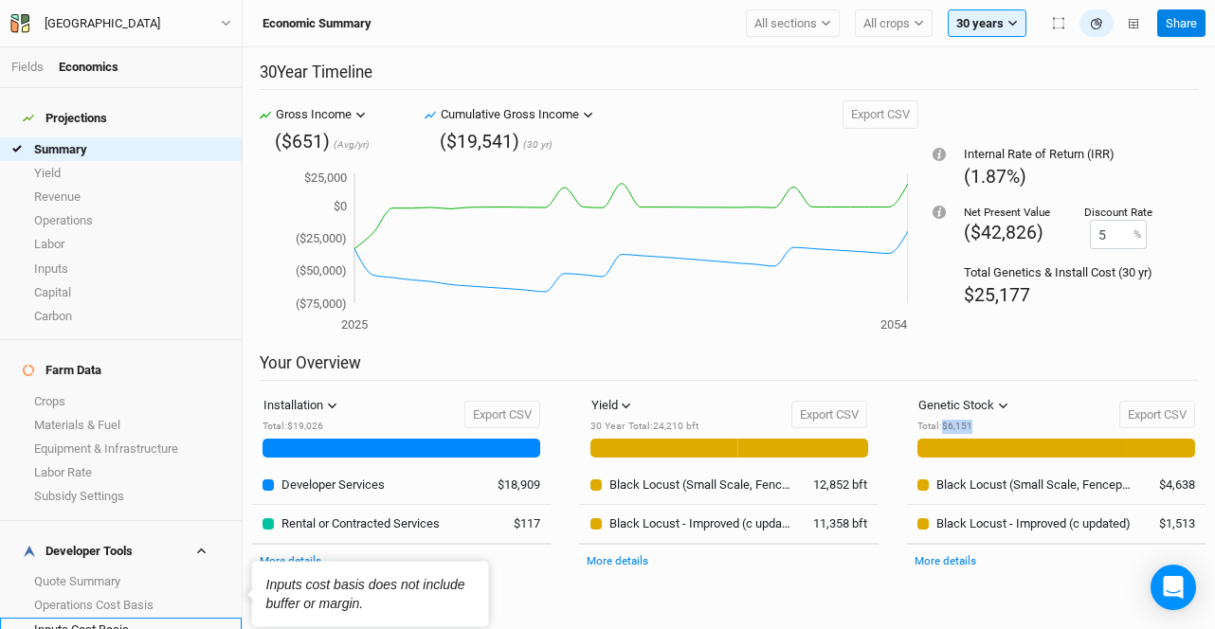
scroll to position [60, 0]
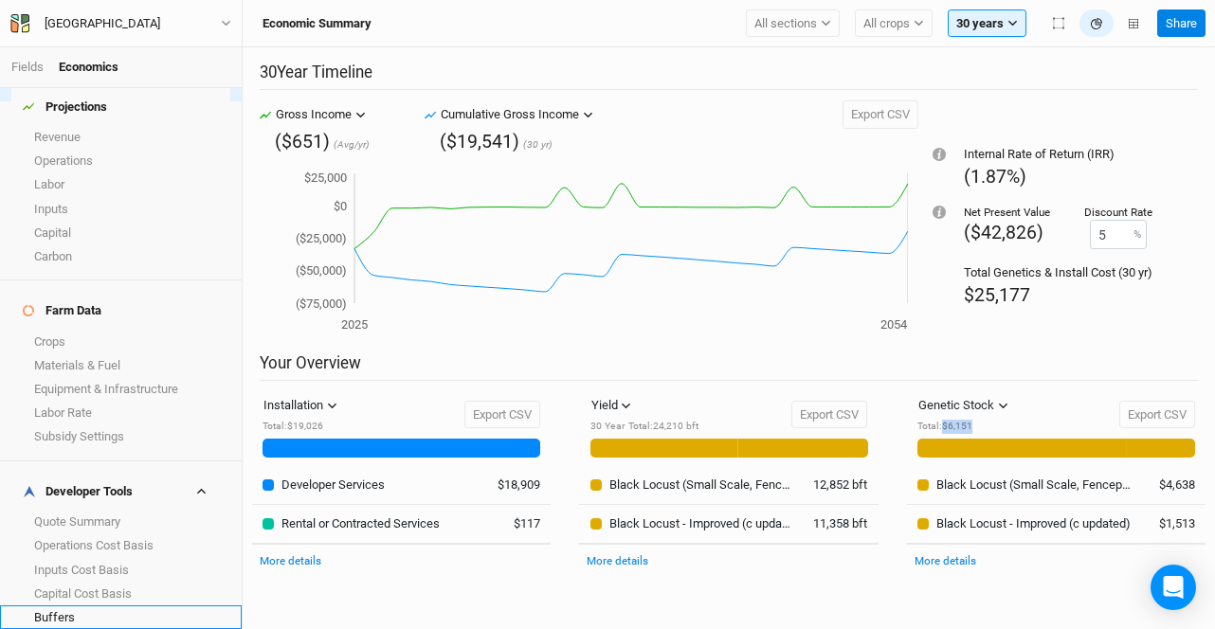
click at [120, 606] on link "Buffers" at bounding box center [121, 618] width 242 height 24
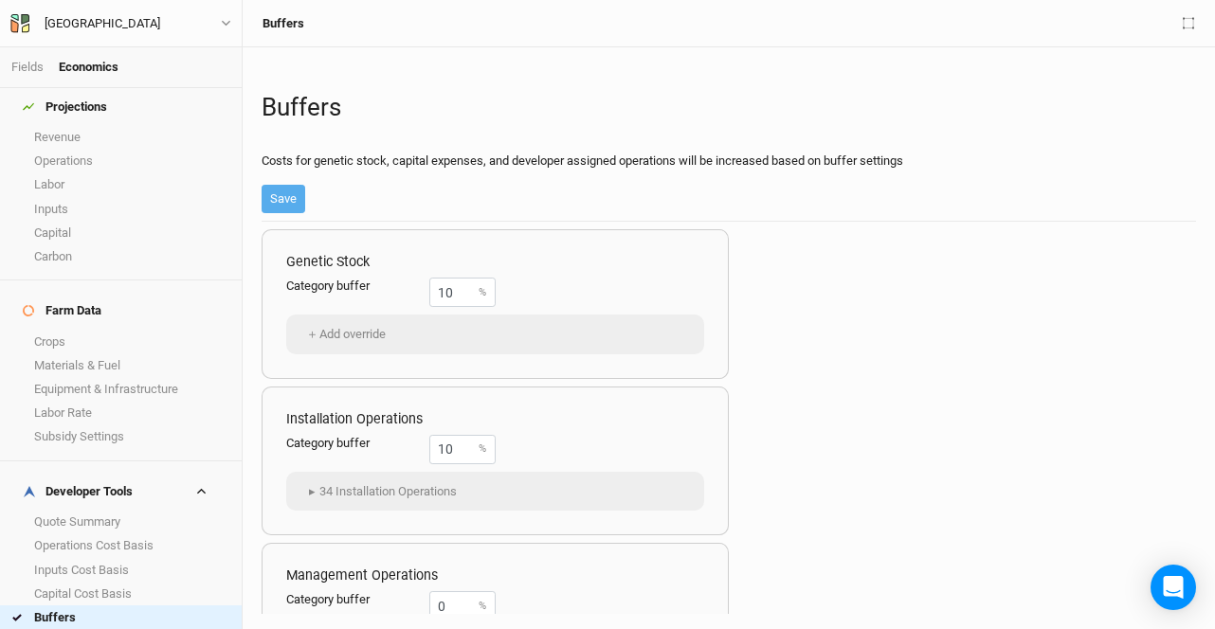
click at [115, 628] on link "Margins" at bounding box center [121, 641] width 242 height 24
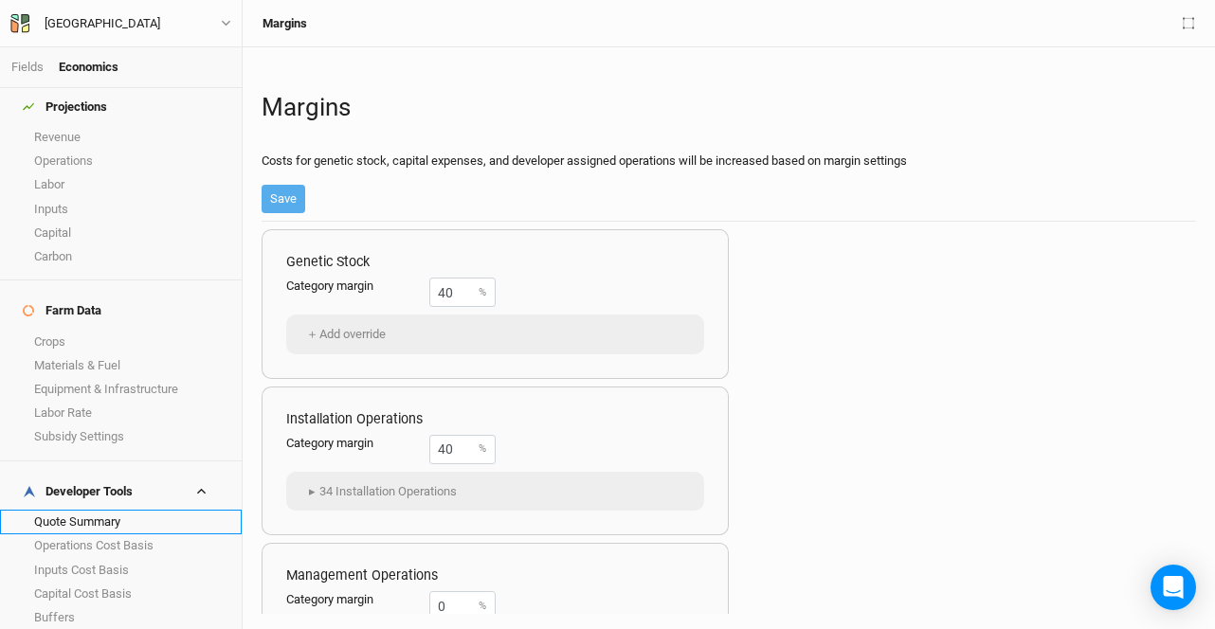
click at [100, 510] on link "Quote Summary" at bounding box center [121, 522] width 242 height 24
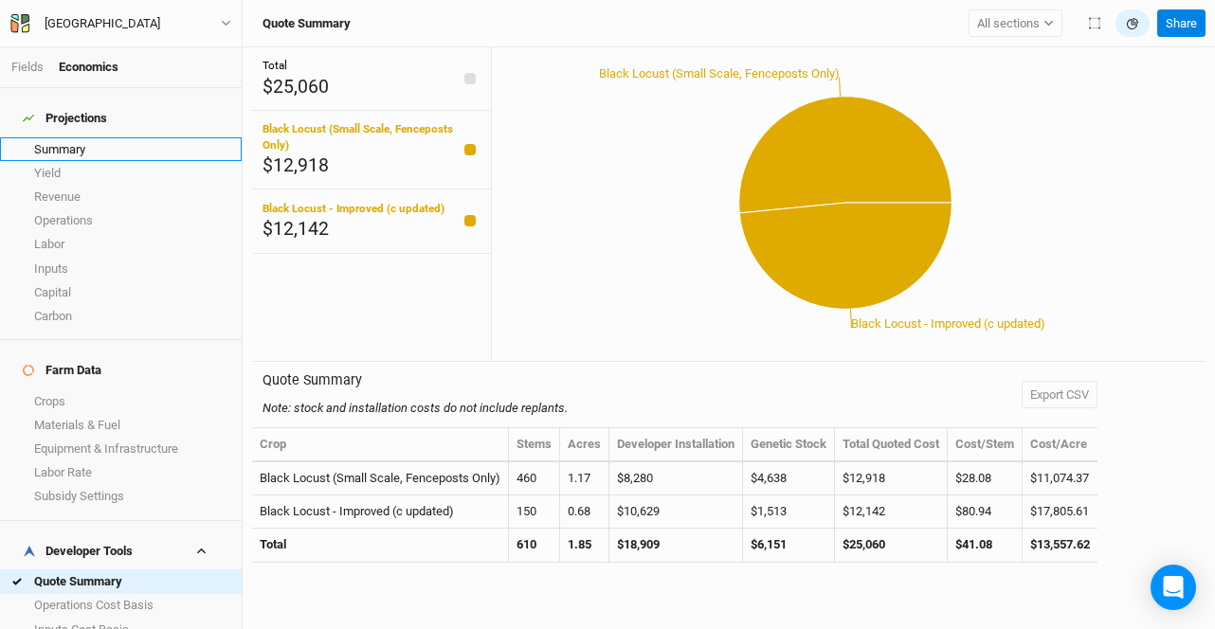
click at [68, 138] on link "Summary" at bounding box center [121, 149] width 242 height 24
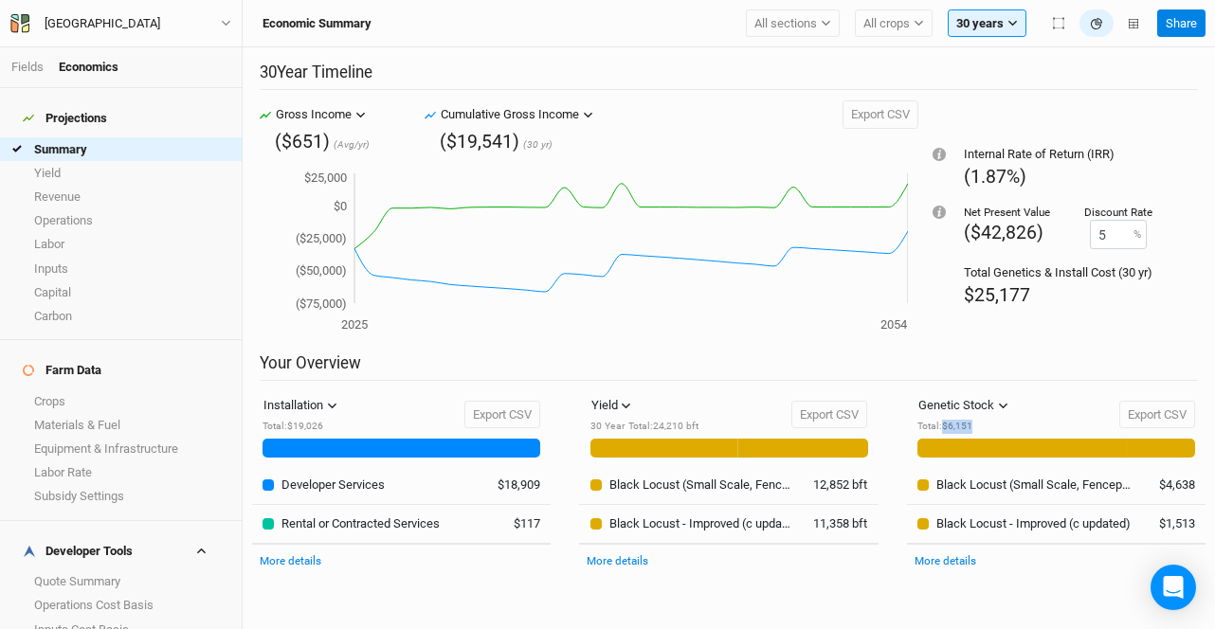
drag, startPoint x: 983, startPoint y: 426, endPoint x: 946, endPoint y: 426, distance: 37.0
click at [946, 426] on div "Total : $6,151" at bounding box center [967, 427] width 100 height 14
copy div "$6,151"
